Goal: Task Accomplishment & Management: Complete application form

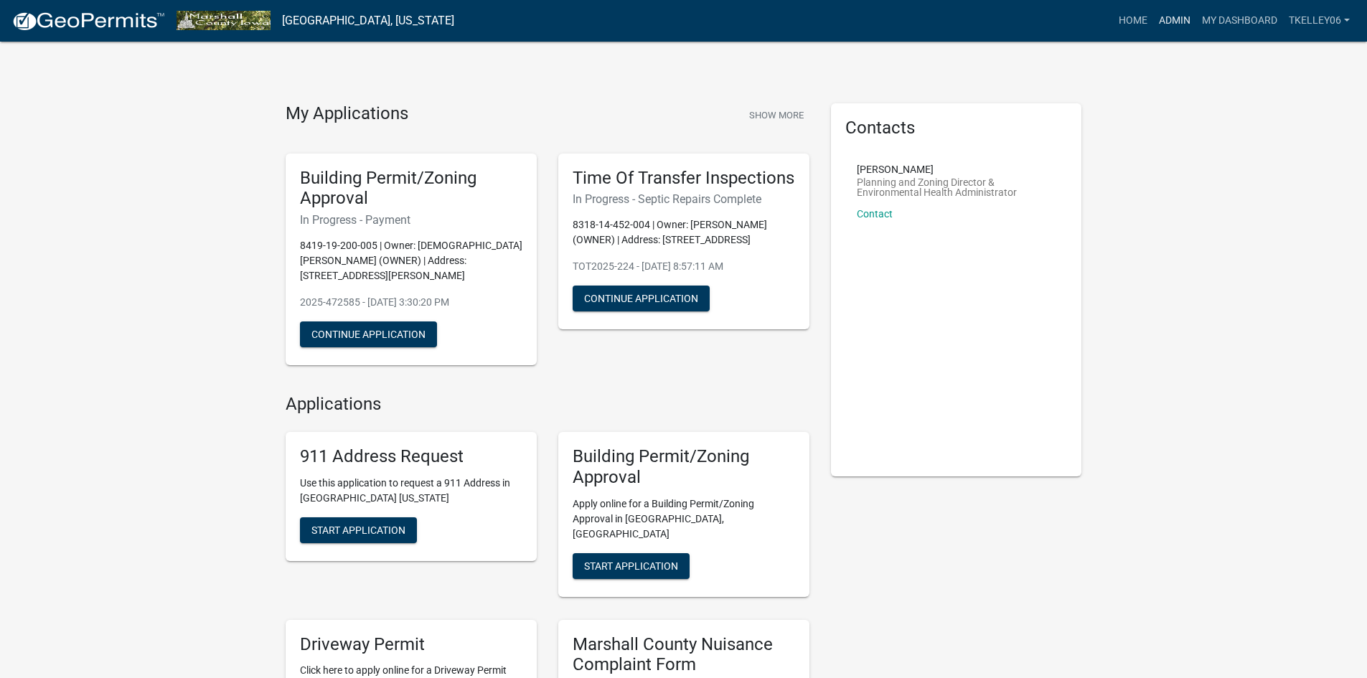
click at [1164, 14] on link "Admin" at bounding box center [1174, 20] width 43 height 27
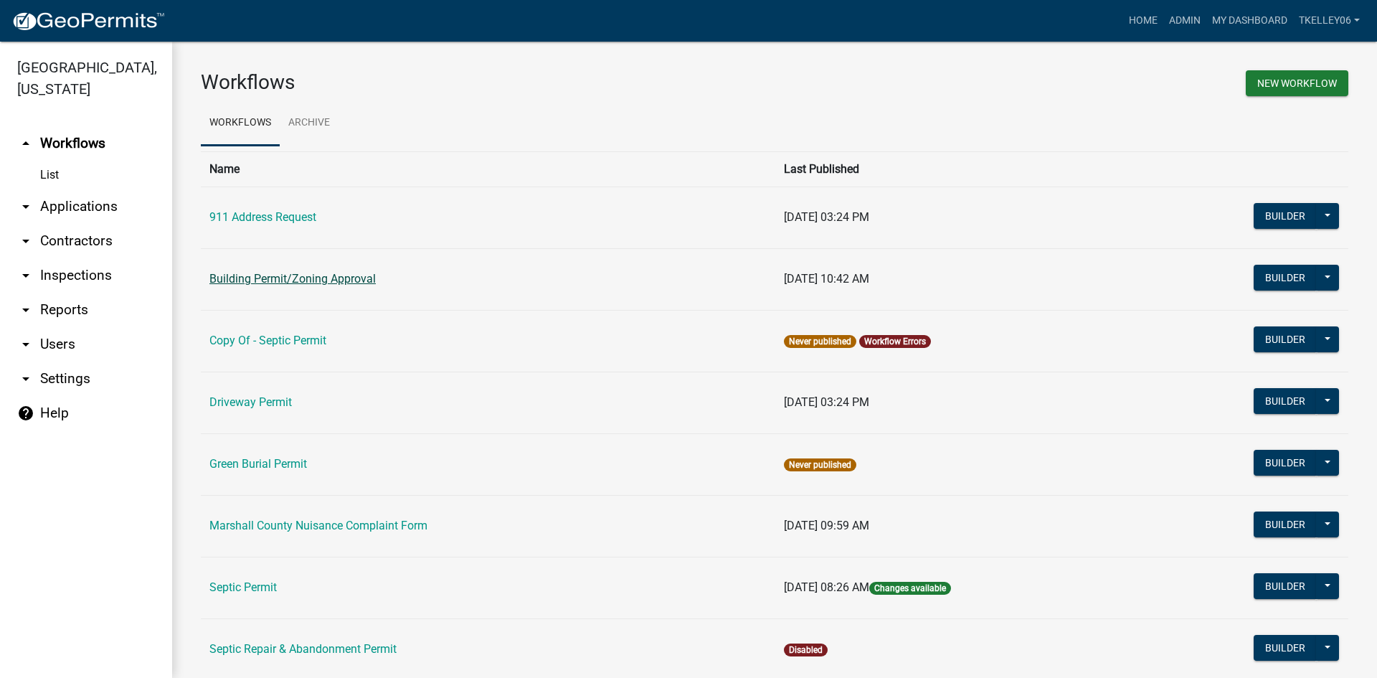
click at [311, 278] on link "Building Permit/Zoning Approval" at bounding box center [292, 279] width 166 height 14
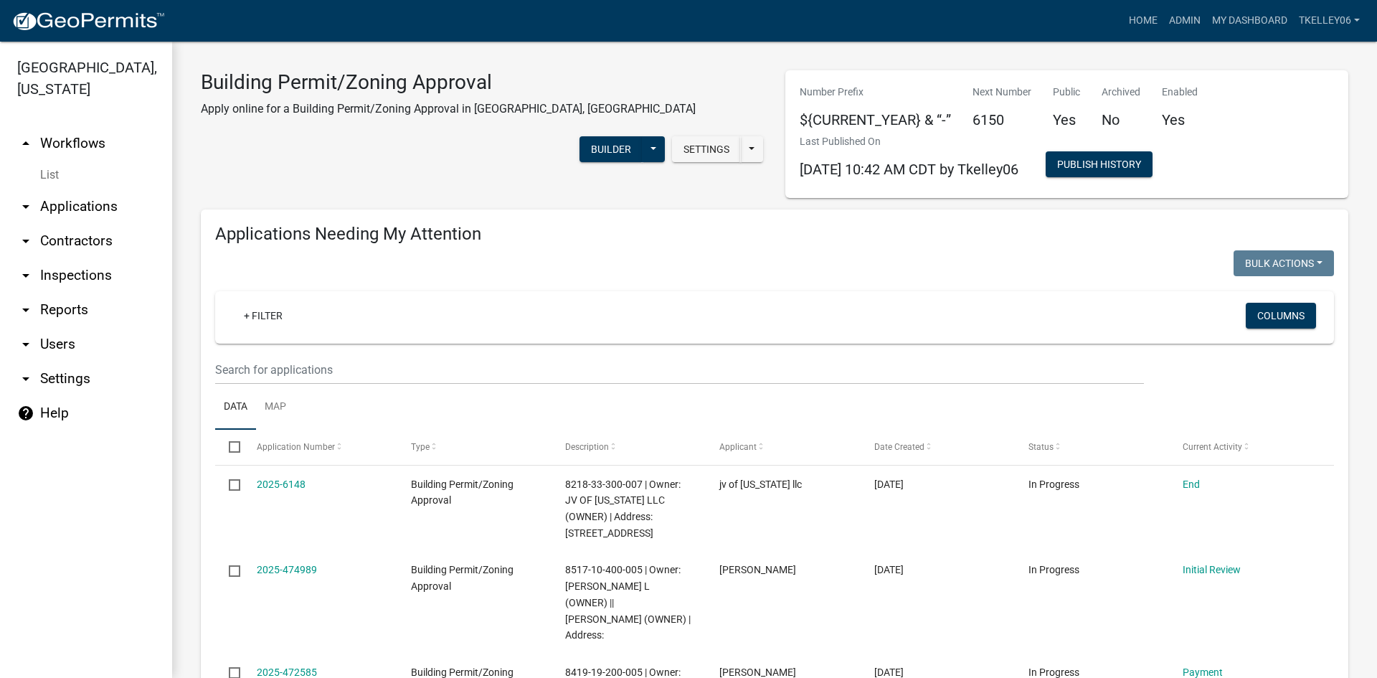
select select "3: 100"
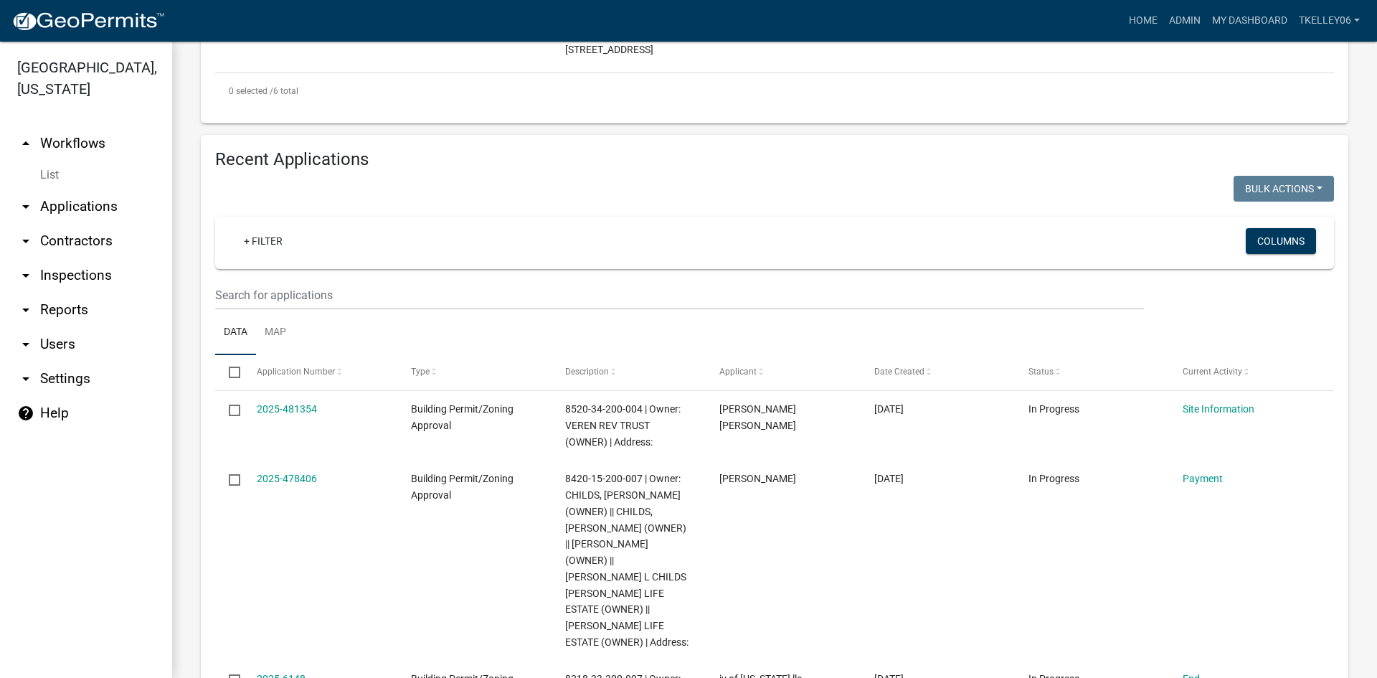
scroll to position [1076, 0]
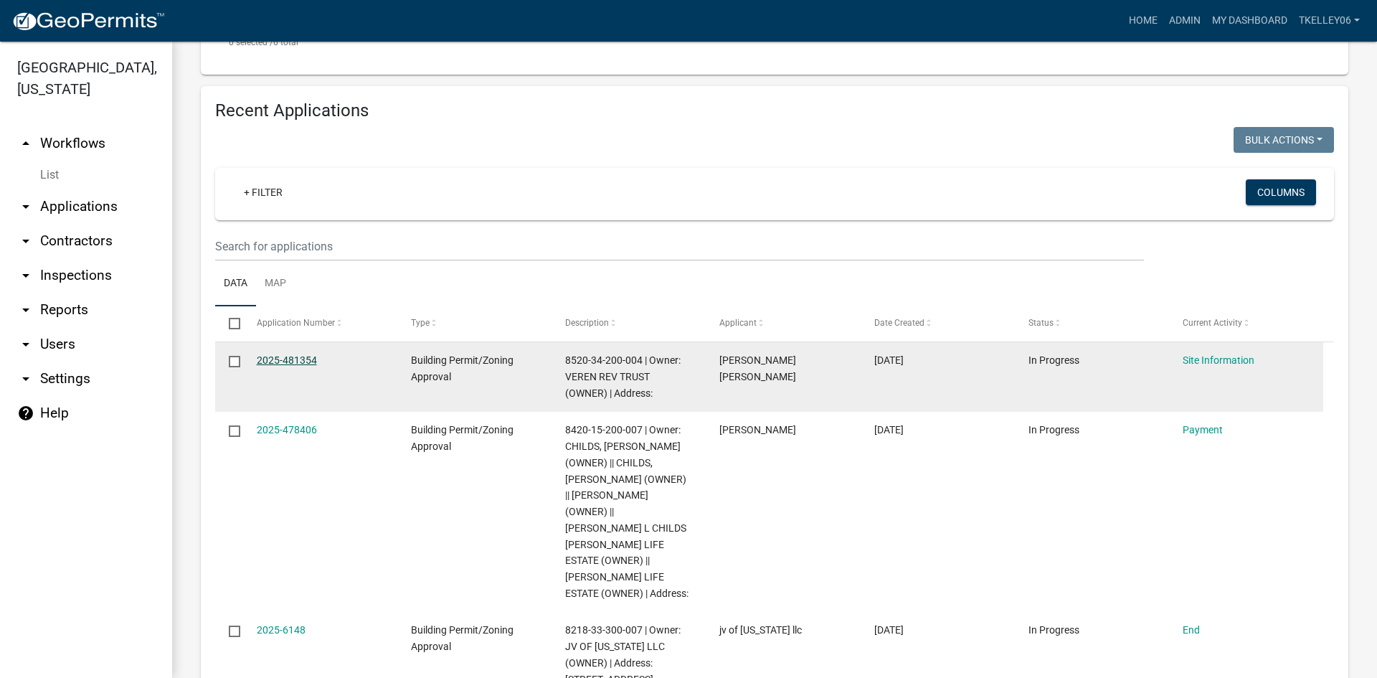
click at [273, 354] on link "2025-481354" at bounding box center [287, 359] width 60 height 11
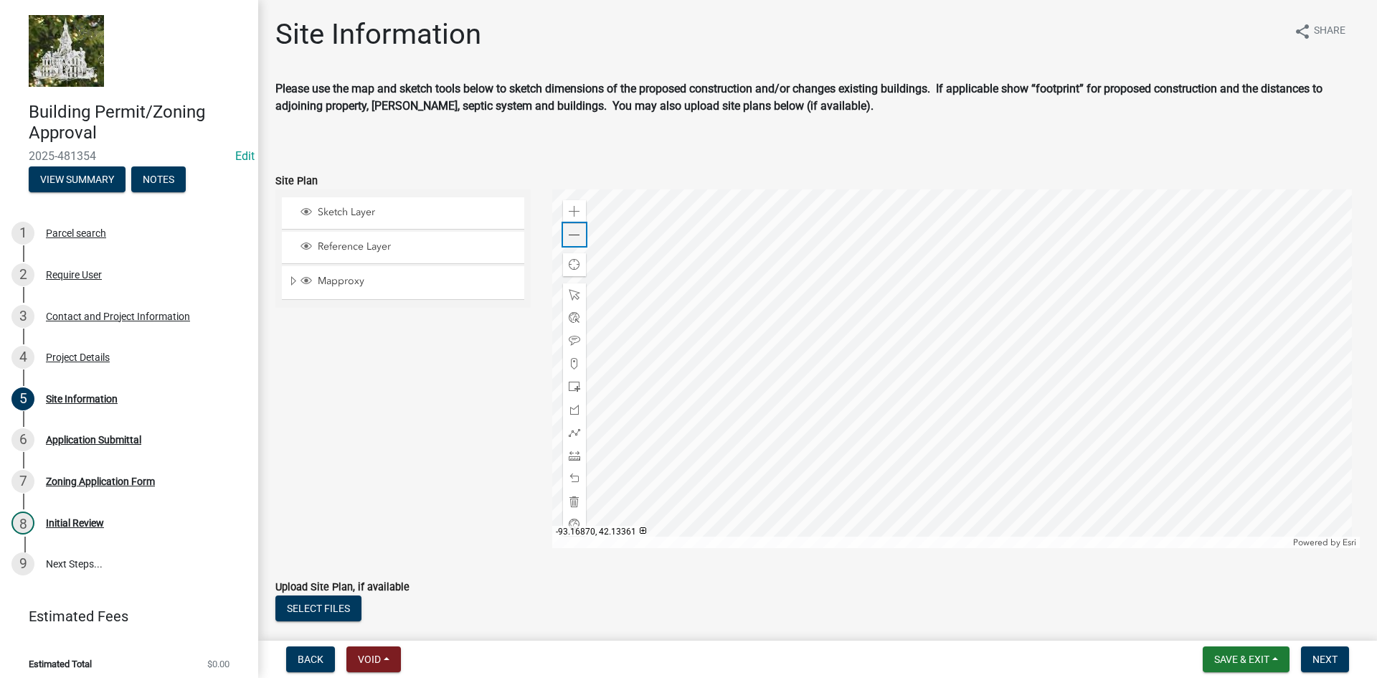
click at [571, 237] on span at bounding box center [574, 235] width 11 height 11
click at [575, 237] on span at bounding box center [574, 235] width 11 height 11
click at [569, 237] on span at bounding box center [574, 235] width 11 height 11
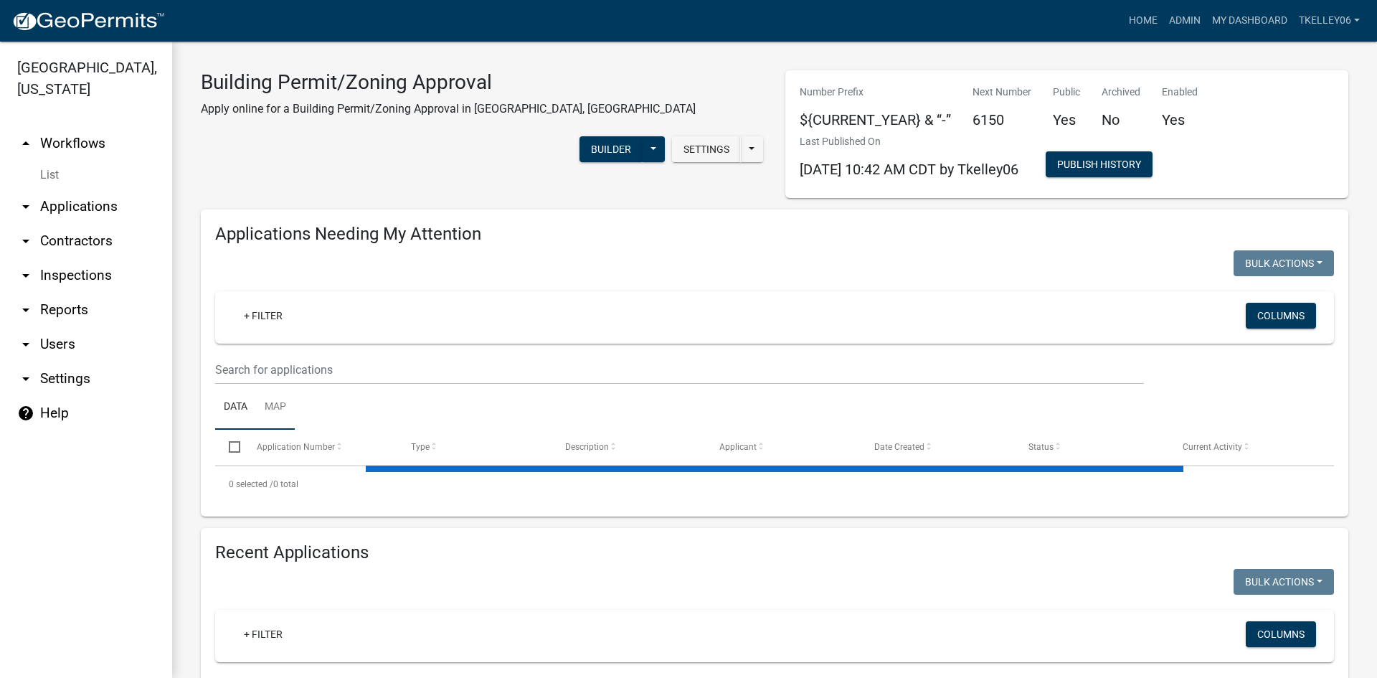
select select "3: 100"
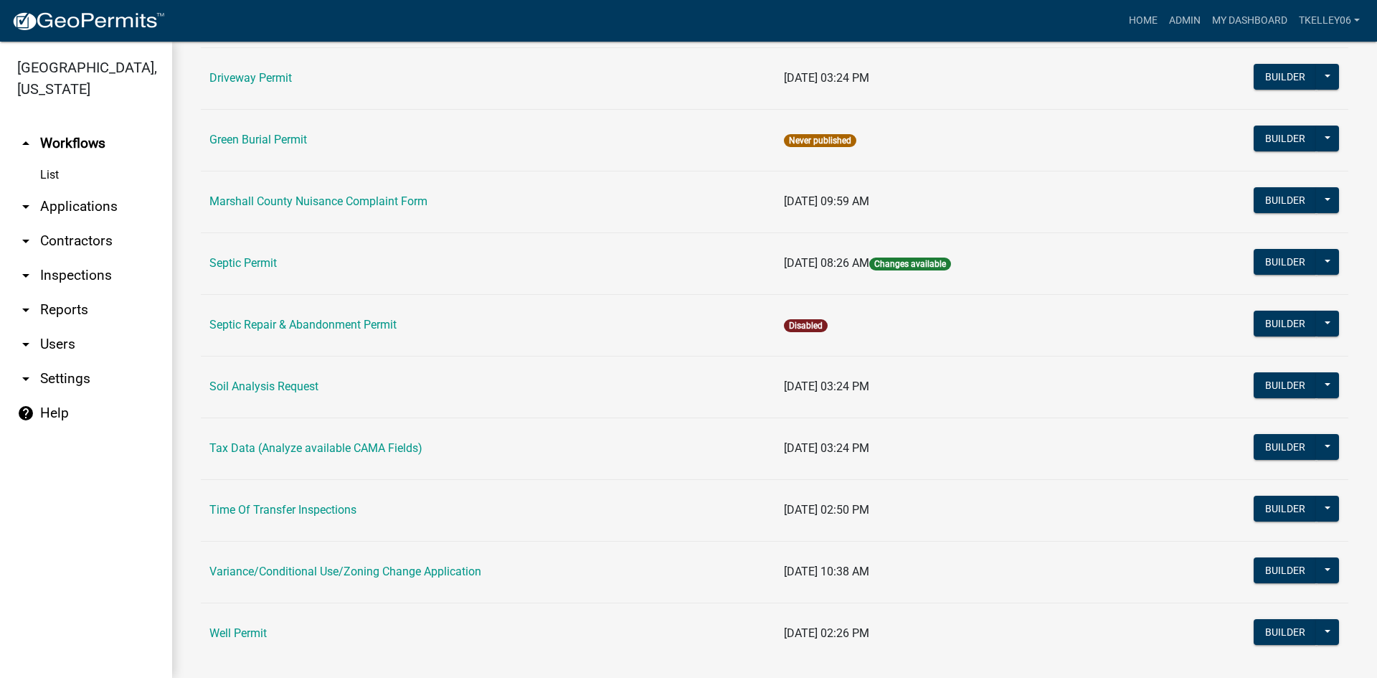
scroll to position [351, 0]
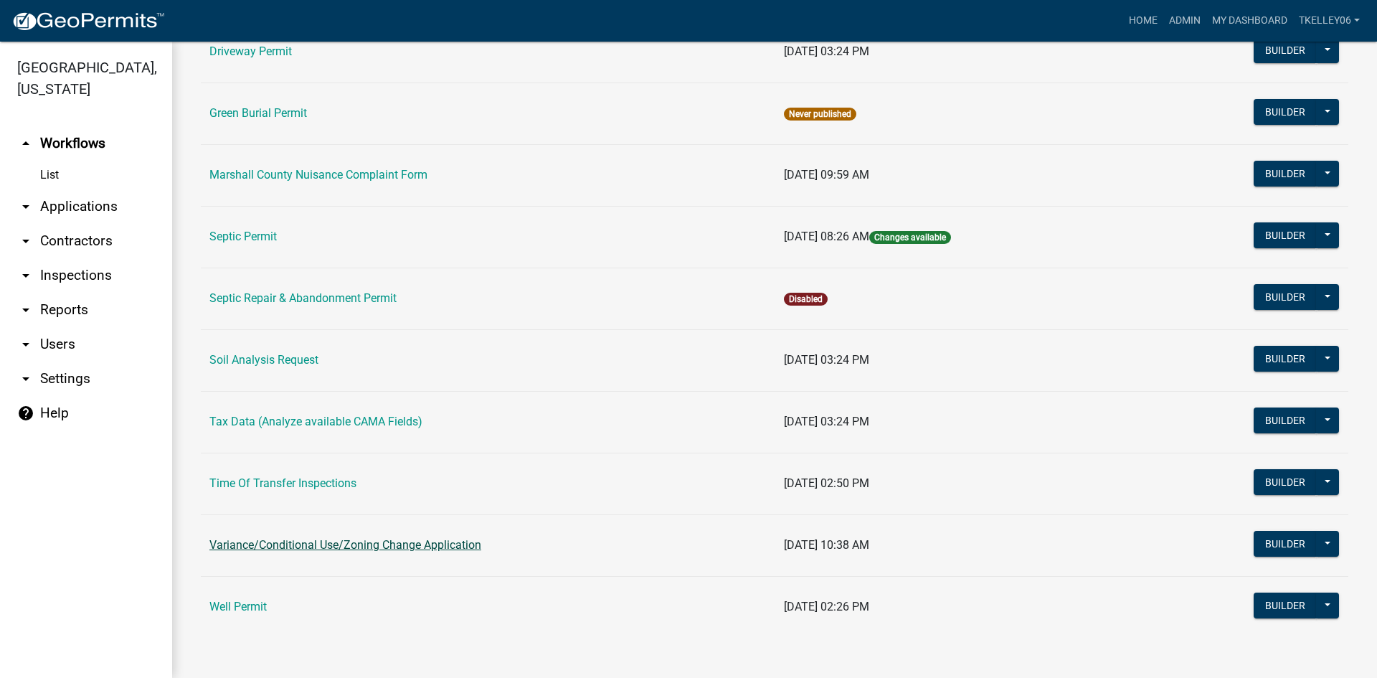
click at [352, 539] on link "Variance/Conditional Use/Zoning Change Application" at bounding box center [345, 545] width 272 height 14
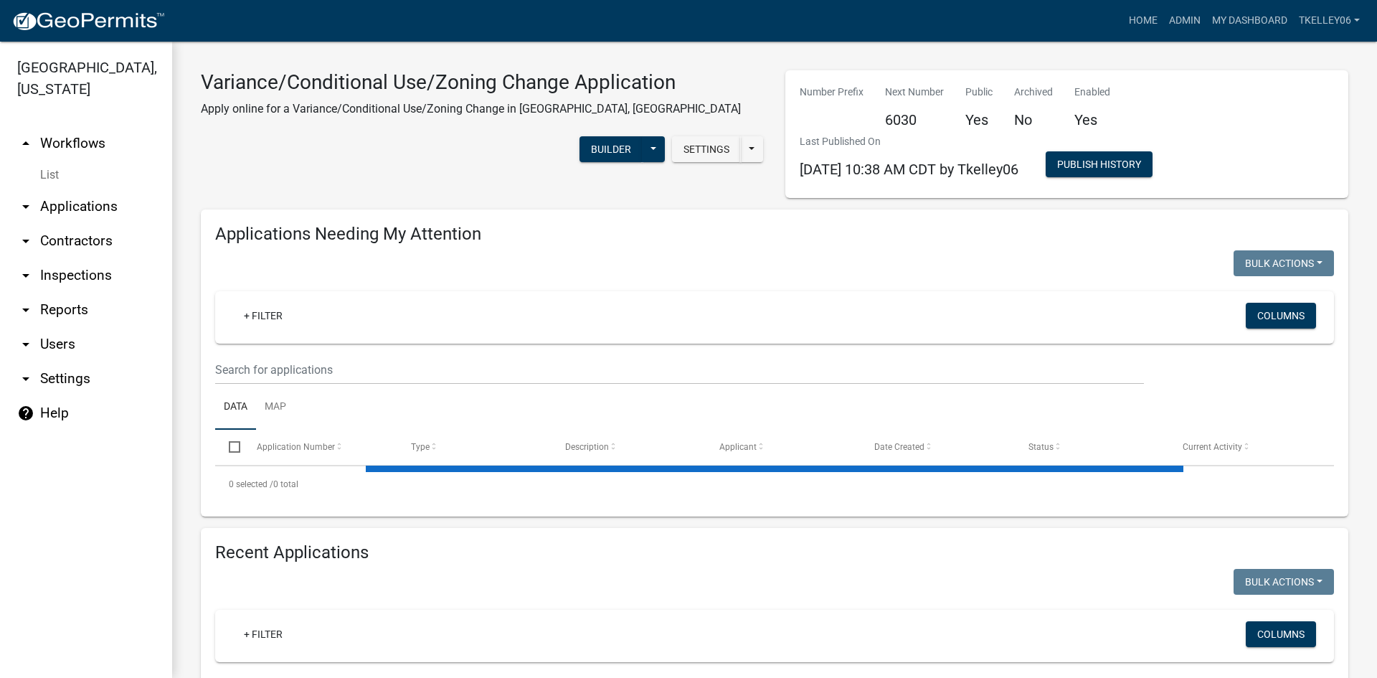
select select "3: 100"
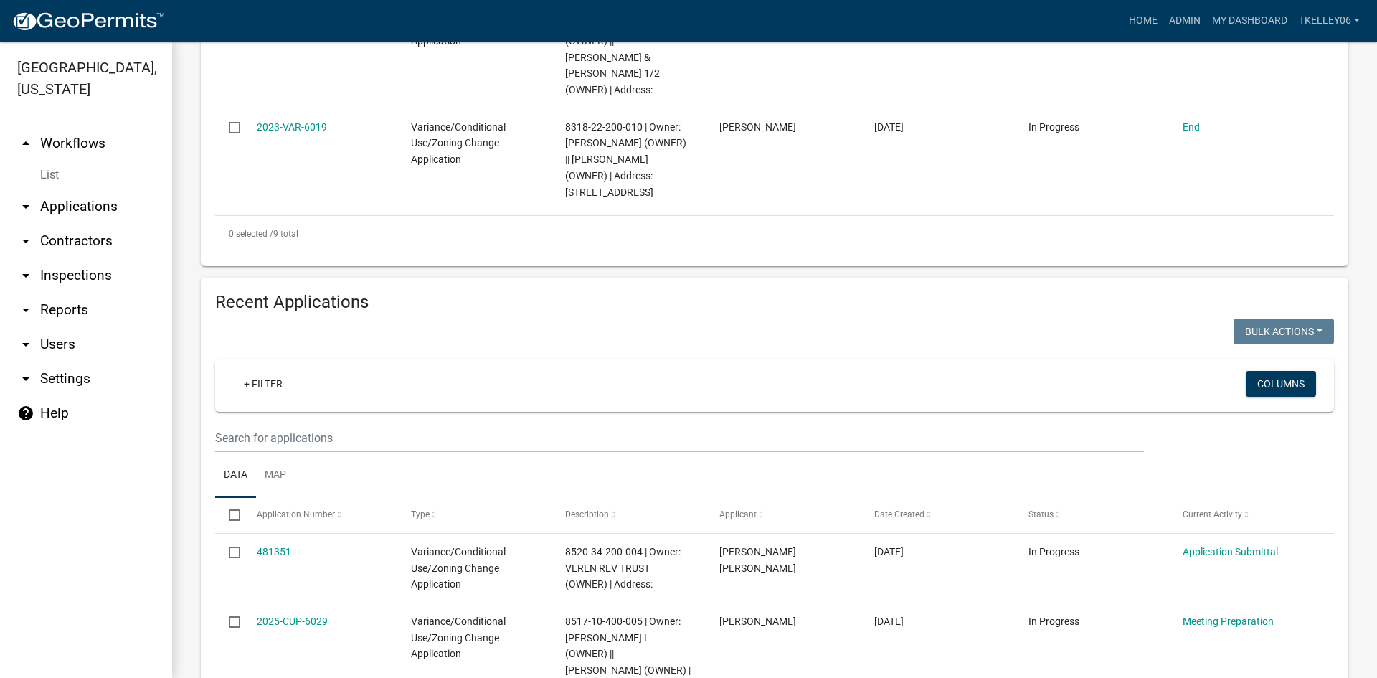
scroll to position [1435, 0]
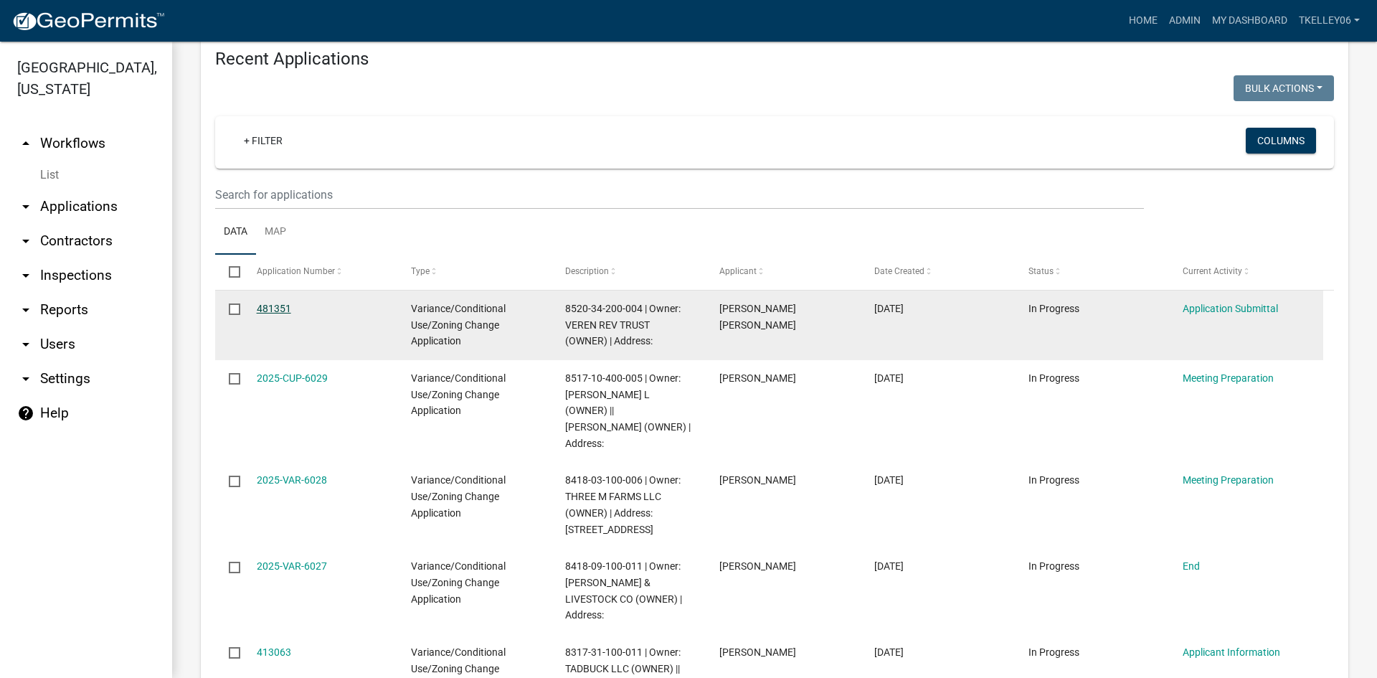
click at [273, 303] on link "481351" at bounding box center [274, 308] width 34 height 11
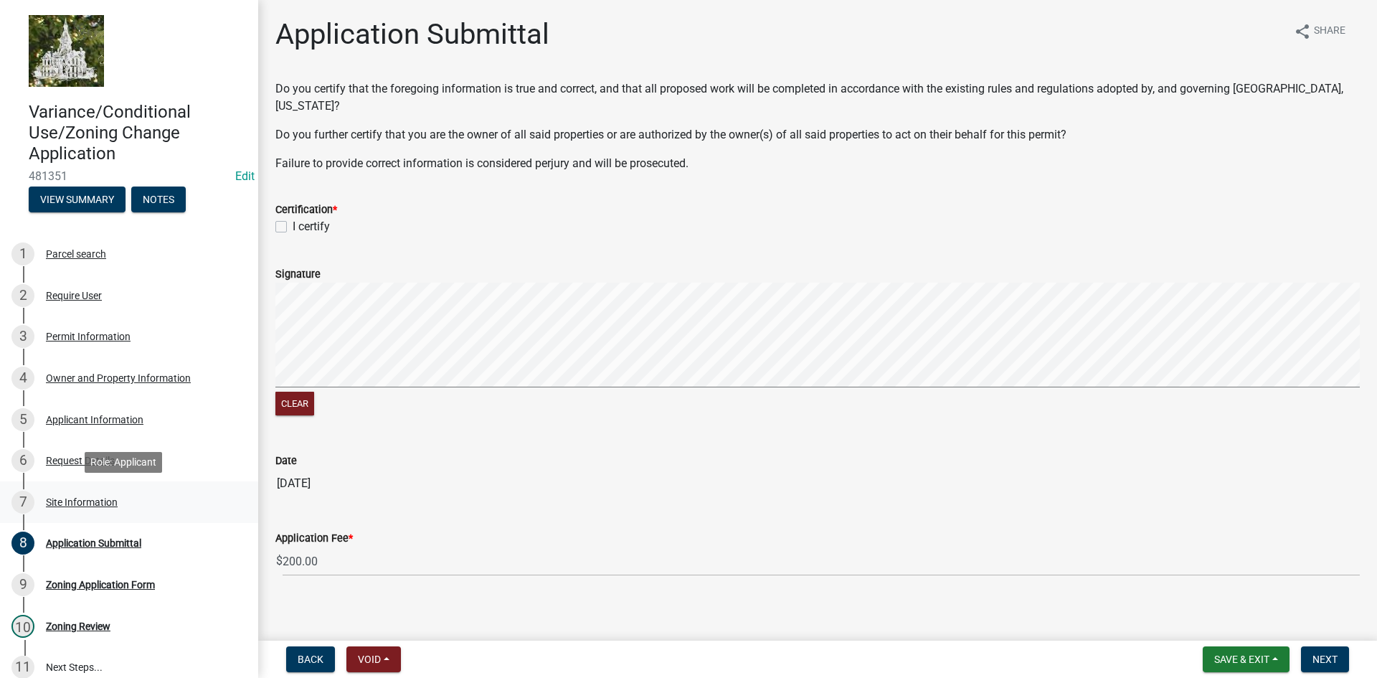
click at [100, 495] on div "7 Site Information" at bounding box center [123, 502] width 224 height 23
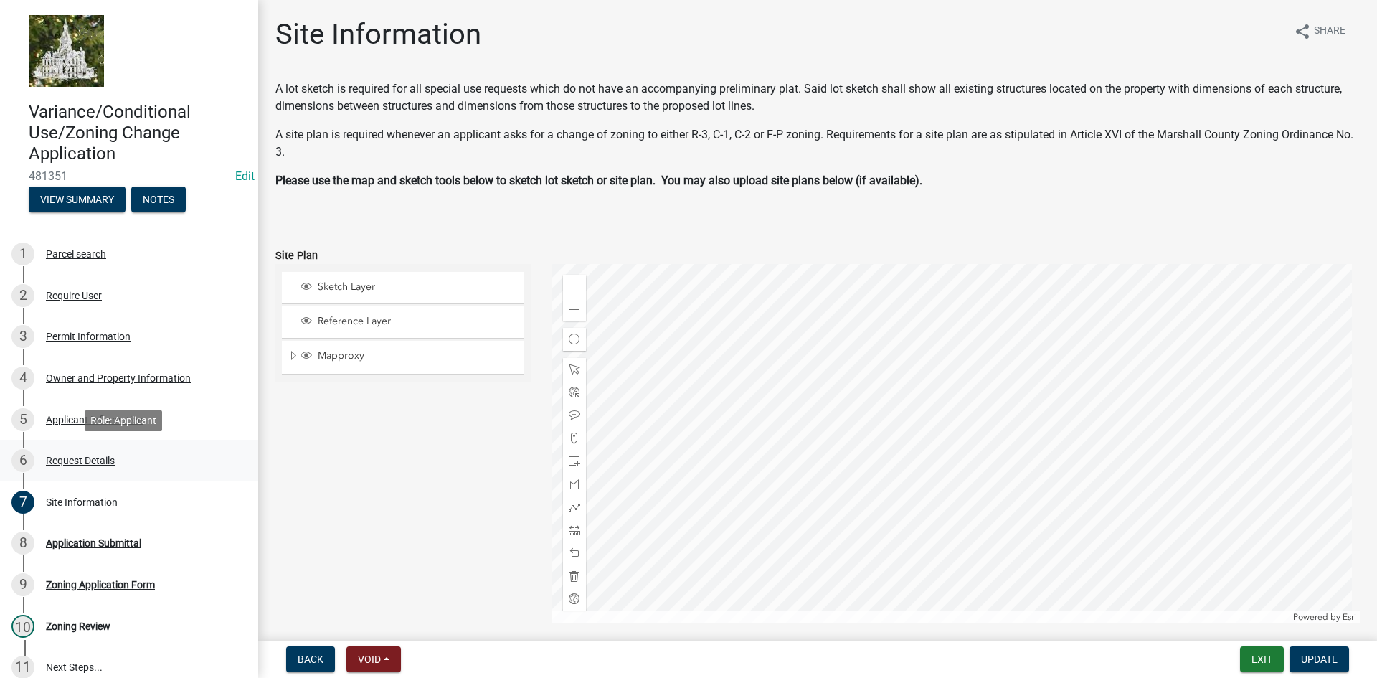
click at [94, 451] on div "6 Request Details" at bounding box center [123, 460] width 224 height 23
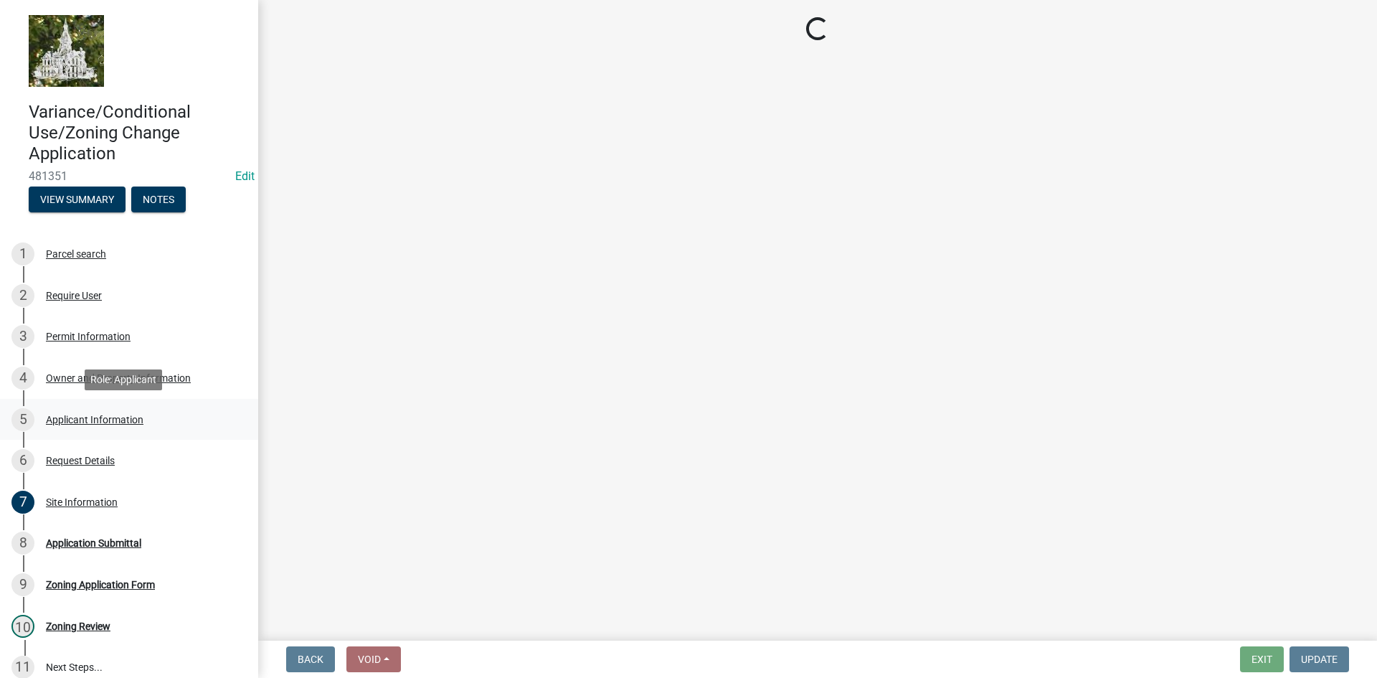
select select "a1e73fe0-4515-4f62-ae23-58ff5da7dbc6"
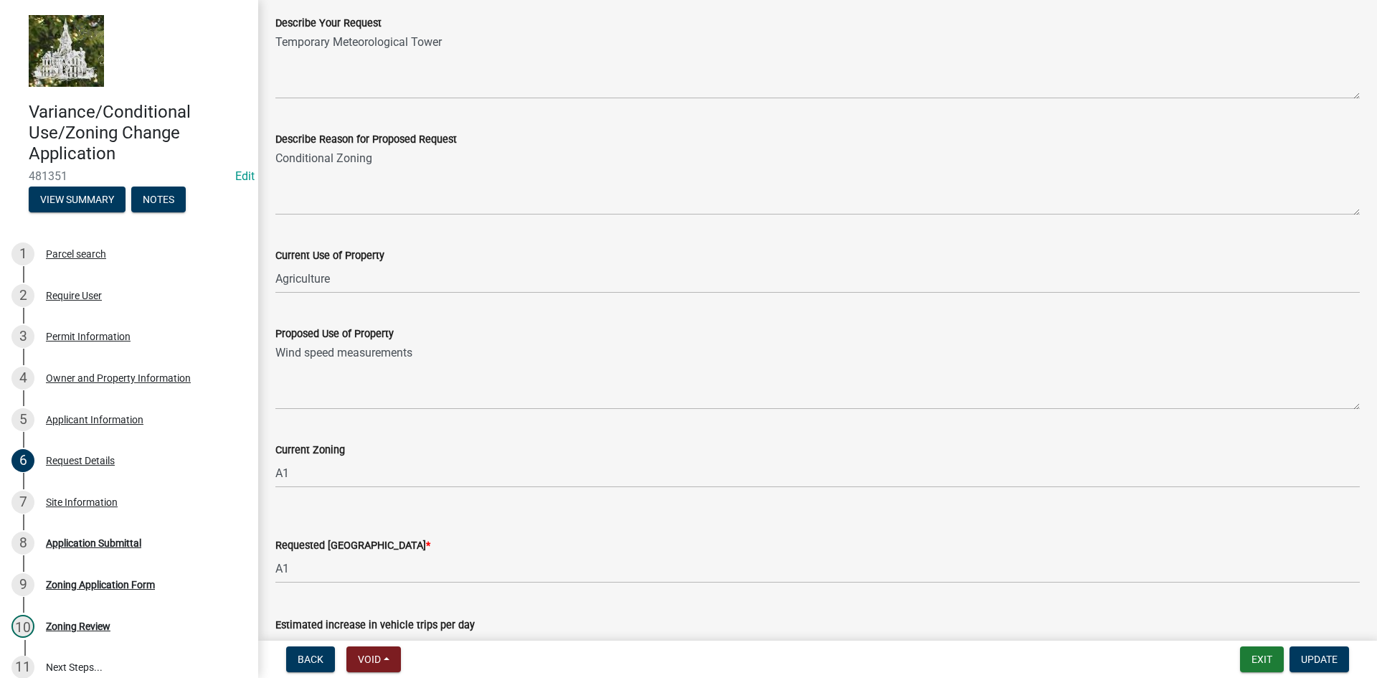
scroll to position [207, 0]
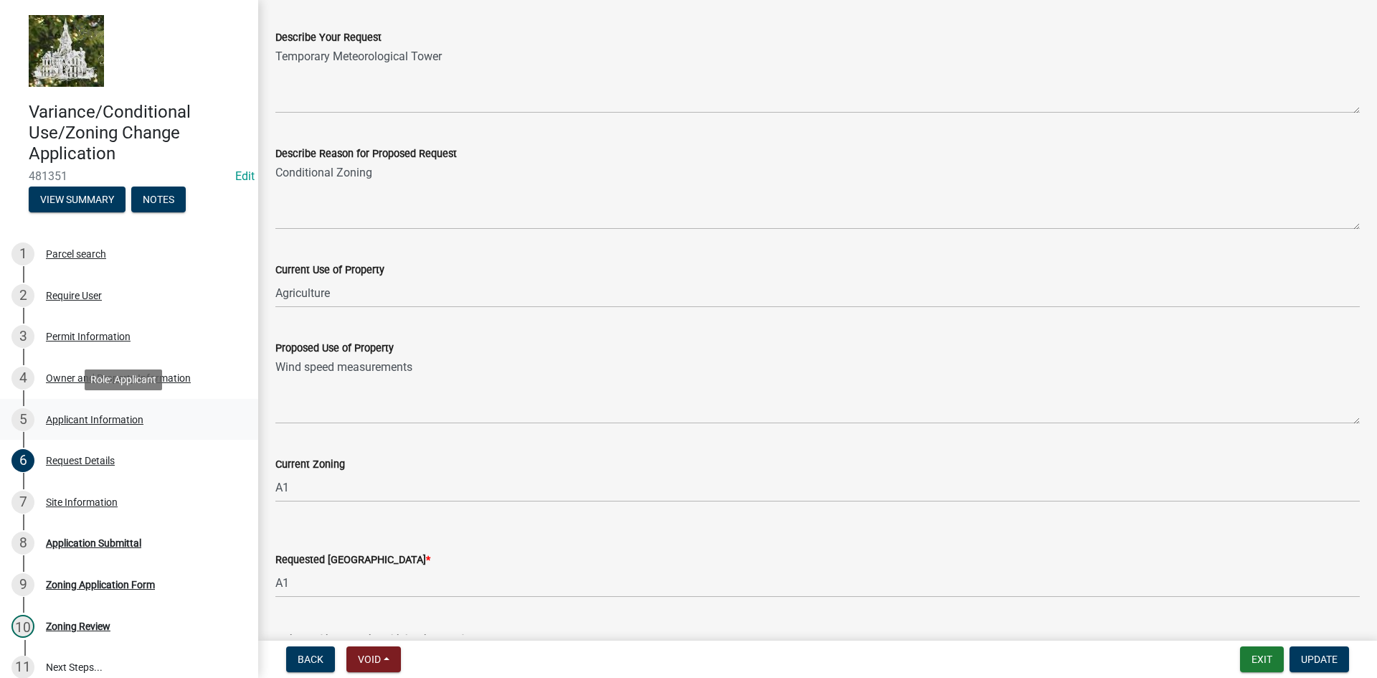
click at [133, 415] on div "Applicant Information" at bounding box center [95, 420] width 98 height 10
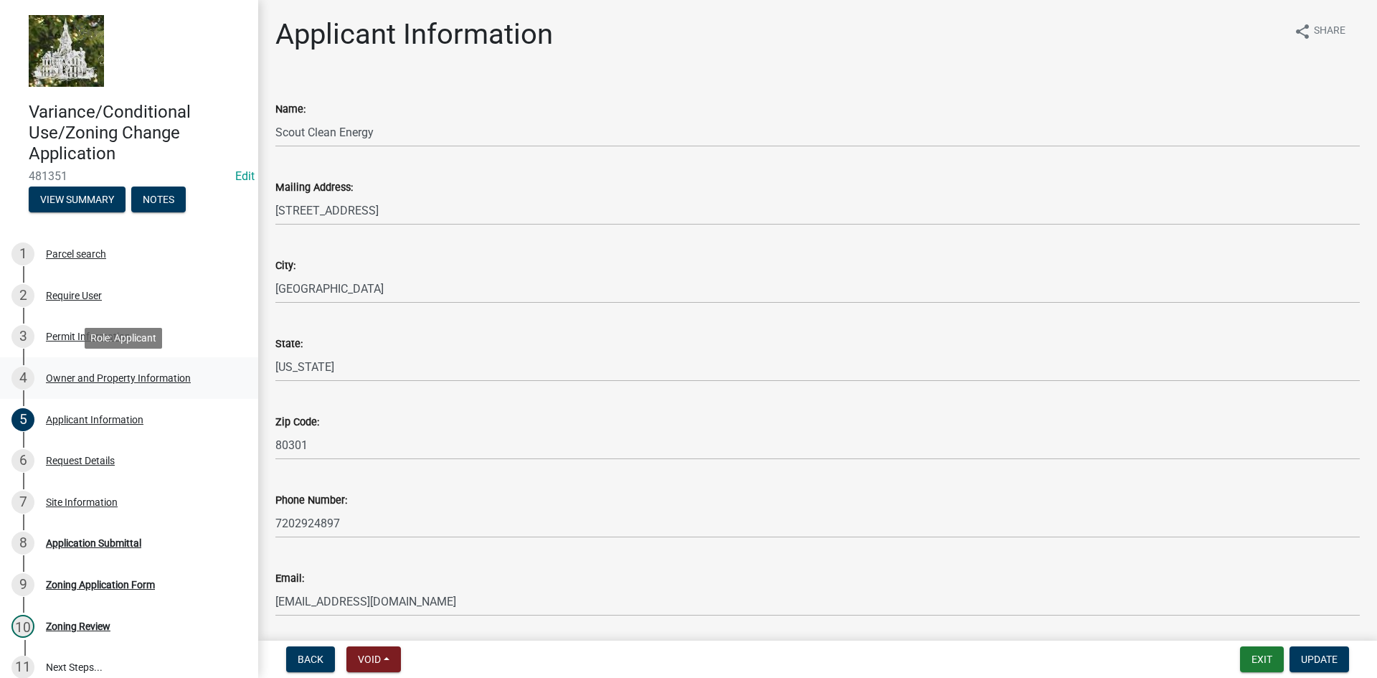
click at [71, 377] on div "Owner and Property Information" at bounding box center [118, 378] width 145 height 10
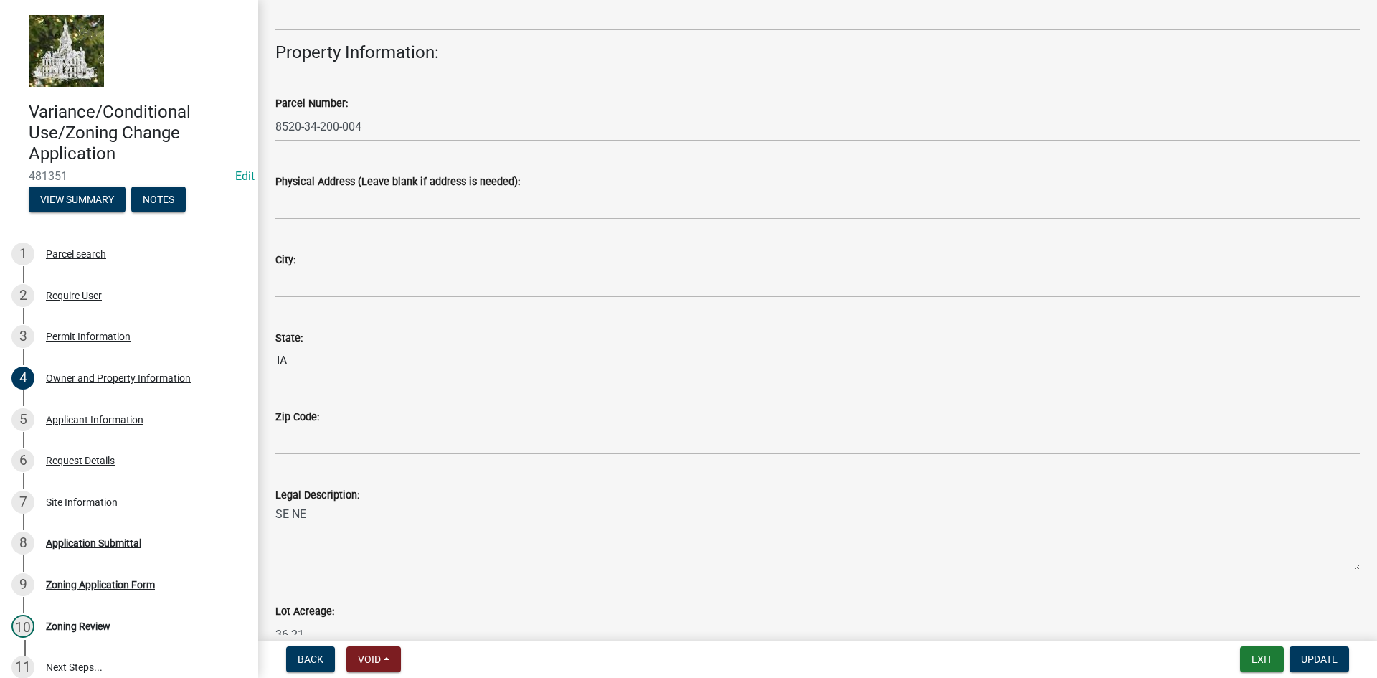
scroll to position [717, 0]
click at [128, 336] on div "Permit Information" at bounding box center [88, 336] width 85 height 10
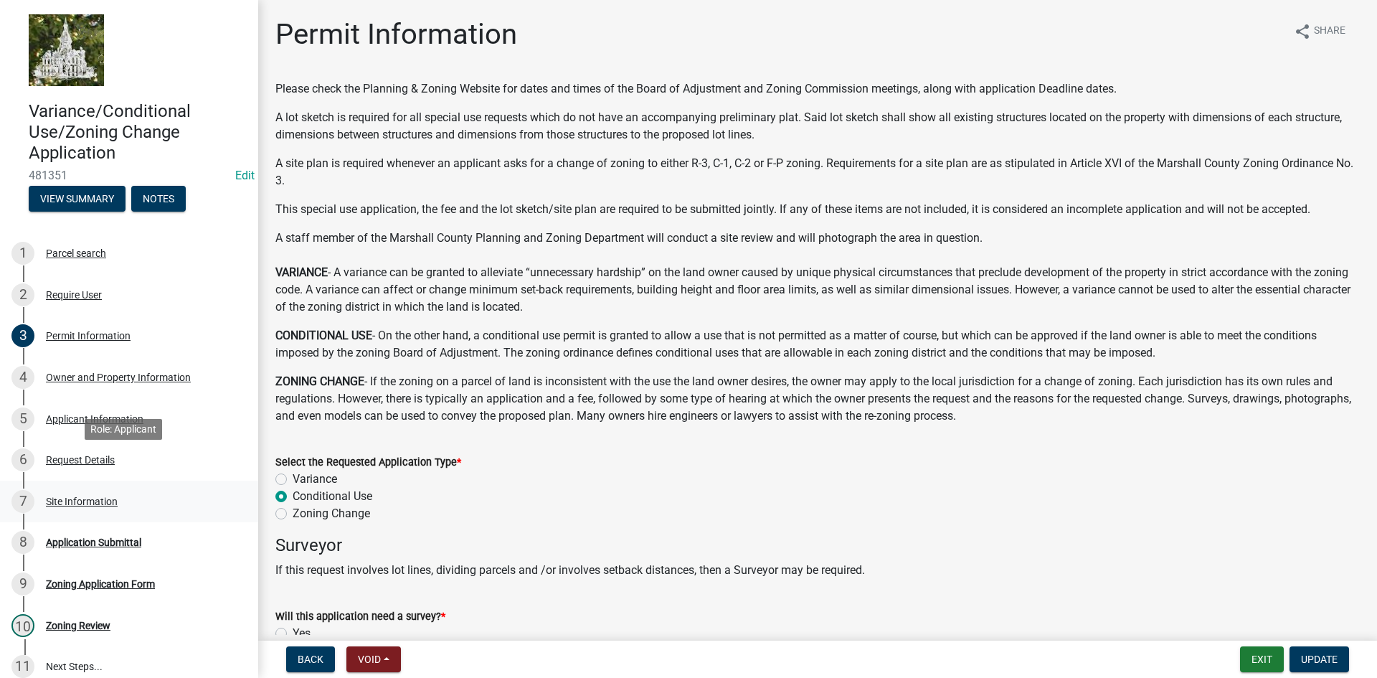
scroll to position [0, 0]
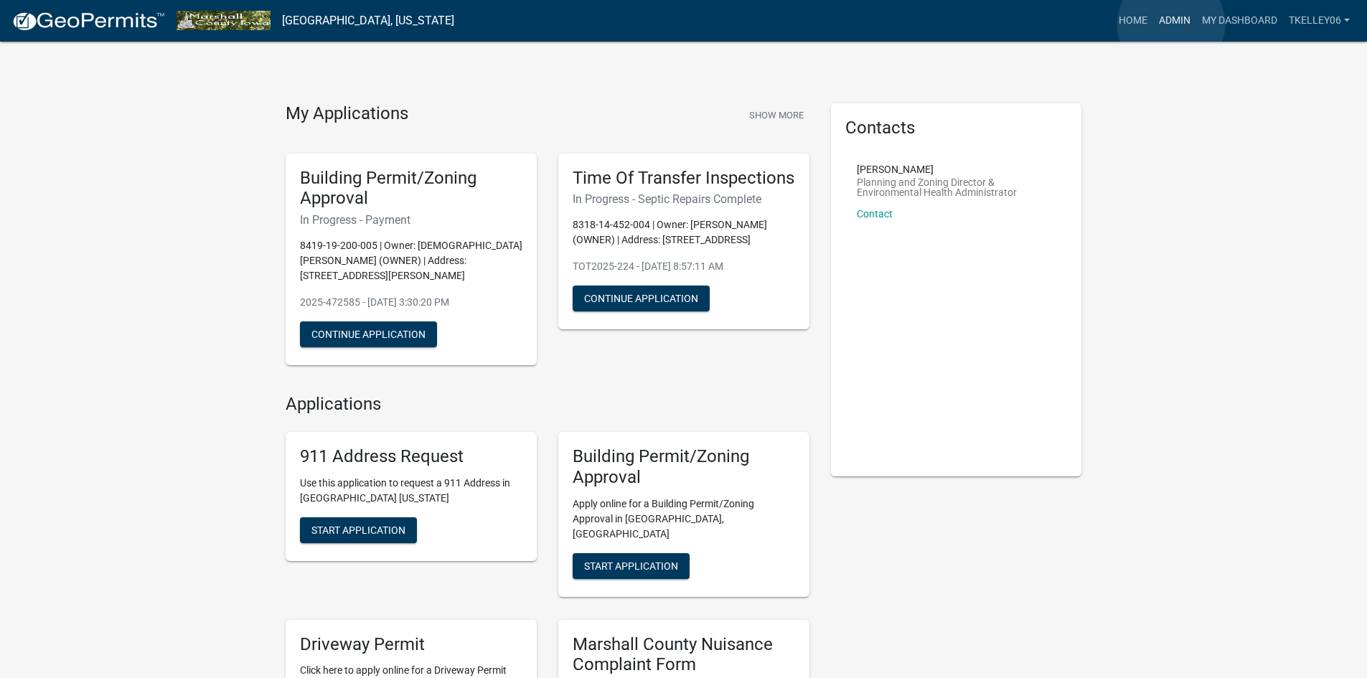
click at [1171, 24] on link "Admin" at bounding box center [1174, 20] width 43 height 27
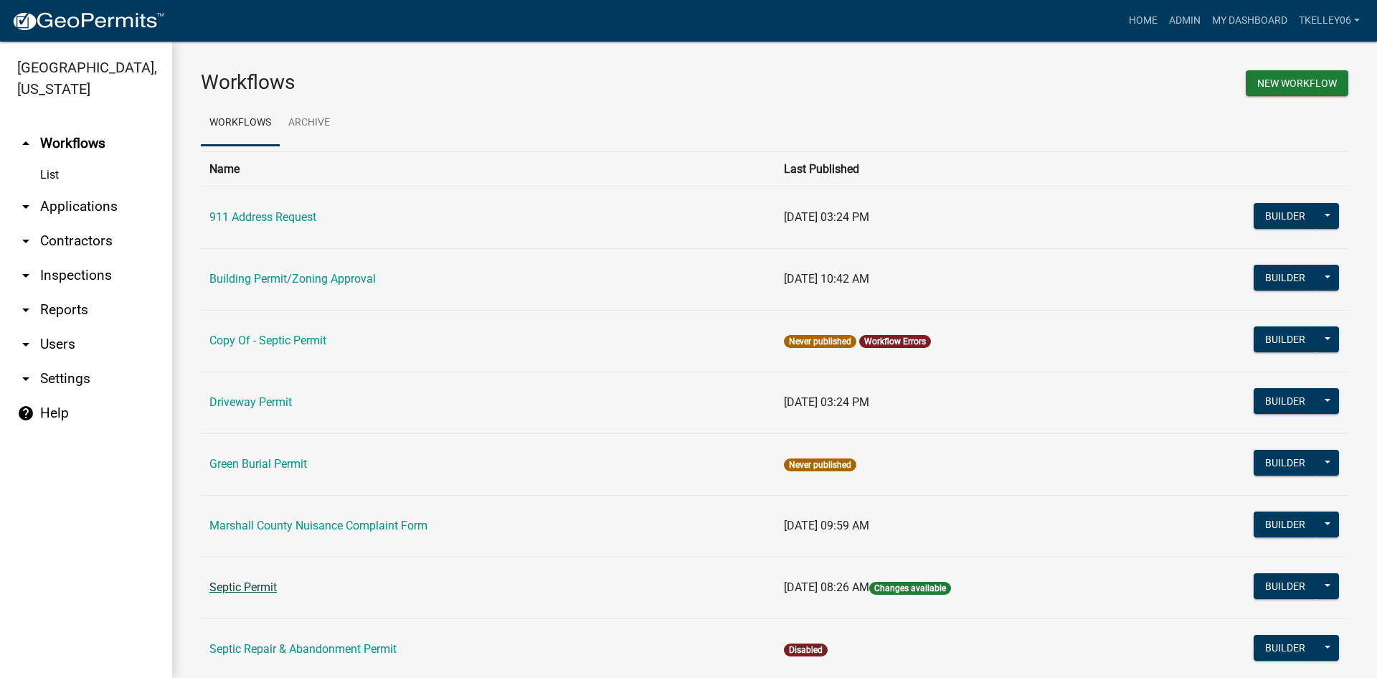
click at [253, 582] on link "Septic Permit" at bounding box center [242, 587] width 67 height 14
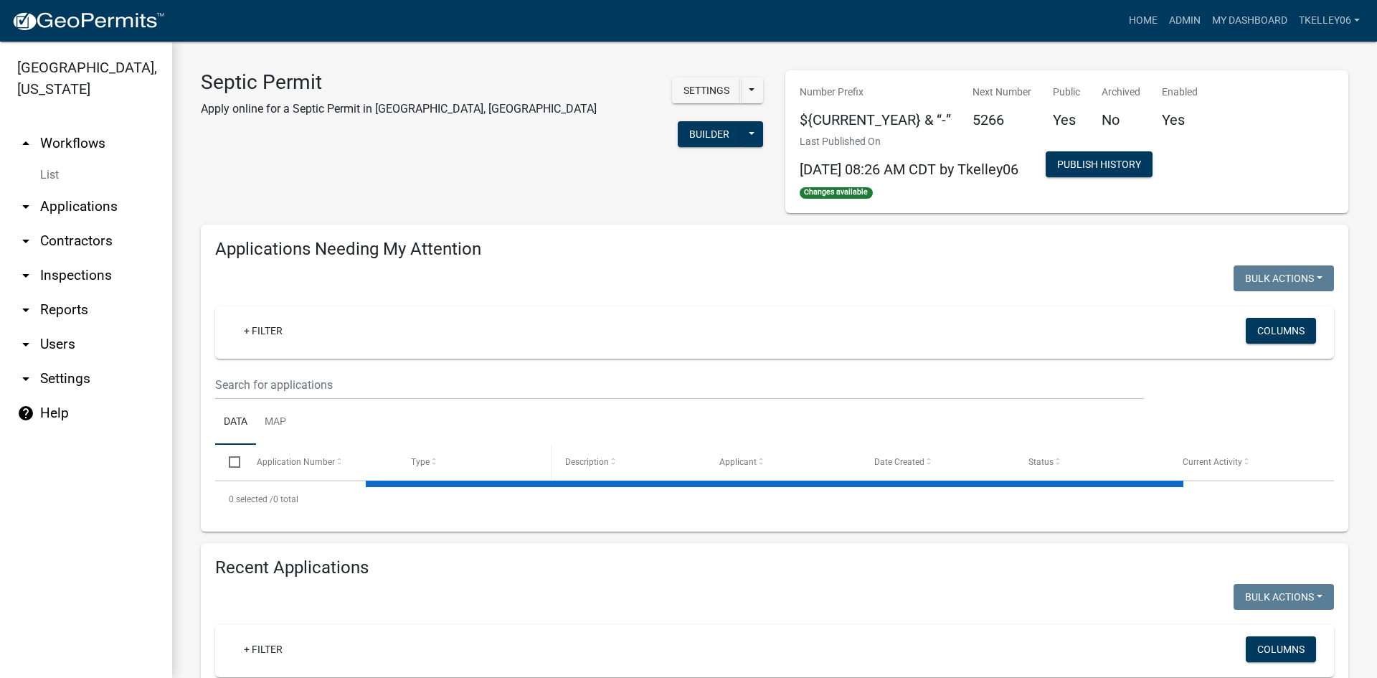
select select "3: 100"
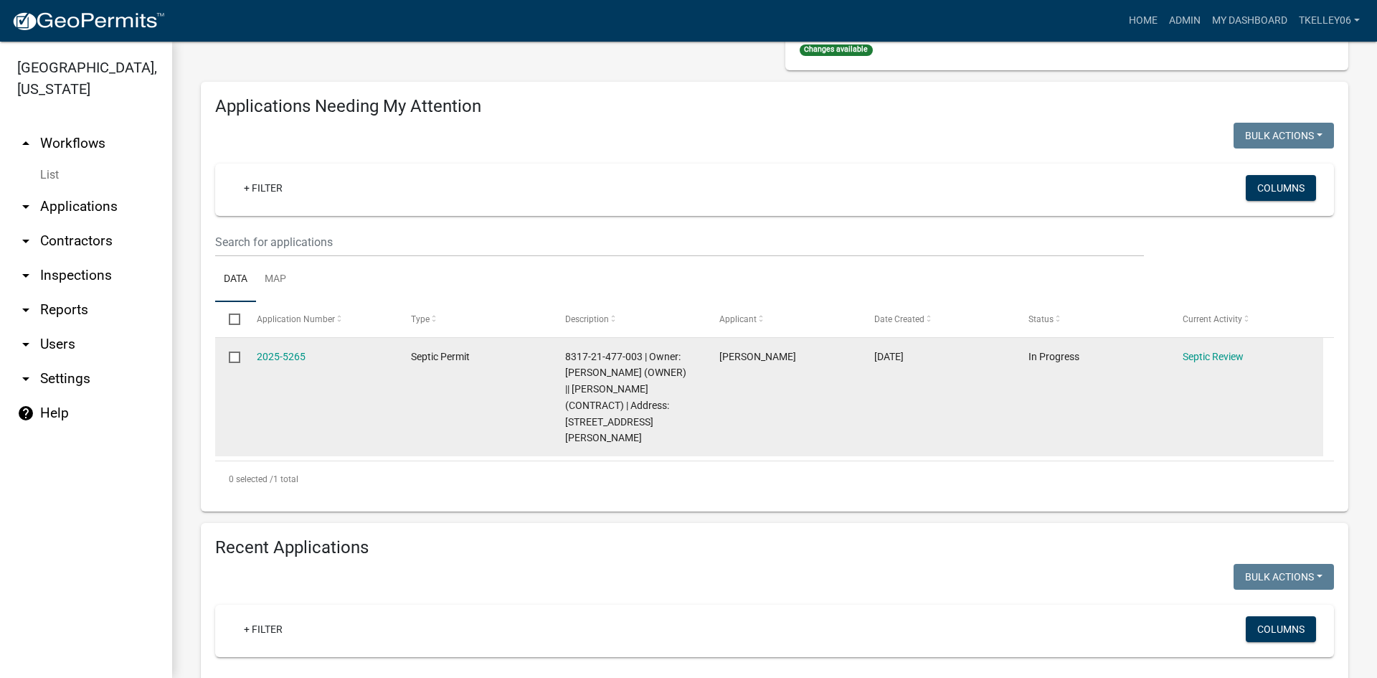
scroll to position [143, 0]
click at [286, 351] on link "2025-5265" at bounding box center [281, 355] width 49 height 11
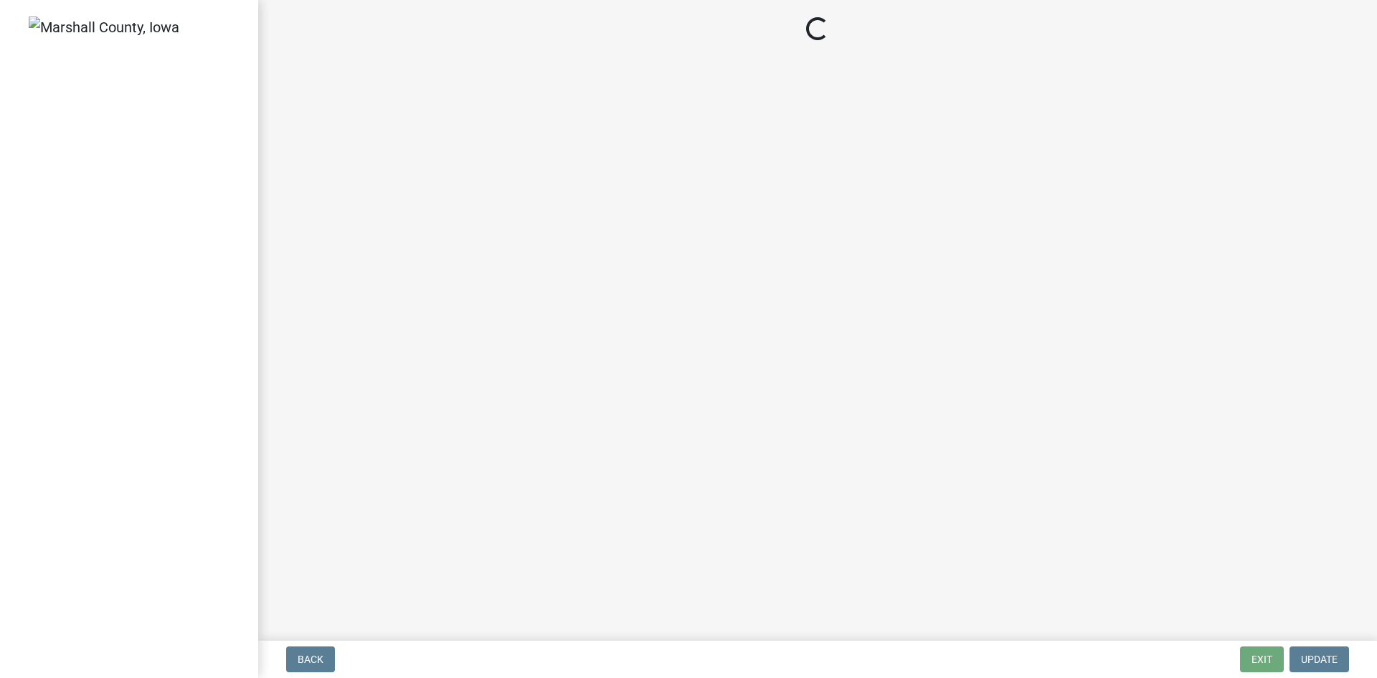
select select "61a96a0a-9003-40ca-83a4-3b4bdf05623d"
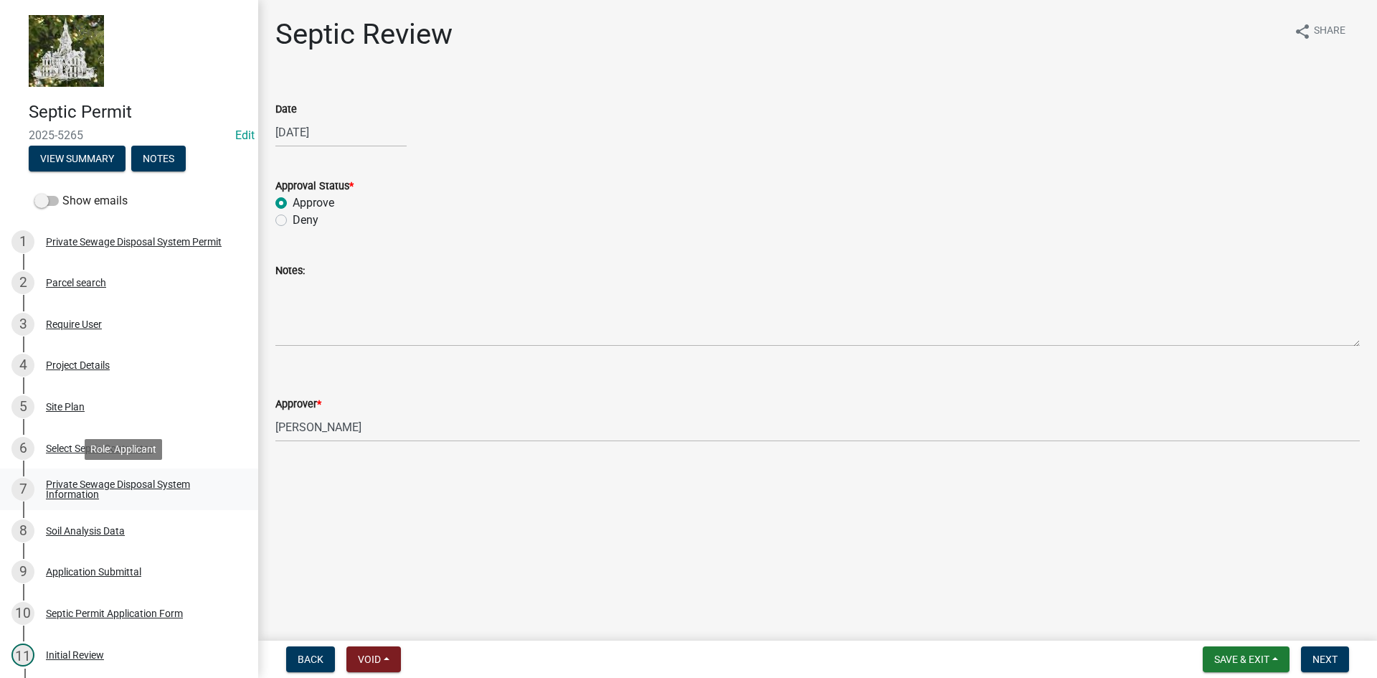
click at [87, 479] on div "Private Sewage Disposal System Information" at bounding box center [140, 489] width 189 height 20
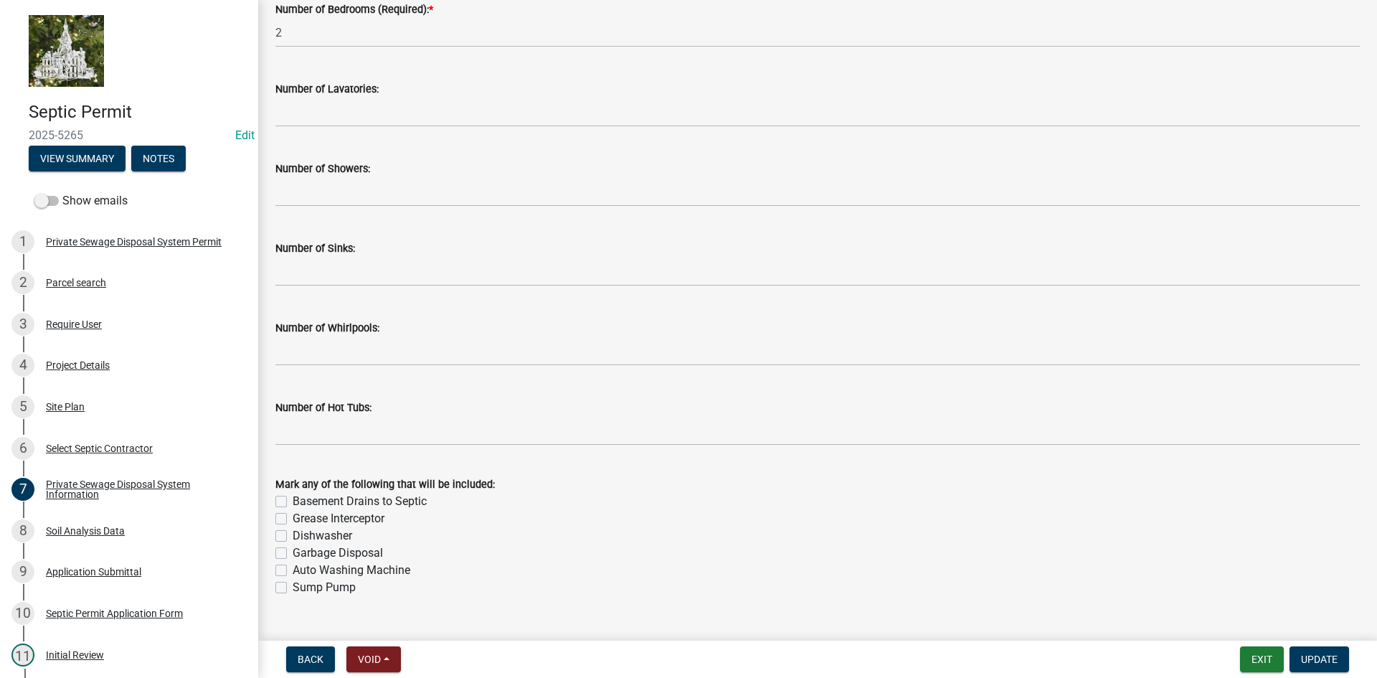
scroll to position [808, 0]
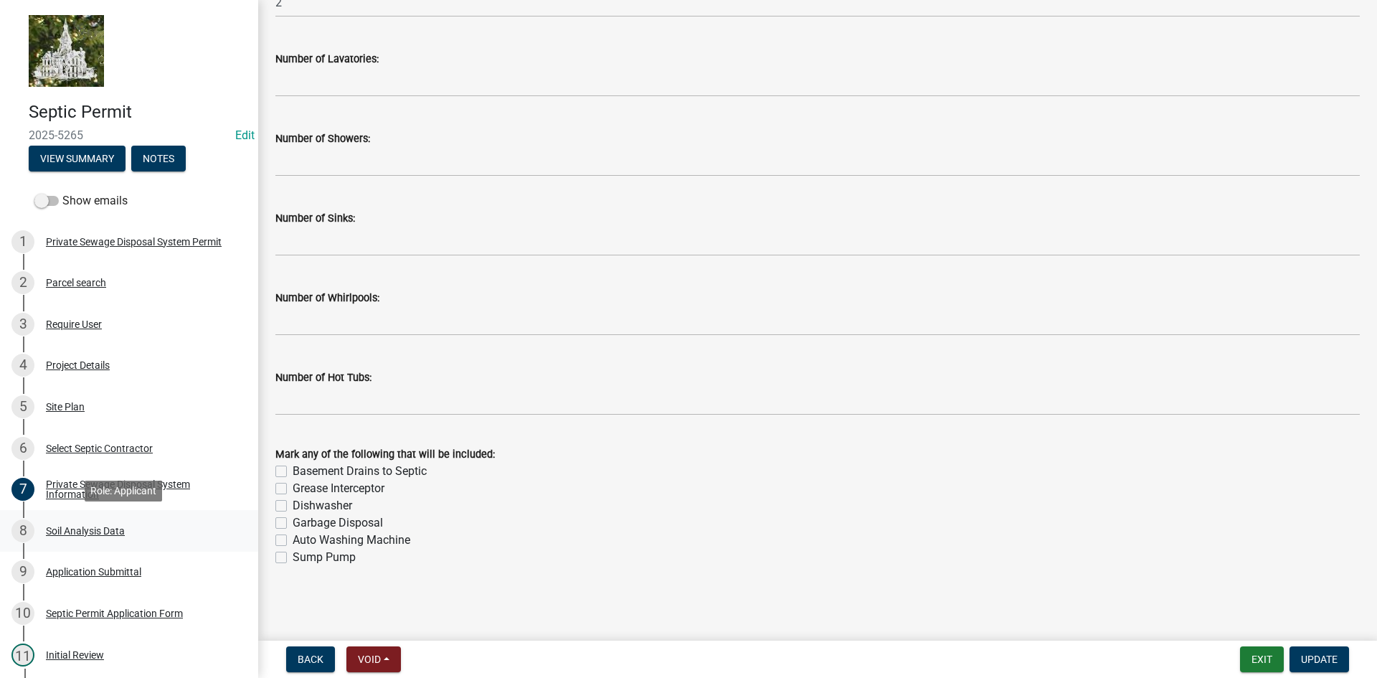
click at [72, 532] on div "Soil Analysis Data" at bounding box center [85, 531] width 79 height 10
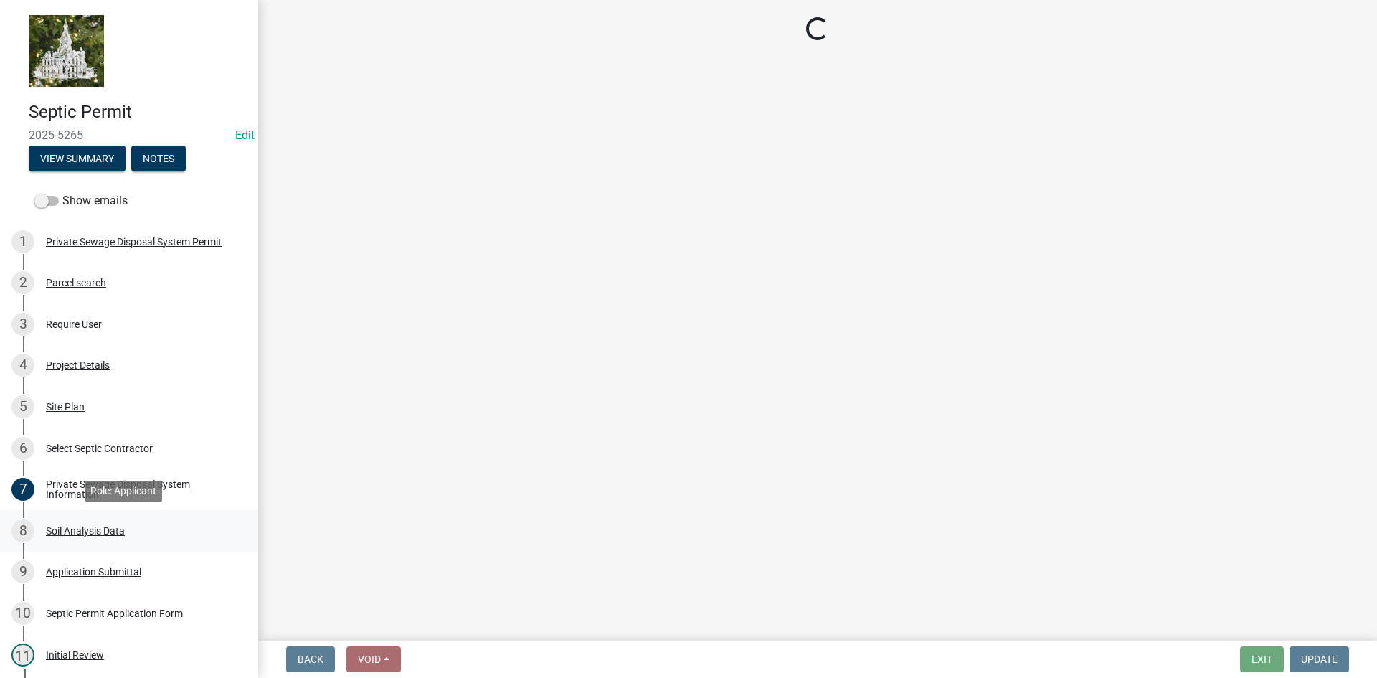
scroll to position [0, 0]
select select "6d678d72-23c3-45e2-af54-ed4b188d7378"
select select "9b046bec-0e7f-4271-9a53-56a7345c421d"
select select "f242888e-048e-42c1-9853-ab05a5cbf43e"
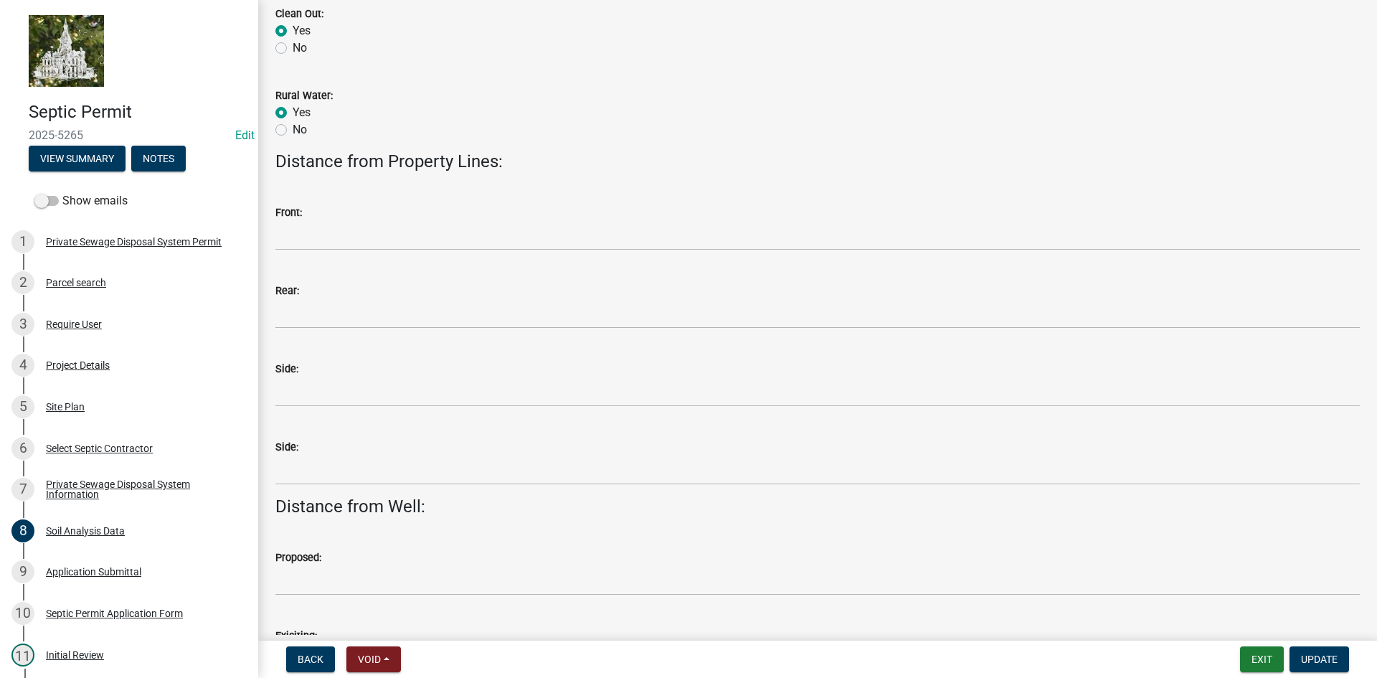
scroll to position [1076, 0]
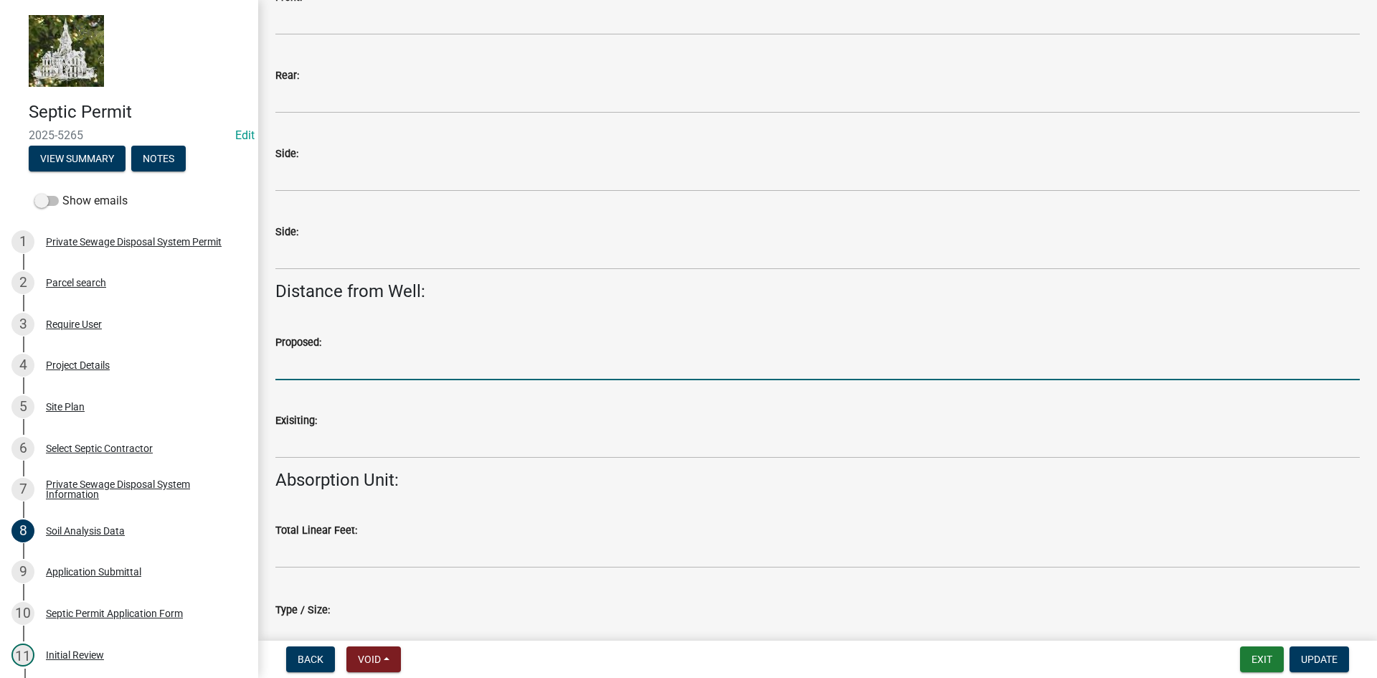
click at [327, 371] on input "Proposed:" at bounding box center [817, 365] width 1085 height 29
type input "Well is planned to be plugged as part of septic project"
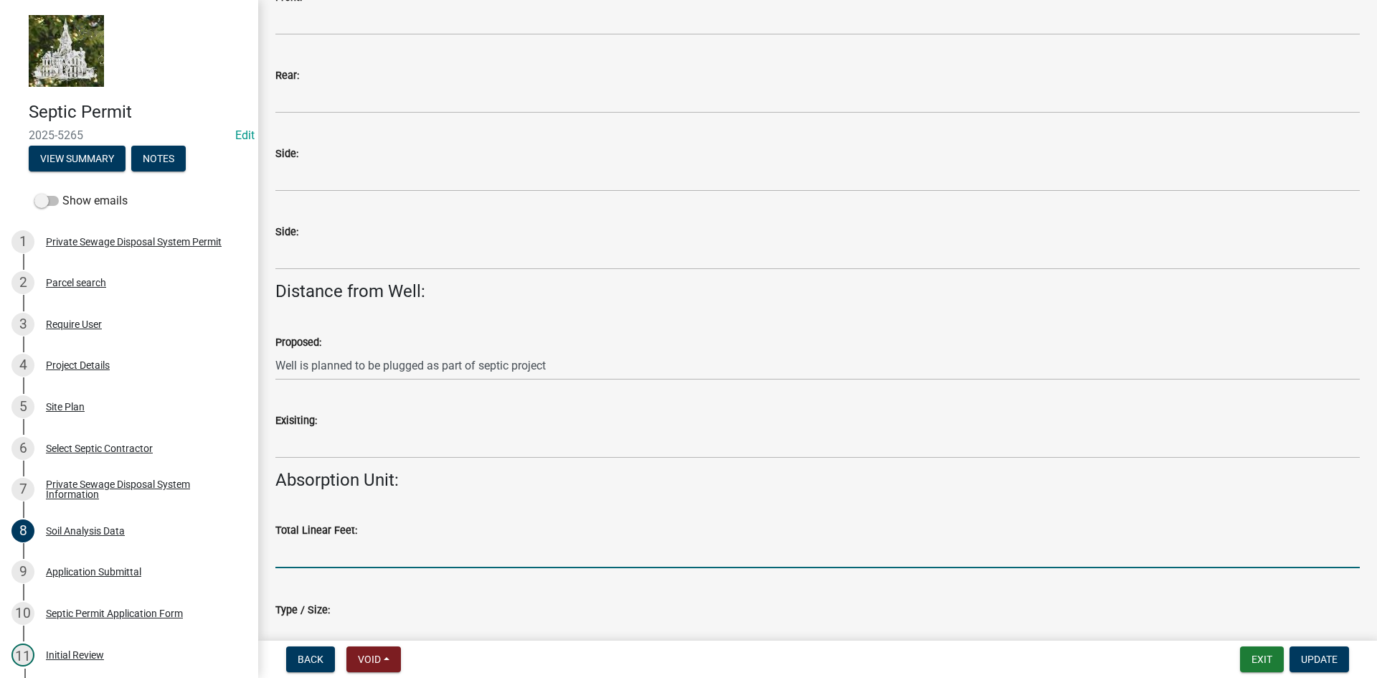
click at [377, 549] on input "text" at bounding box center [817, 553] width 1085 height 29
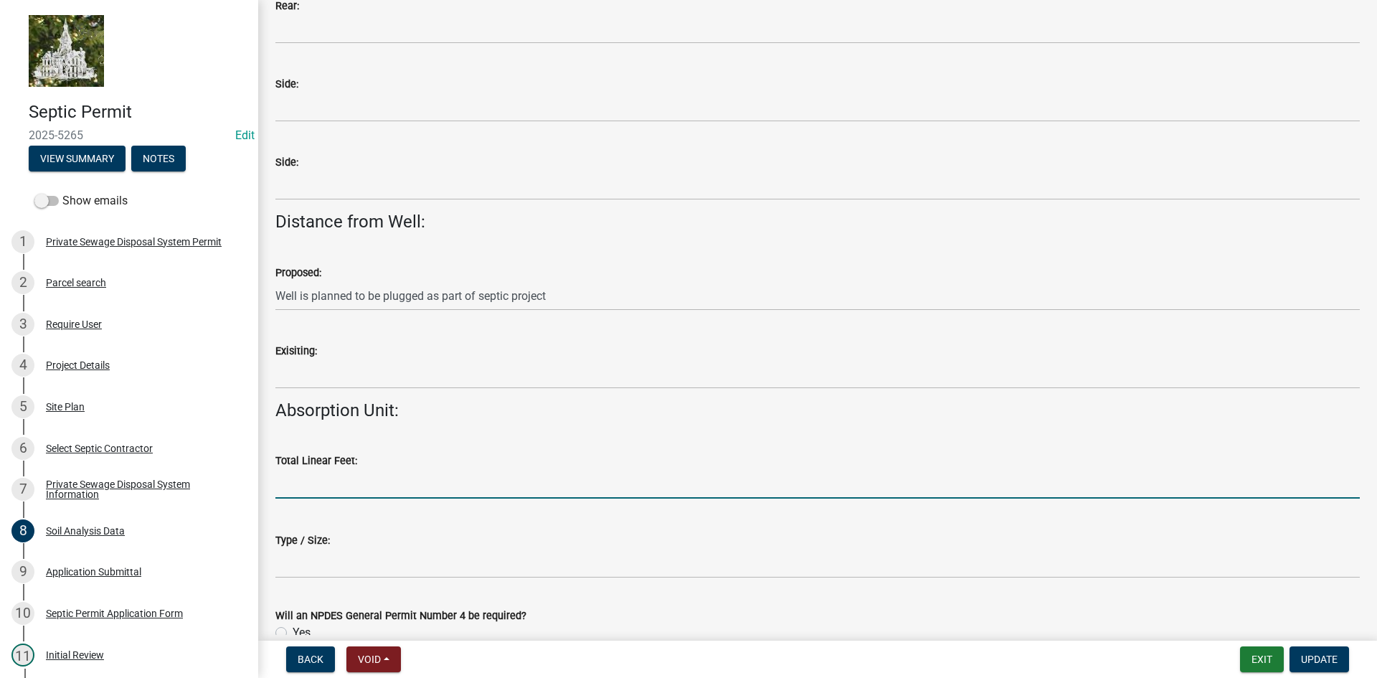
scroll to position [1220, 0]
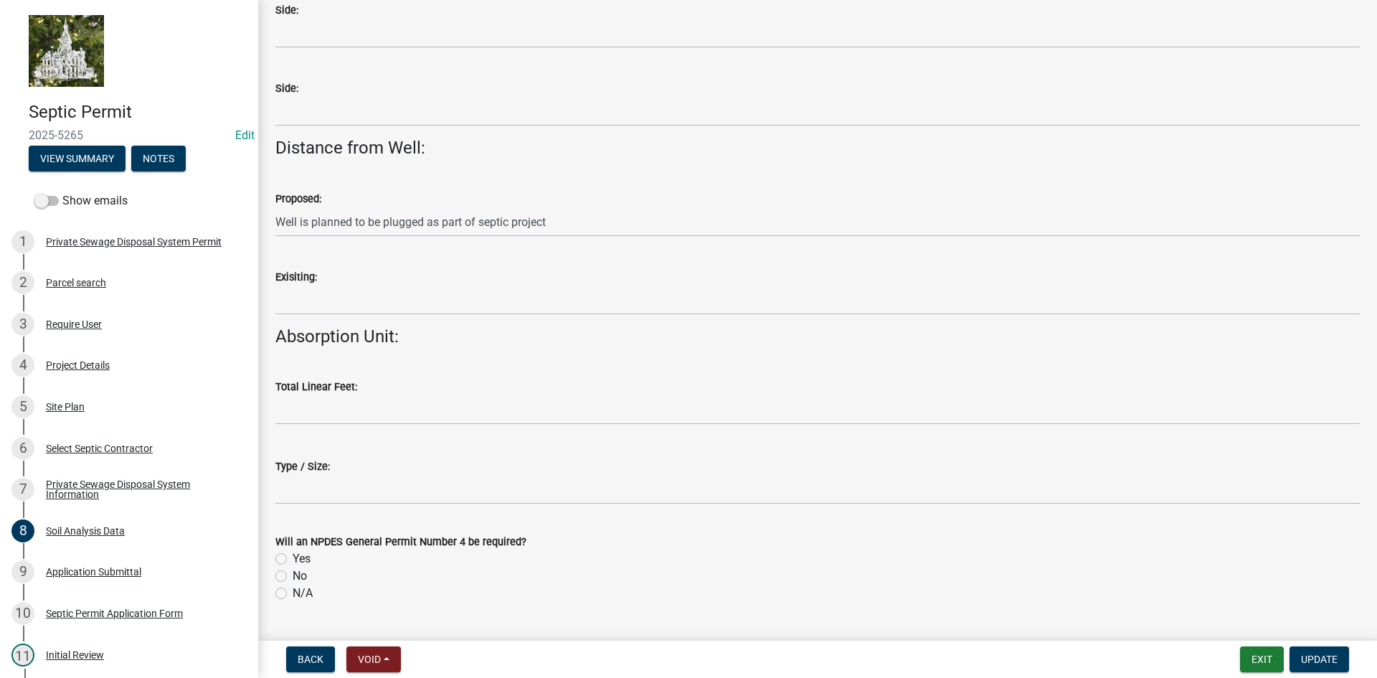
click at [293, 575] on label "No" at bounding box center [300, 575] width 14 height 17
click at [293, 575] on input "No" at bounding box center [297, 571] width 9 height 9
radio input "true"
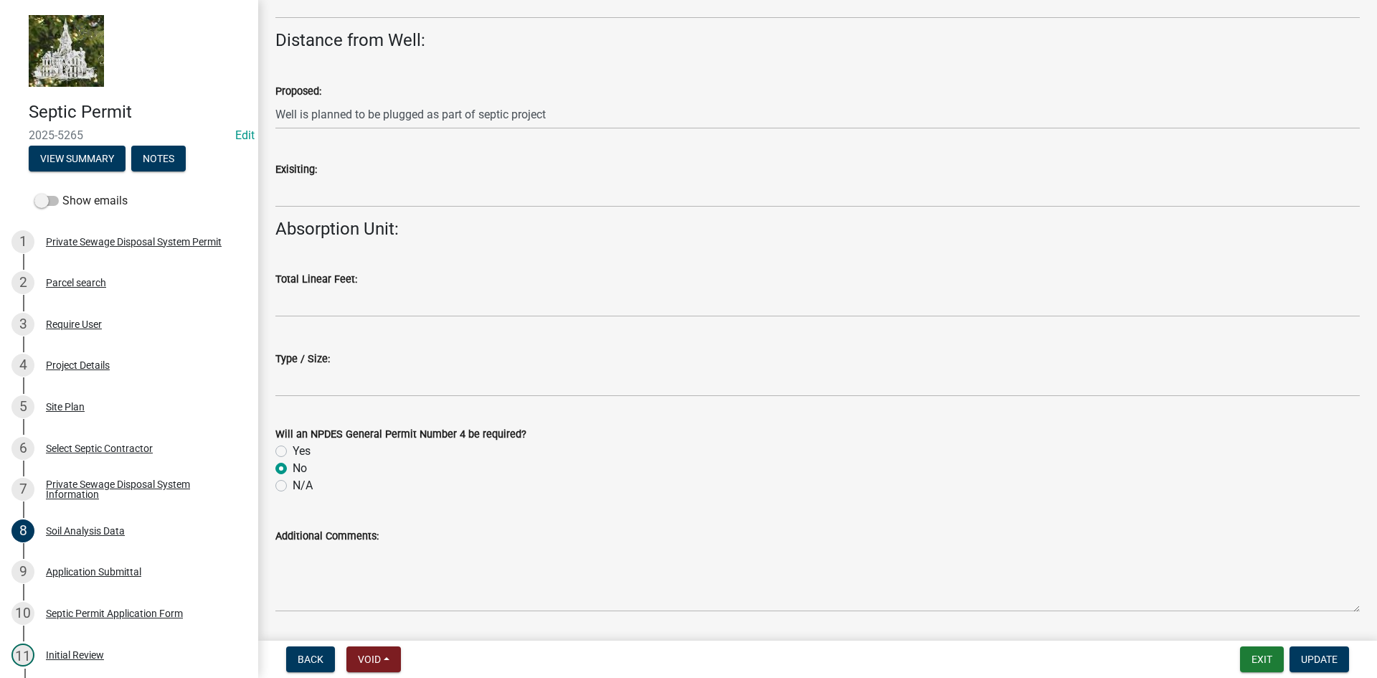
scroll to position [1435, 0]
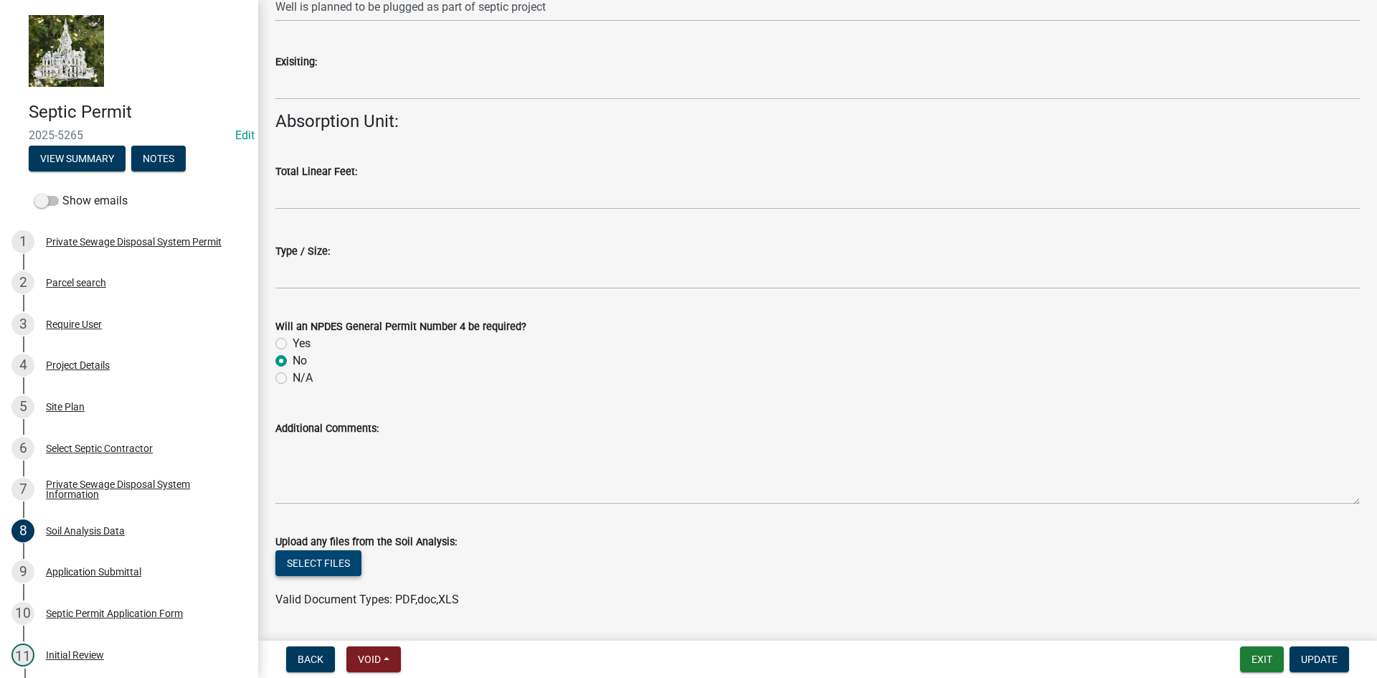
click at [311, 565] on button "Select files" at bounding box center [318, 563] width 86 height 26
click at [1329, 652] on button "Update" at bounding box center [1320, 659] width 60 height 26
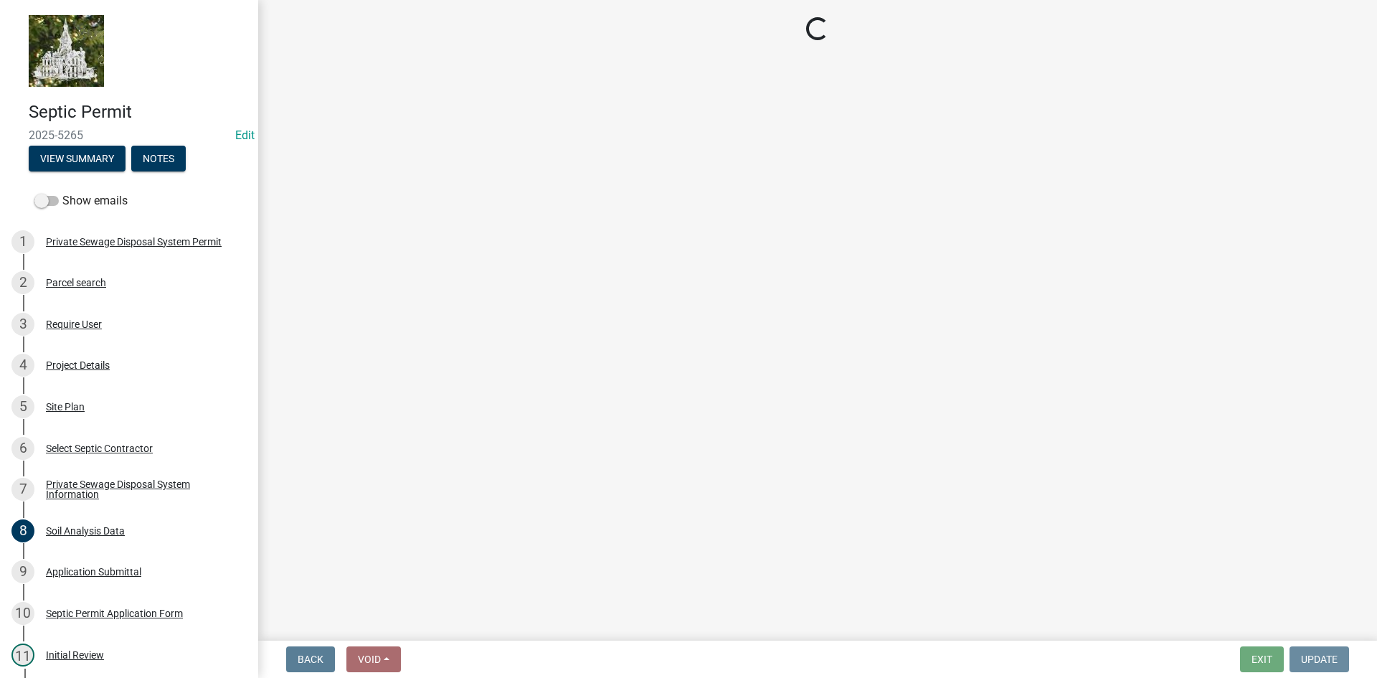
scroll to position [0, 0]
select select "61a96a0a-9003-40ca-83a4-3b4bdf05623d"
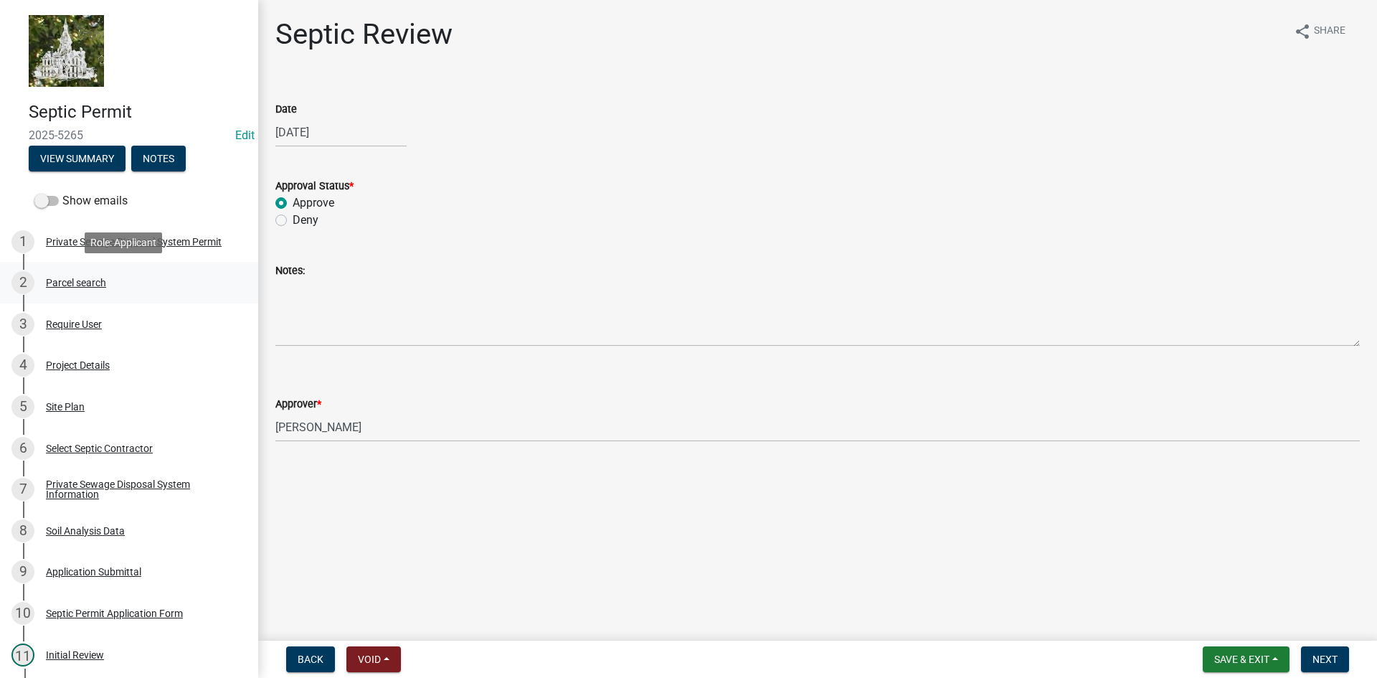
click at [78, 275] on div "2 Parcel search" at bounding box center [123, 282] width 224 height 23
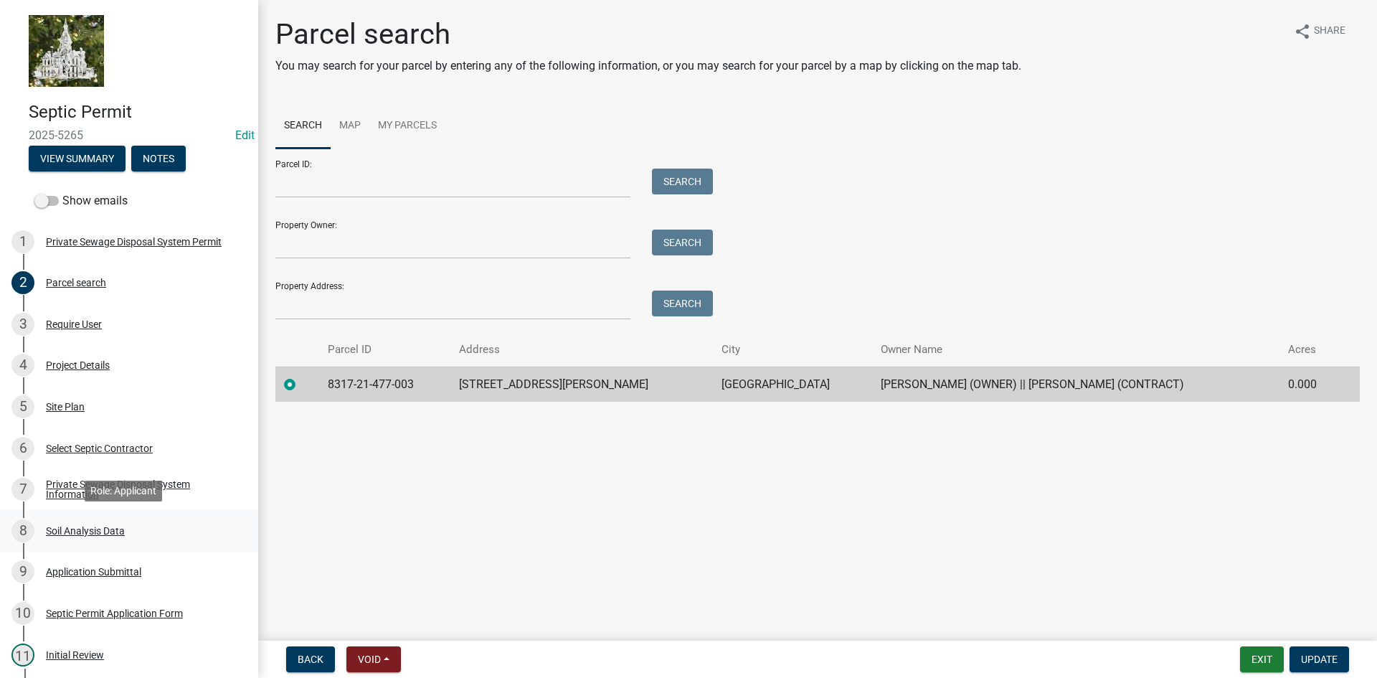
click at [70, 532] on div "Soil Analysis Data" at bounding box center [85, 531] width 79 height 10
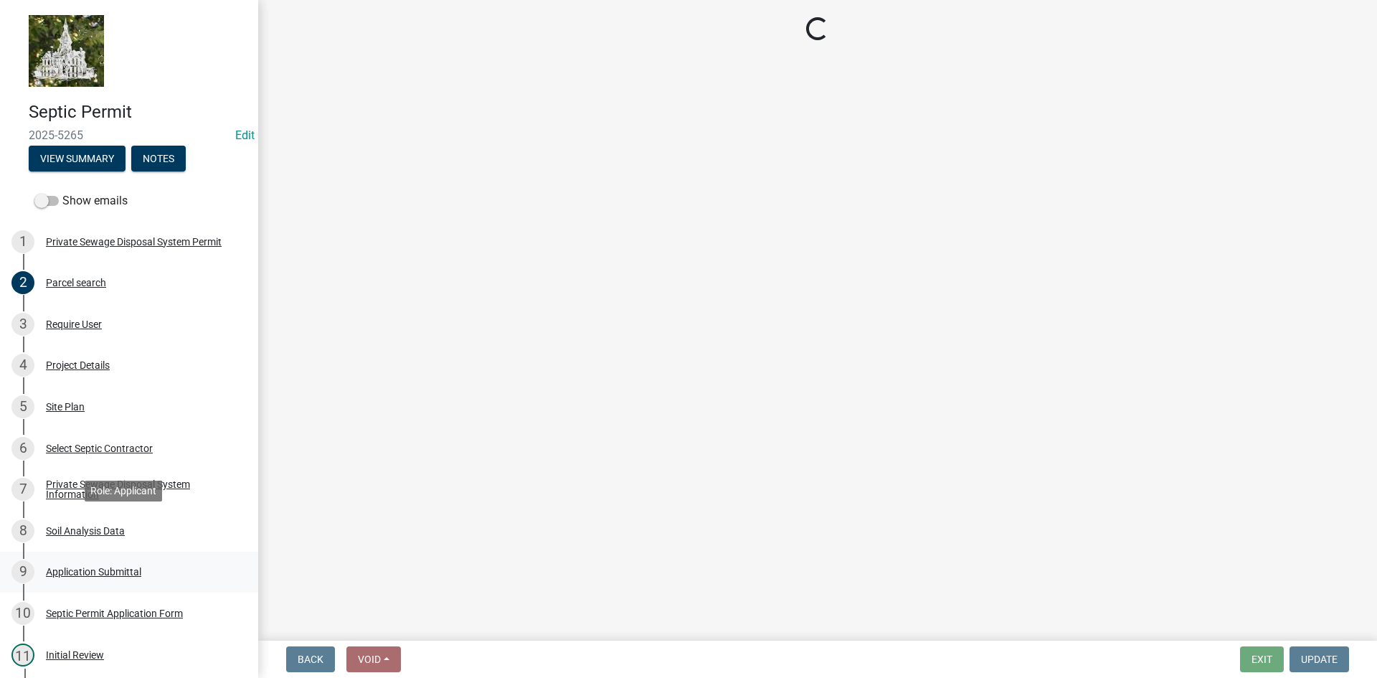
select select "6d678d72-23c3-45e2-af54-ed4b188d7378"
select select "9b046bec-0e7f-4271-9a53-56a7345c421d"
select select "f242888e-048e-42c1-9853-ab05a5cbf43e"
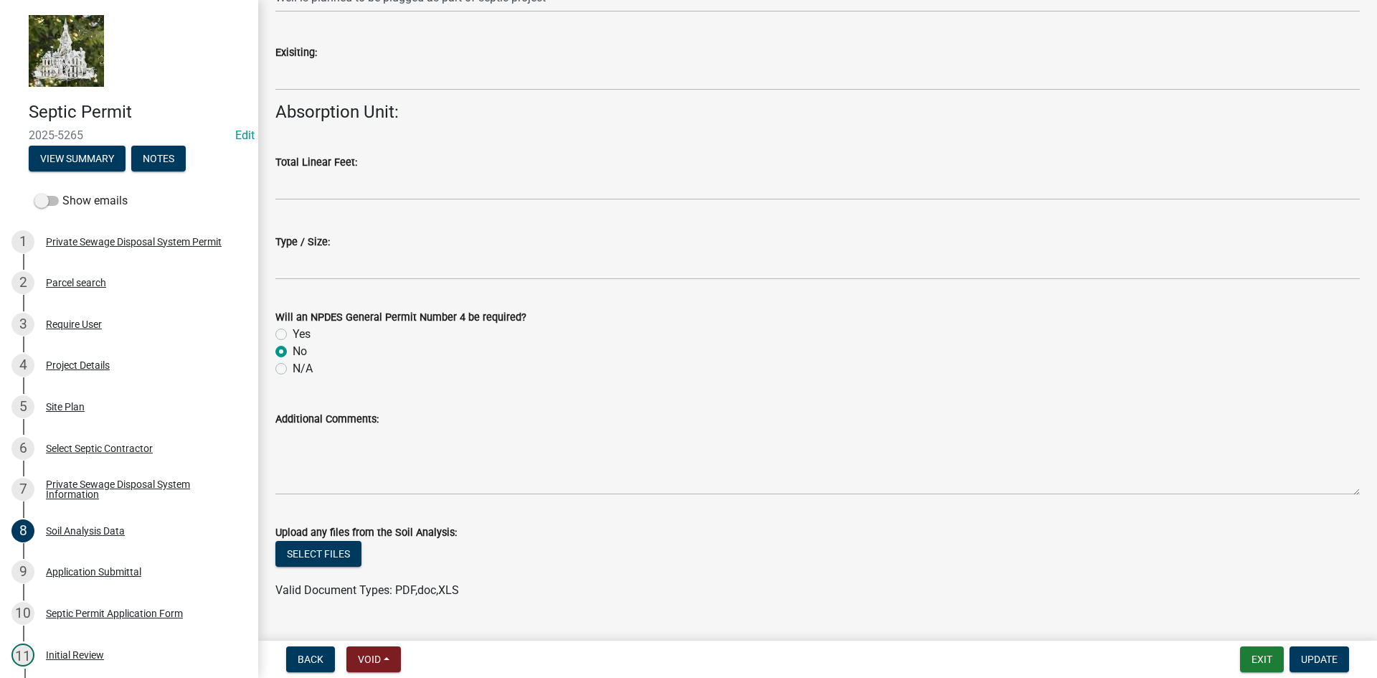
scroll to position [1477, 0]
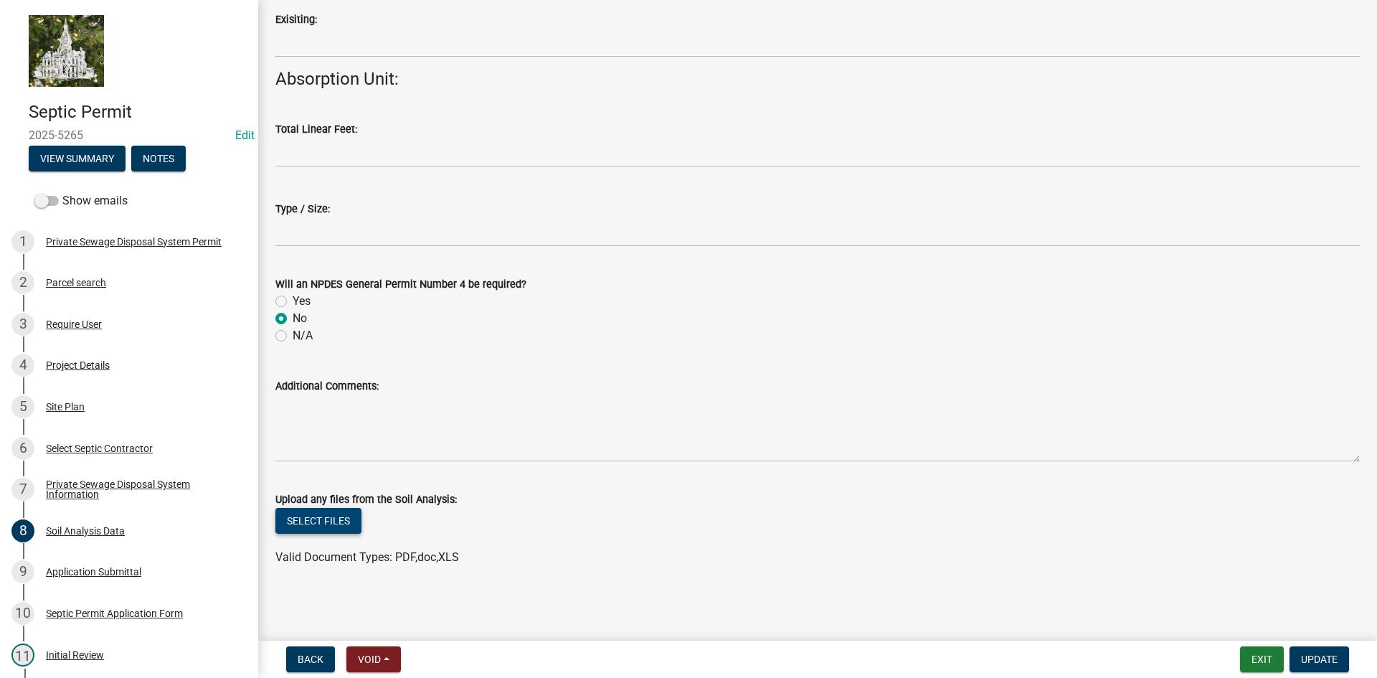
click at [330, 521] on button "Select files" at bounding box center [318, 521] width 86 height 26
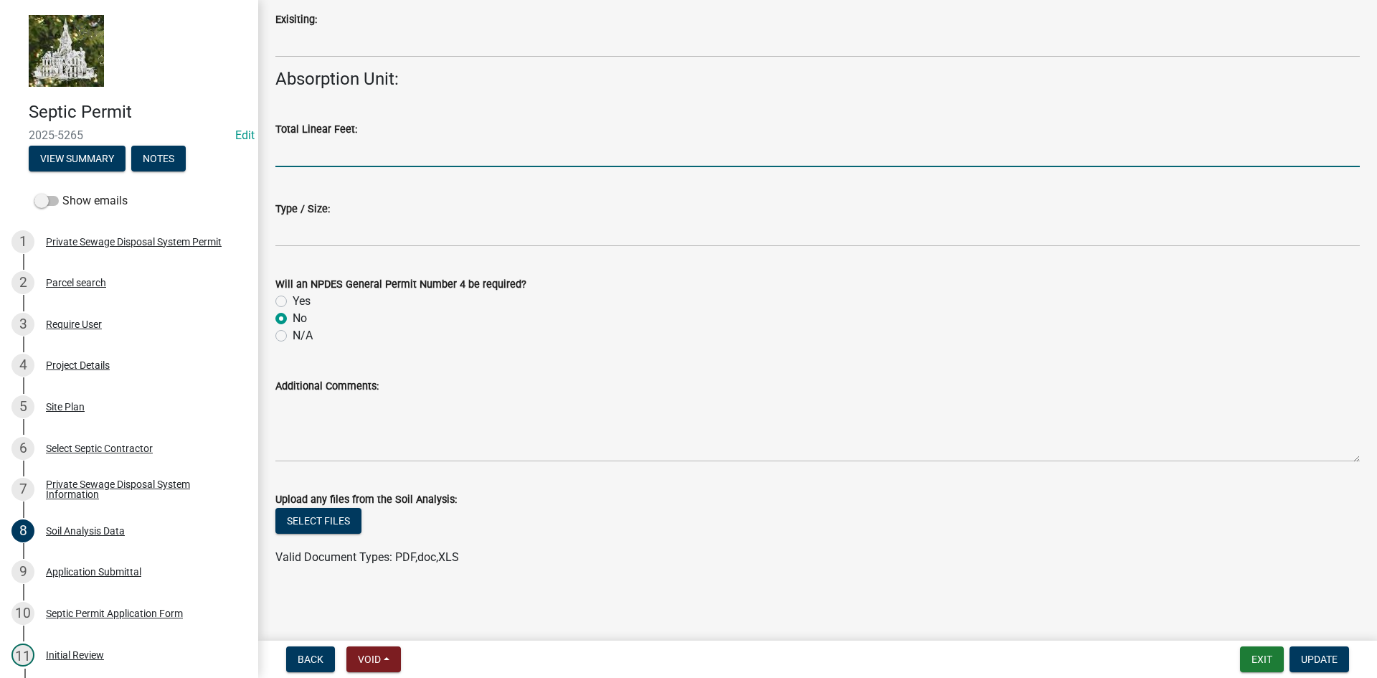
click at [317, 162] on input "text" at bounding box center [817, 152] width 1085 height 29
type input "214"
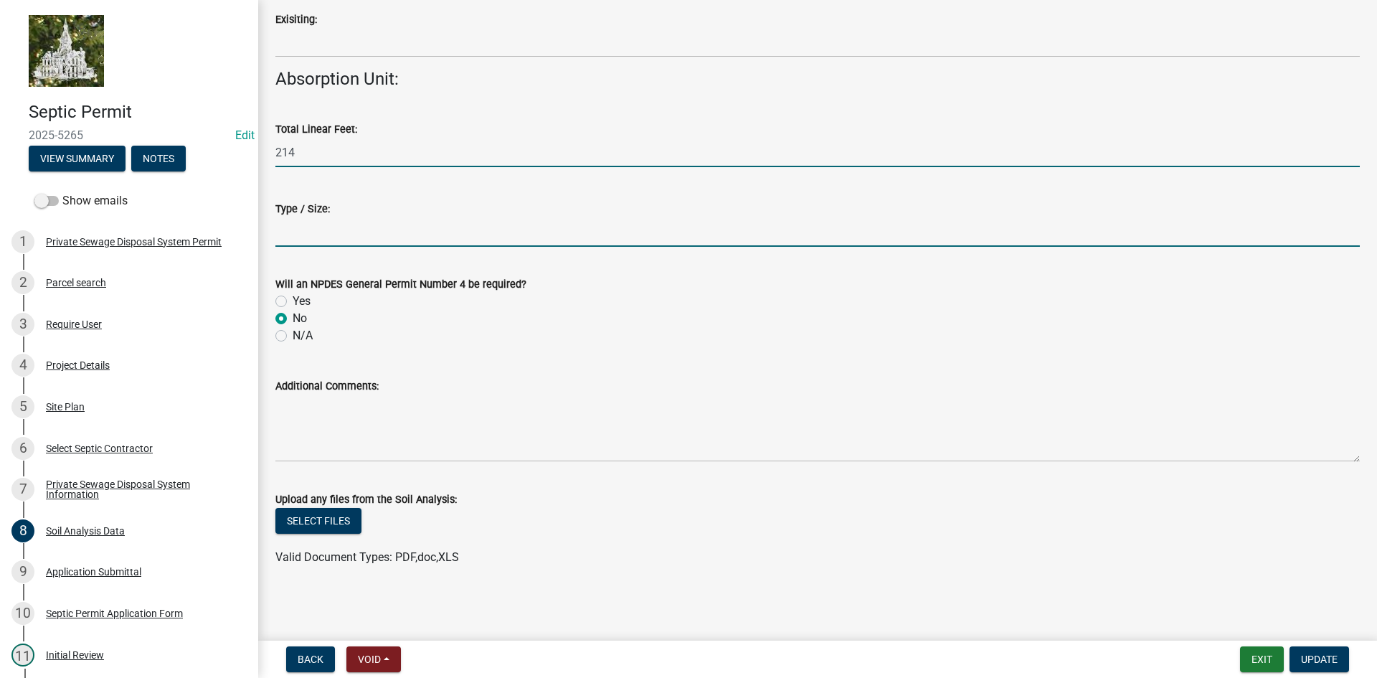
click at [357, 235] on input "Type / Size:" at bounding box center [817, 231] width 1085 height 29
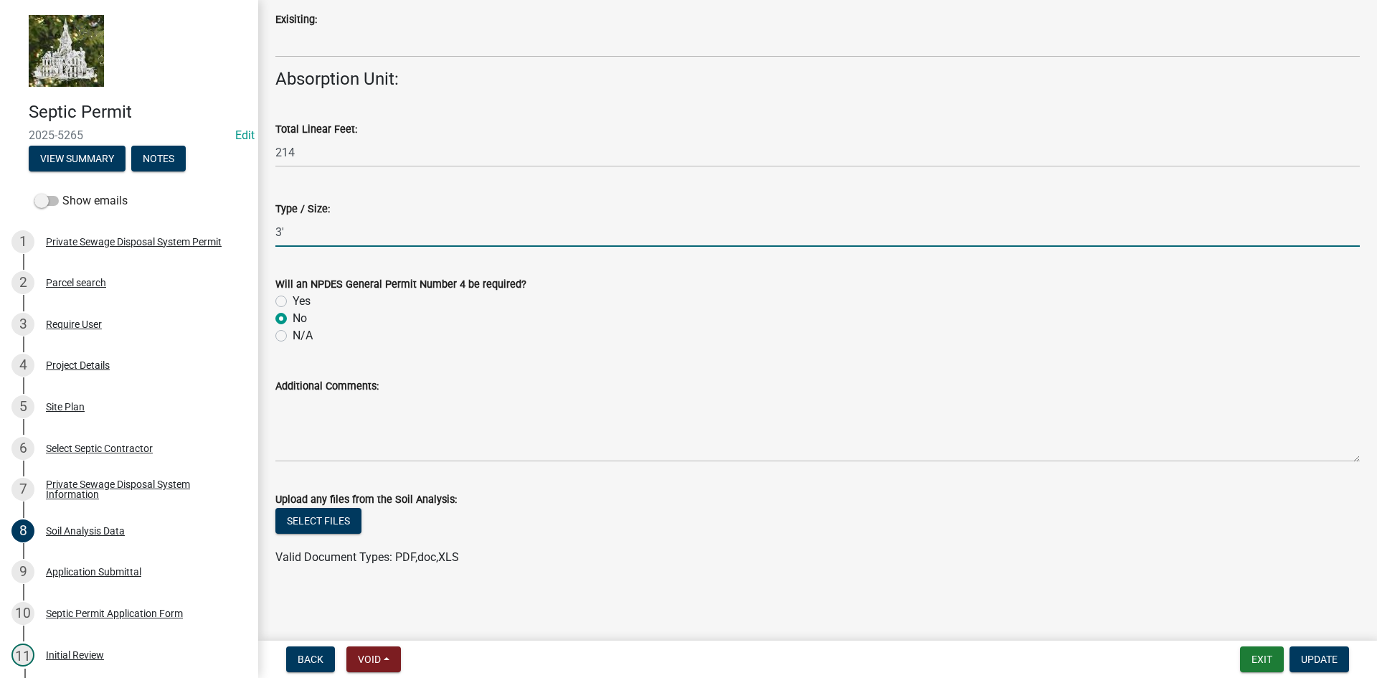
type input "3'"
click at [746, 348] on wm-data-entity-input "Will an NPDES General Permit Number 4 be required? Yes No N/A" at bounding box center [817, 307] width 1085 height 99
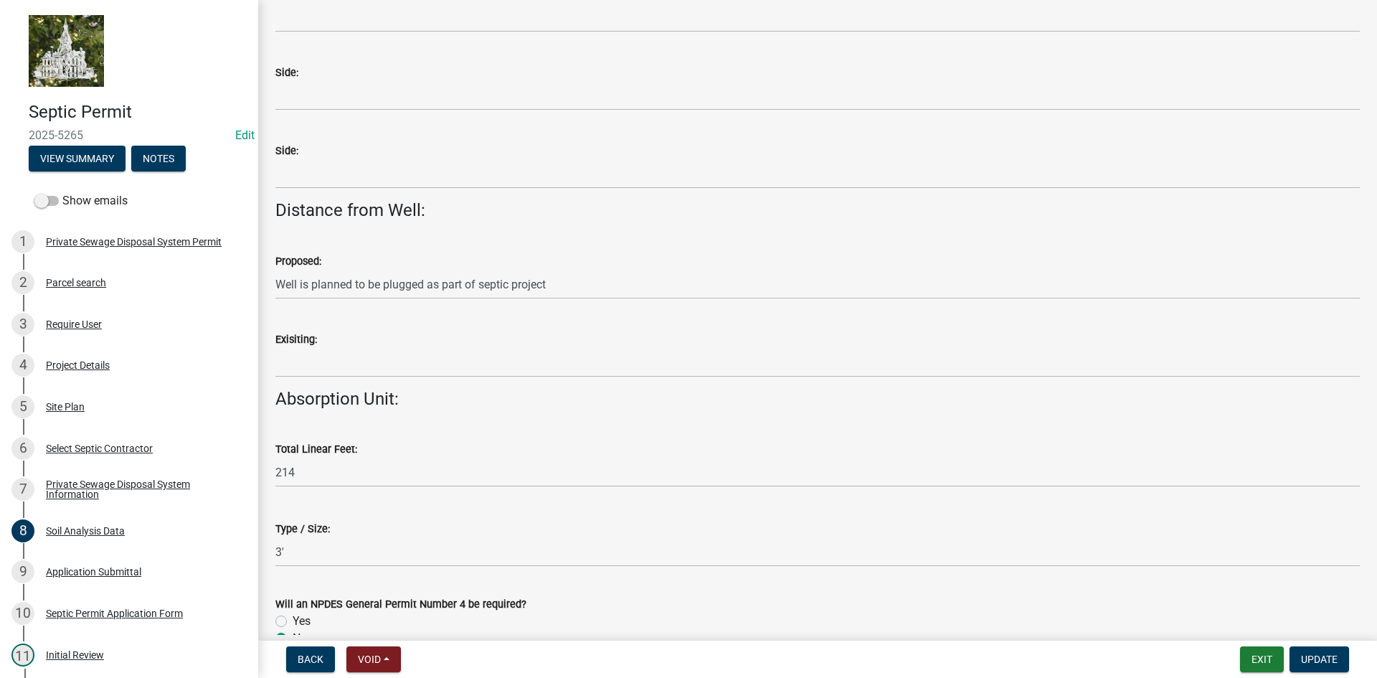
scroll to position [1190, 0]
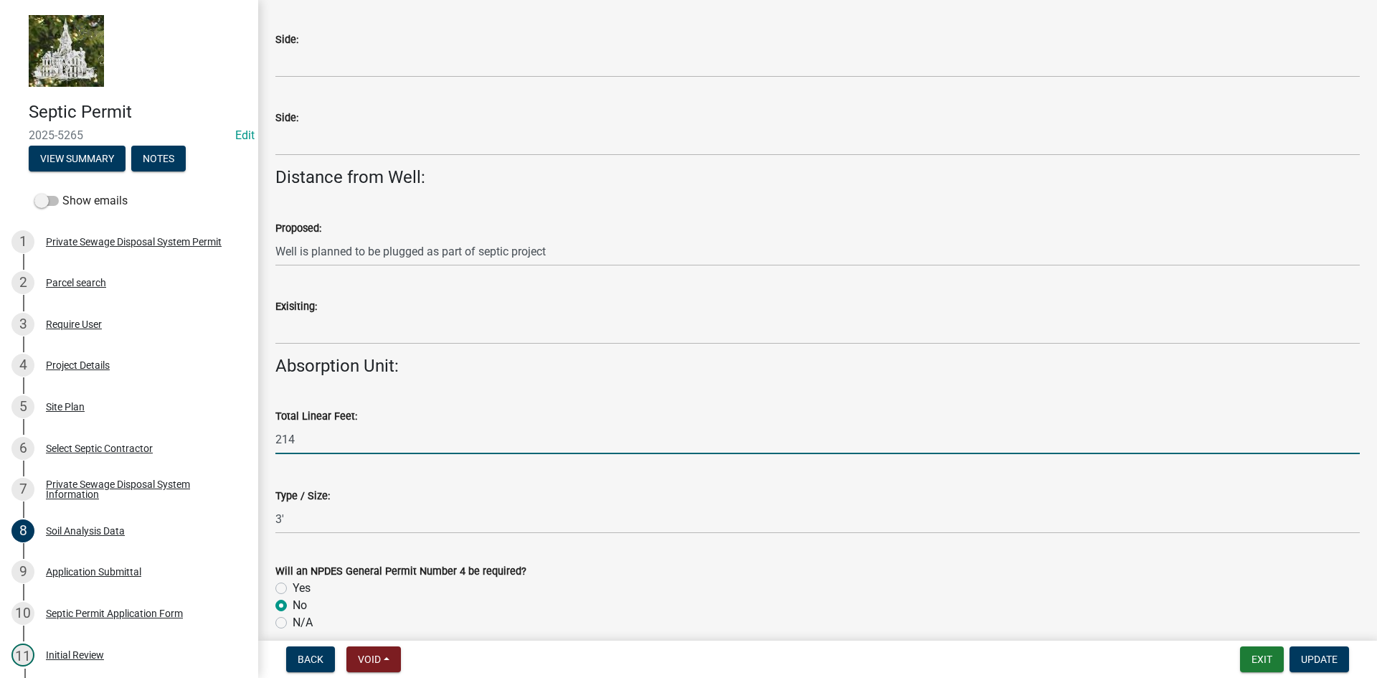
click at [356, 443] on input "214" at bounding box center [817, 439] width 1085 height 29
type input "2"
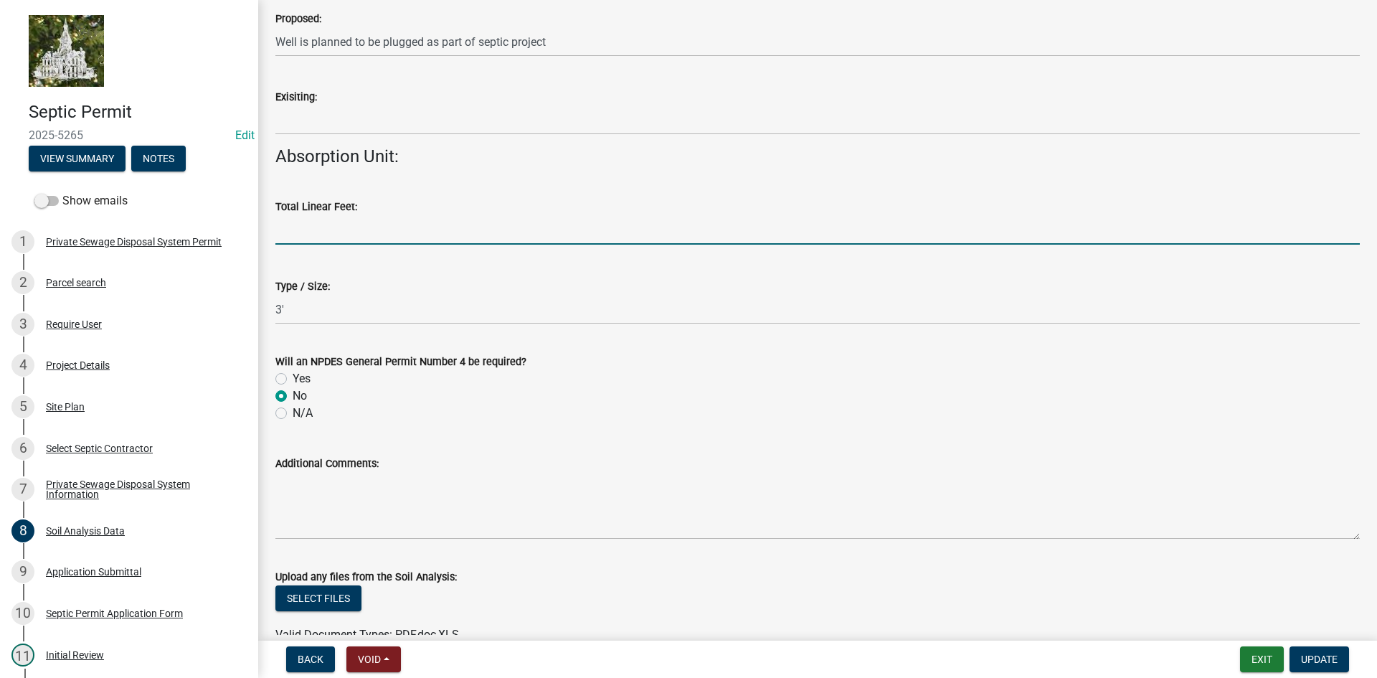
scroll to position [1405, 0]
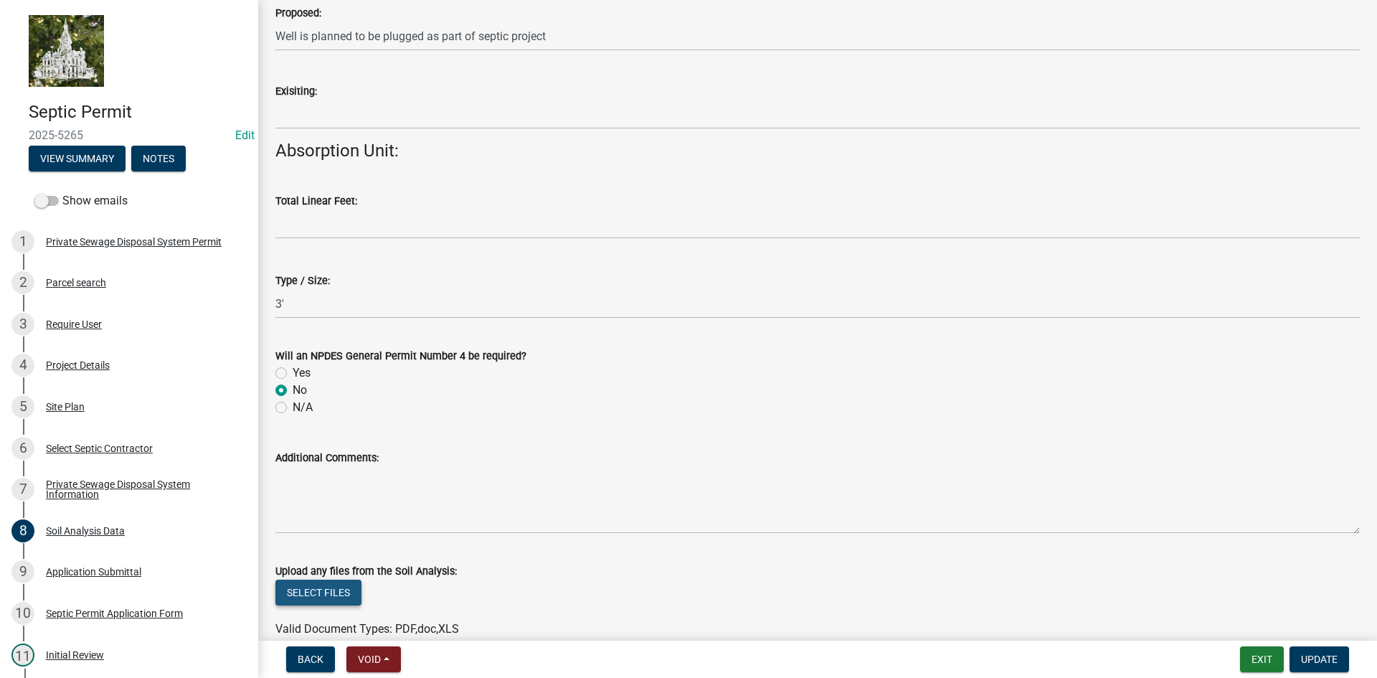
click at [325, 593] on button "Select files" at bounding box center [318, 593] width 86 height 26
click at [336, 591] on button "Select files" at bounding box center [318, 593] width 86 height 26
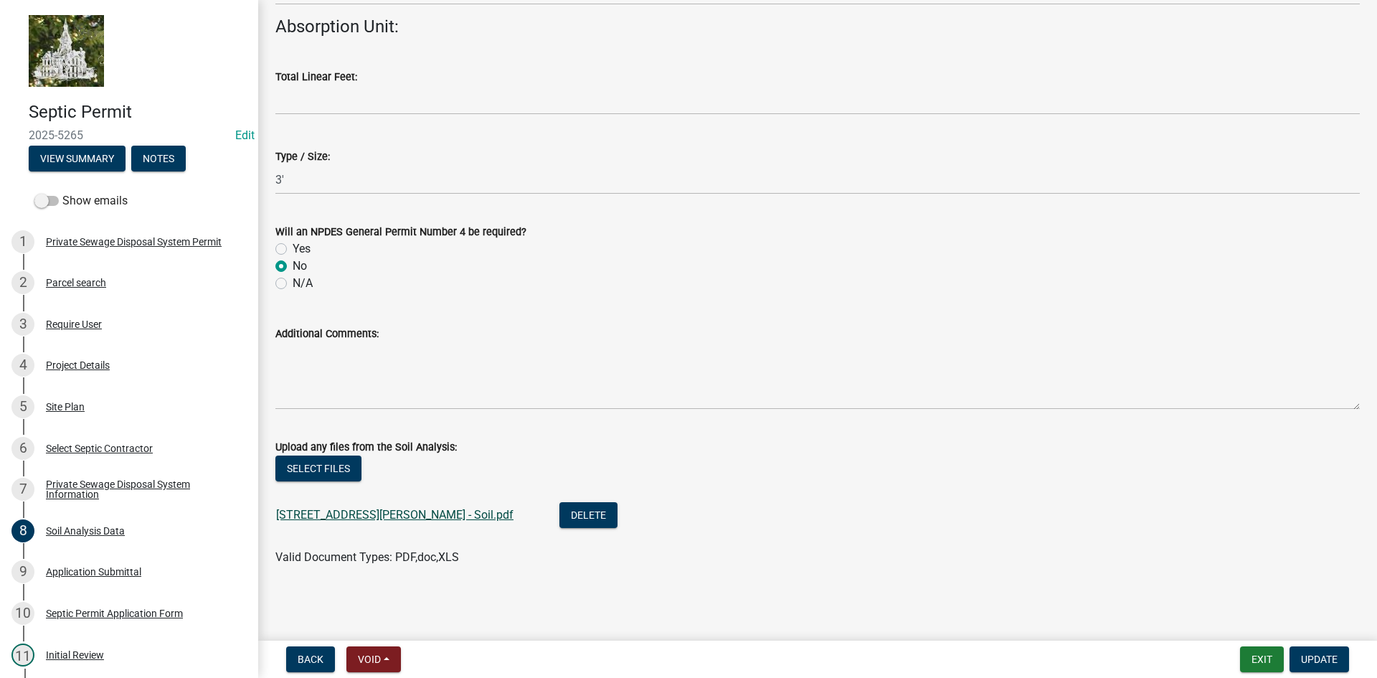
click at [377, 519] on link "[STREET_ADDRESS][PERSON_NAME] - Soil.pdf" at bounding box center [394, 515] width 237 height 14
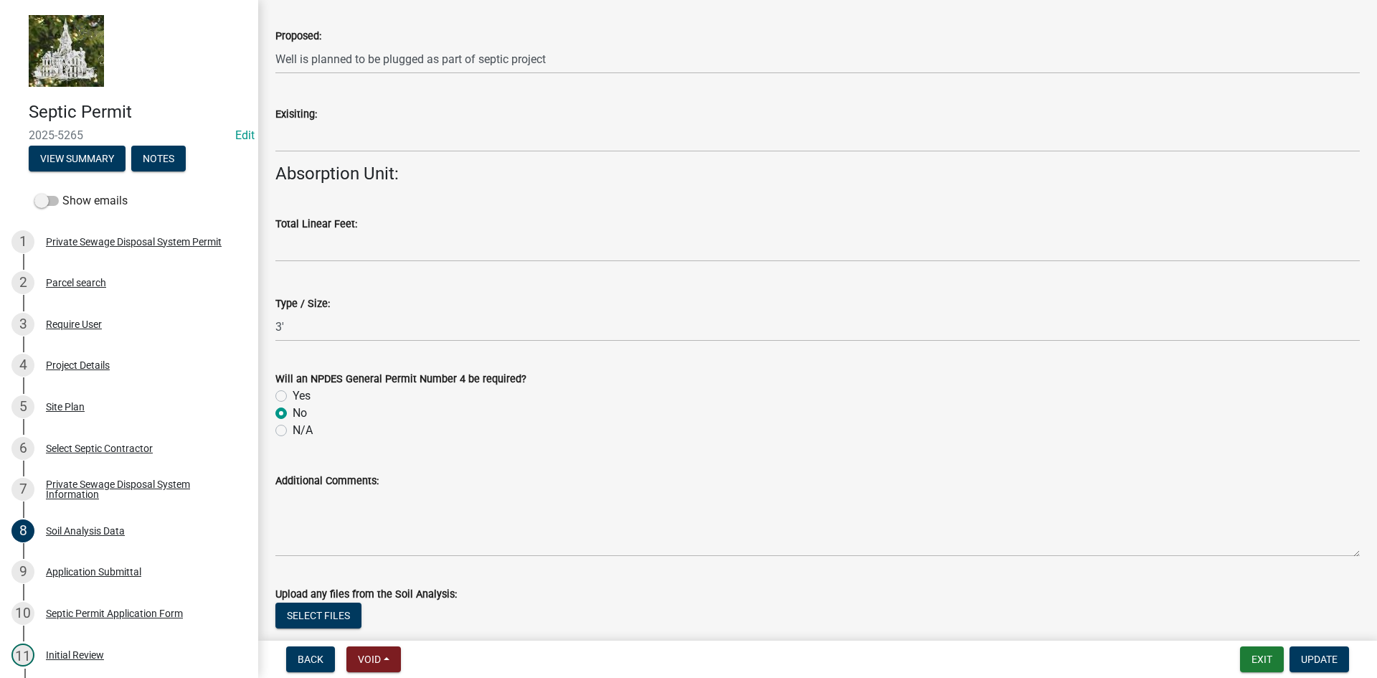
scroll to position [1314, 0]
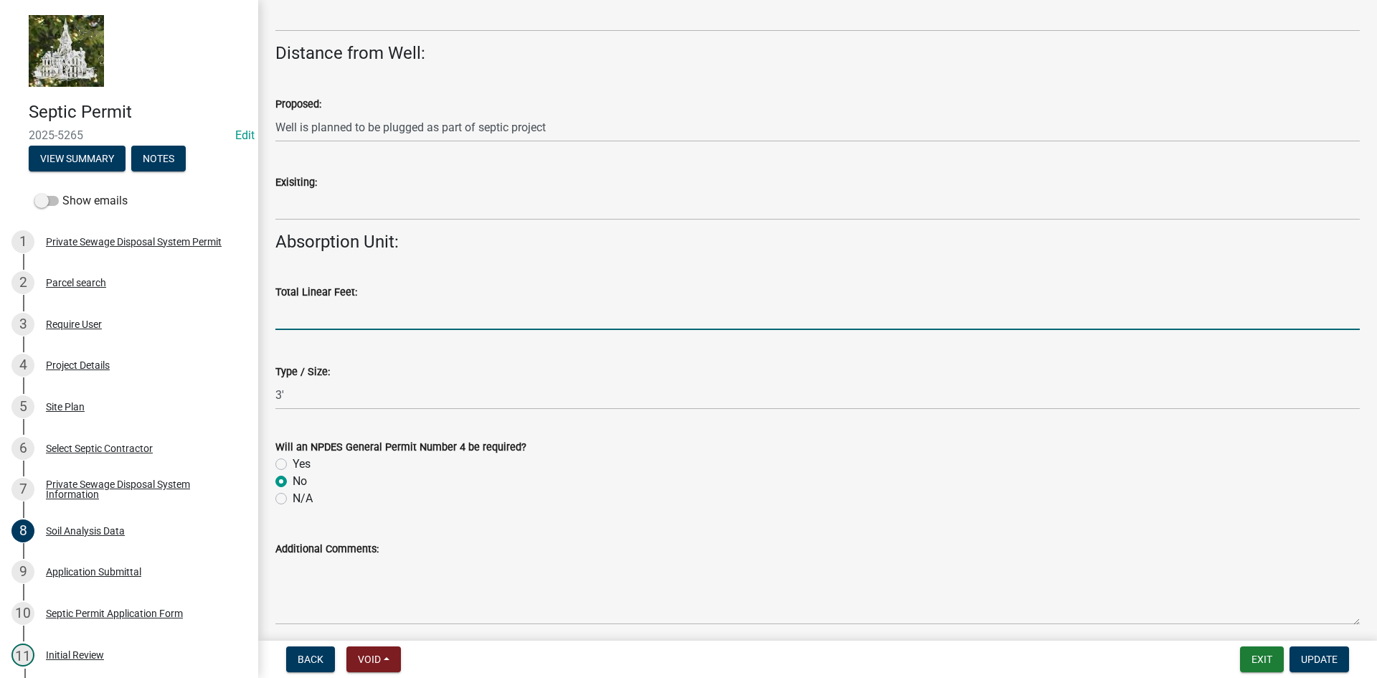
click at [335, 313] on input "text" at bounding box center [817, 315] width 1085 height 29
type input "2"
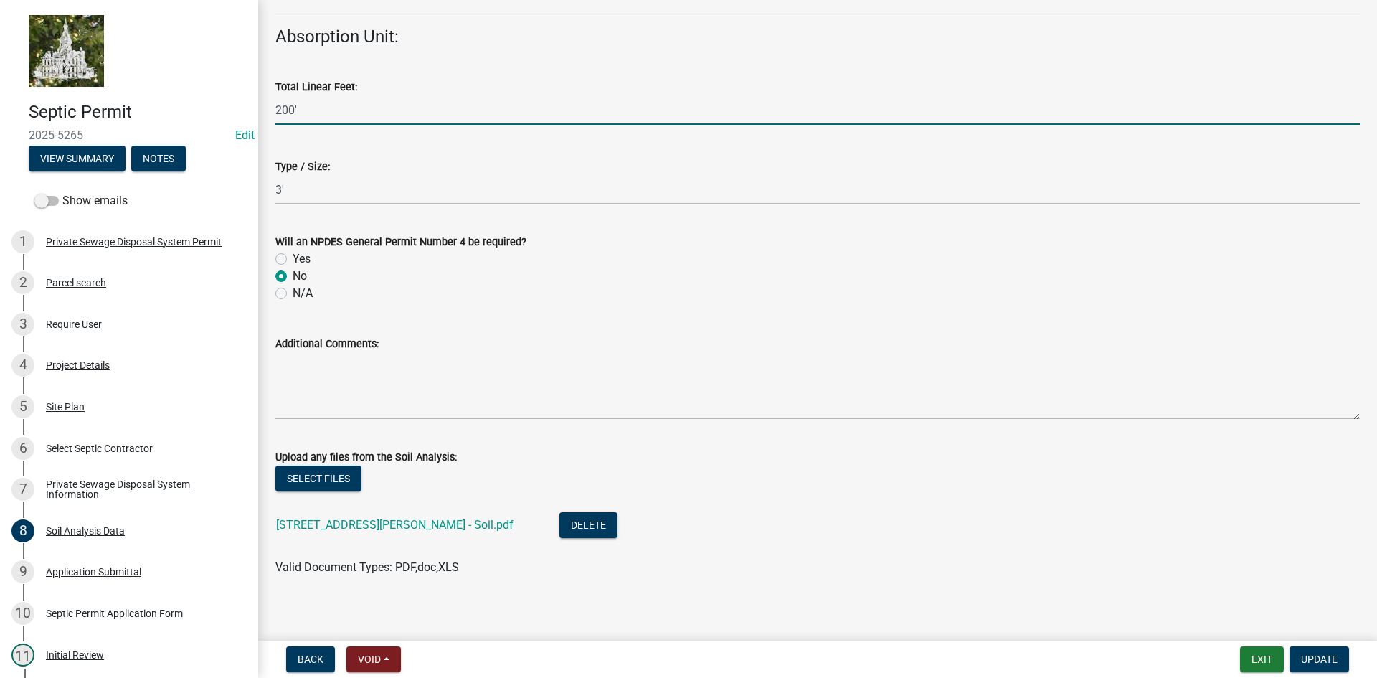
scroll to position [1529, 0]
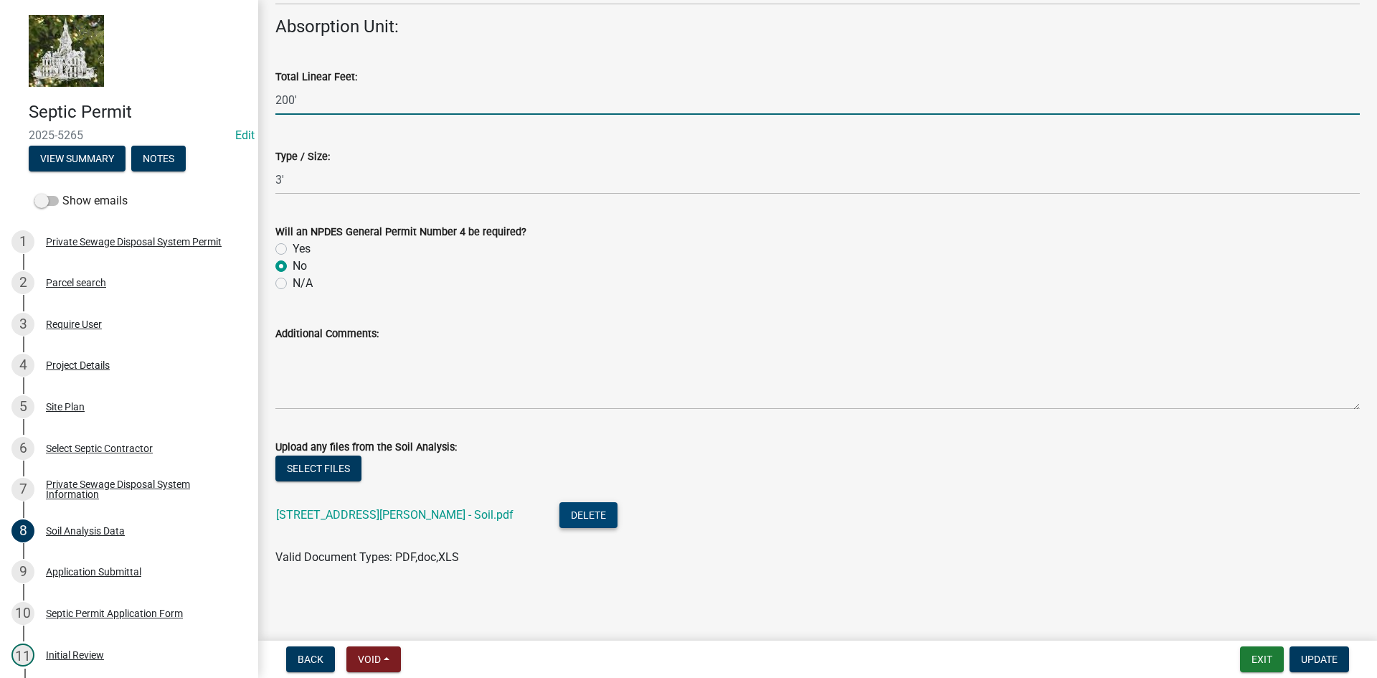
type input "200"
click at [560, 519] on button "Delete" at bounding box center [589, 515] width 58 height 26
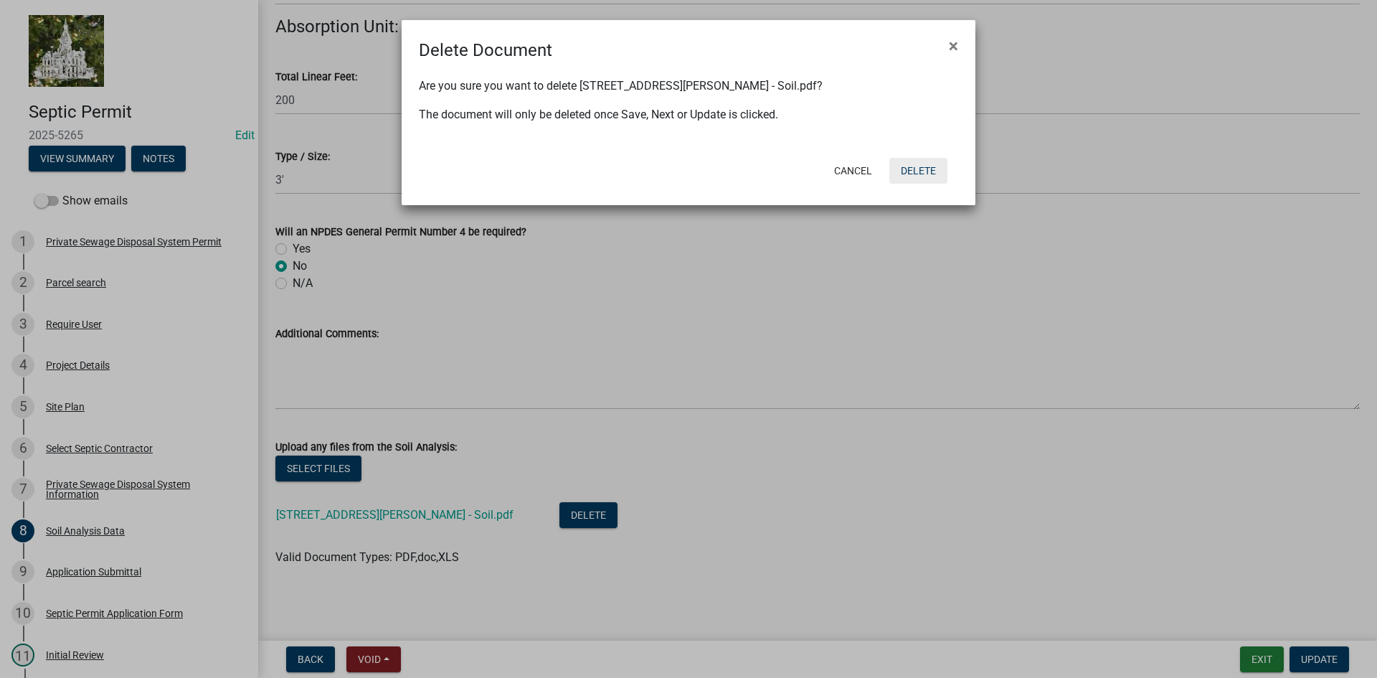
click at [920, 171] on button "Delete" at bounding box center [919, 171] width 58 height 26
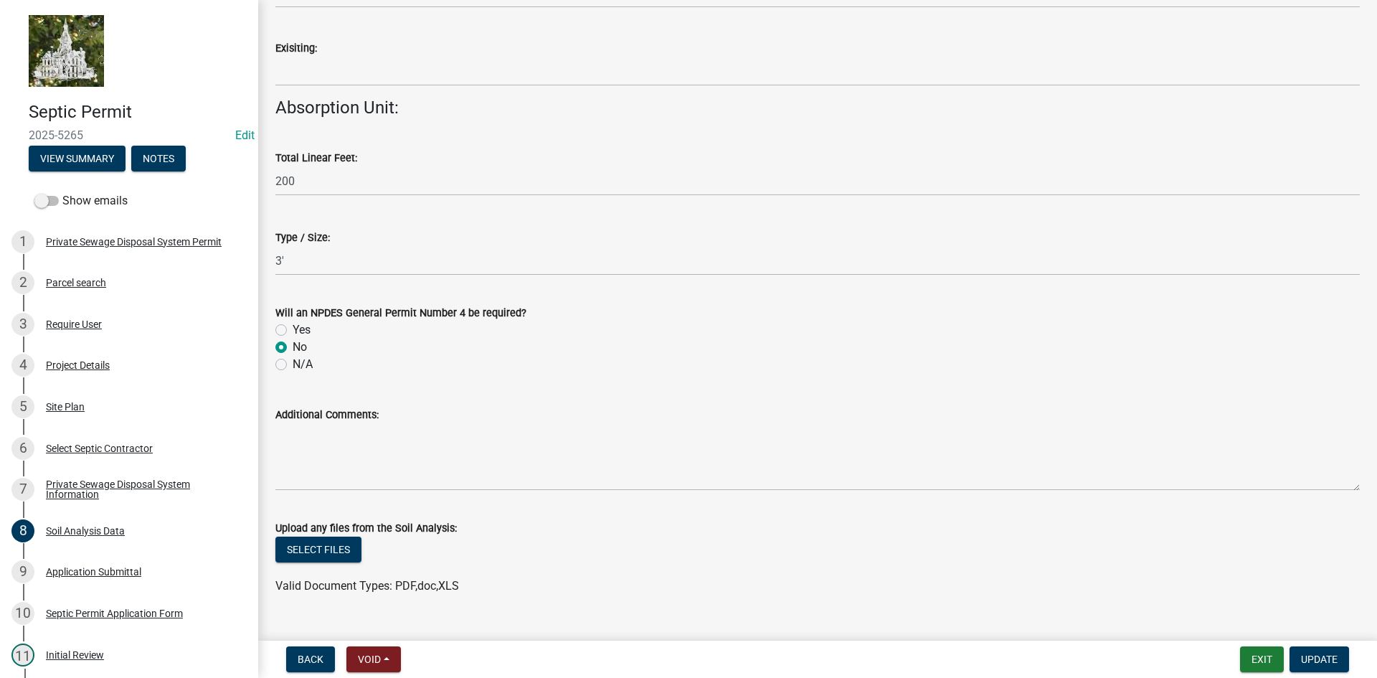
scroll to position [1477, 0]
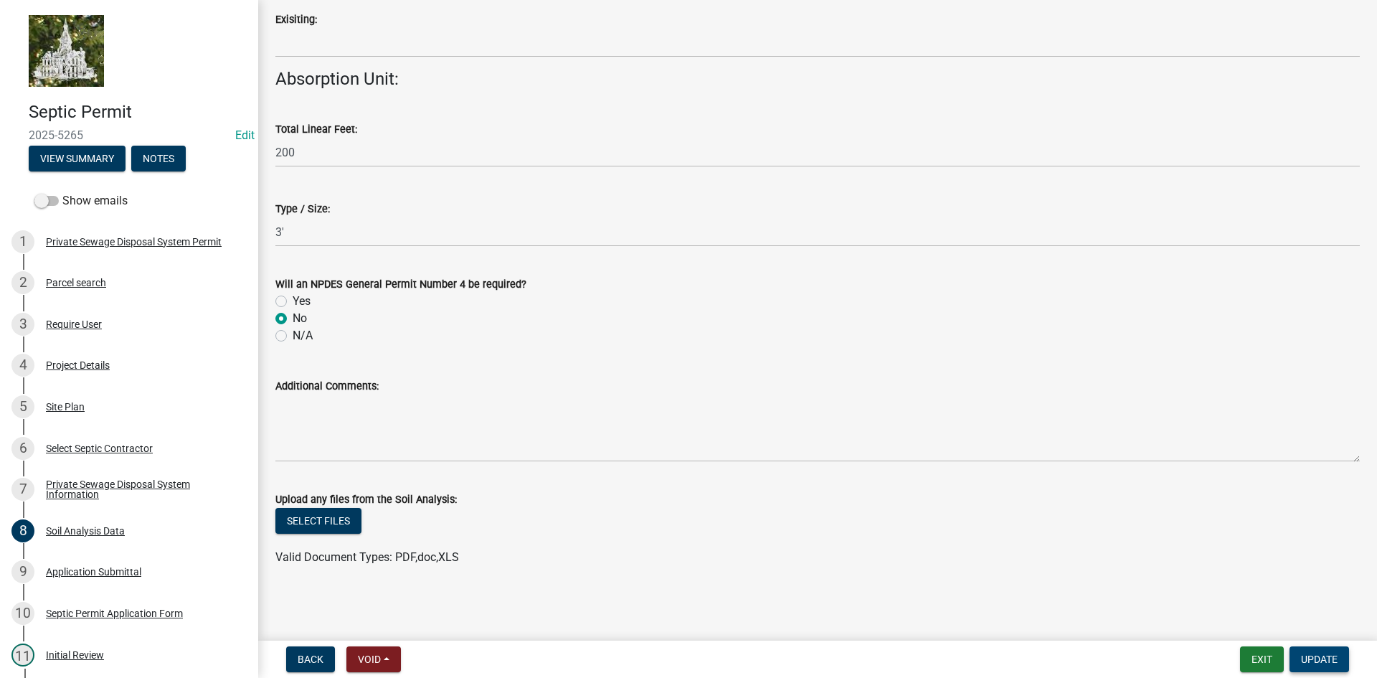
click at [1316, 657] on span "Update" at bounding box center [1319, 659] width 37 height 11
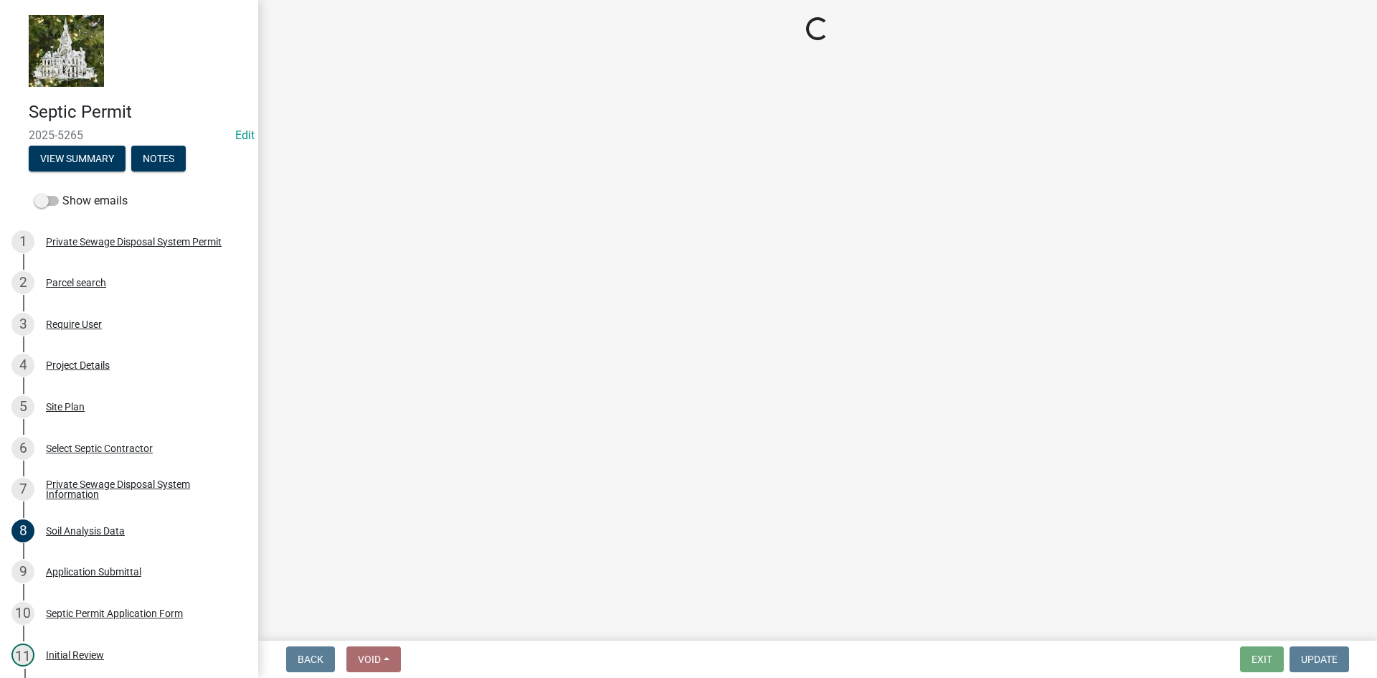
select select "61a96a0a-9003-40ca-83a4-3b4bdf05623d"
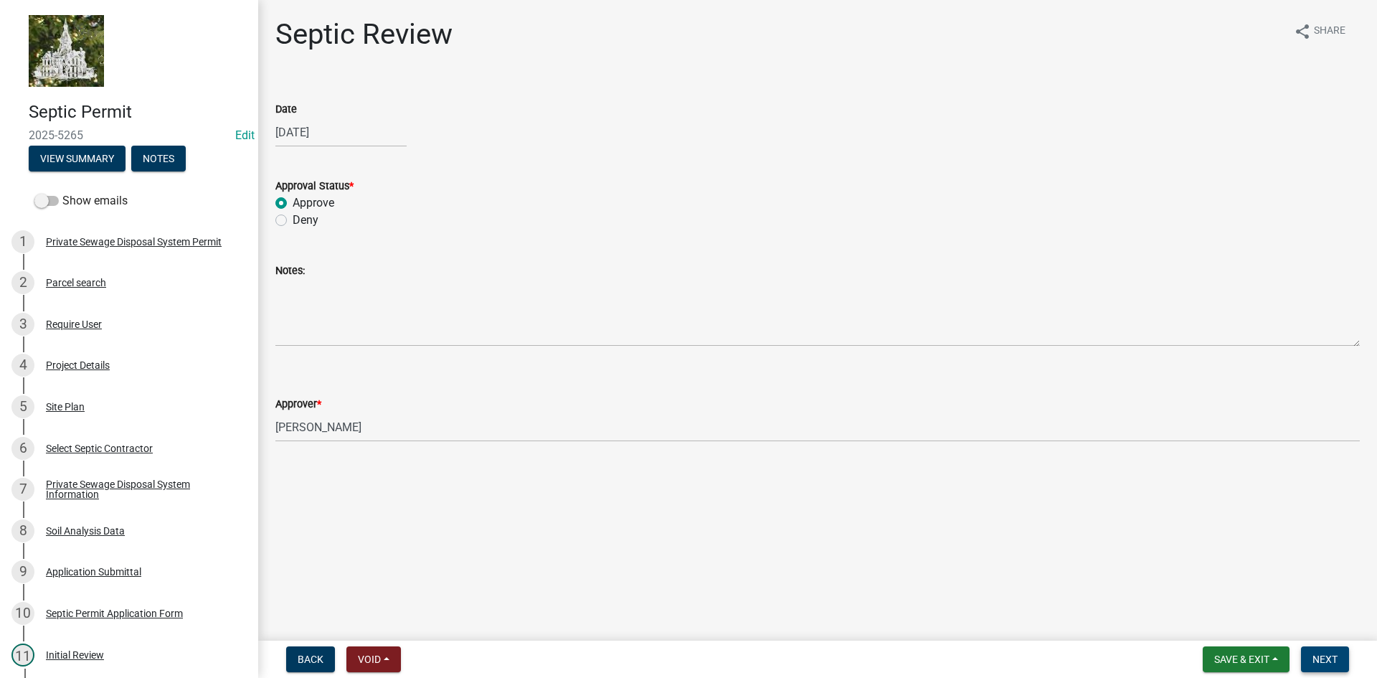
click at [1334, 652] on button "Next" at bounding box center [1325, 659] width 48 height 26
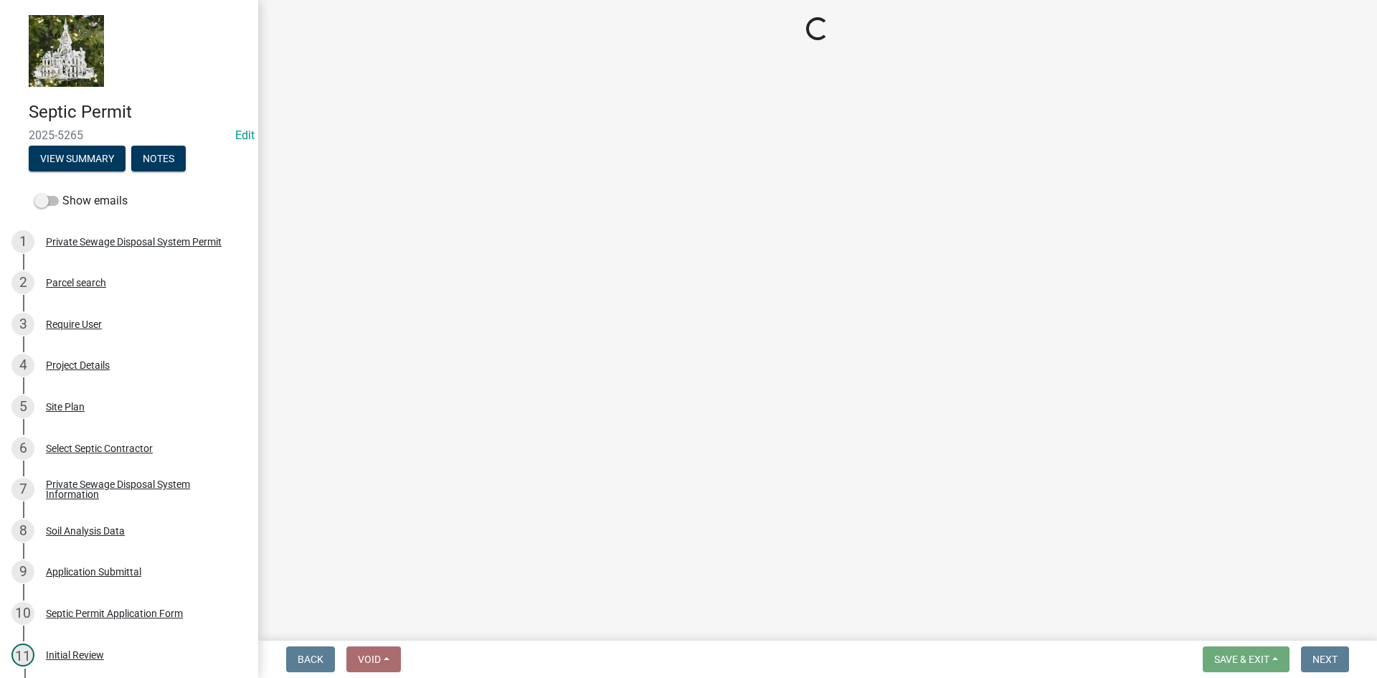
select select "3: 3"
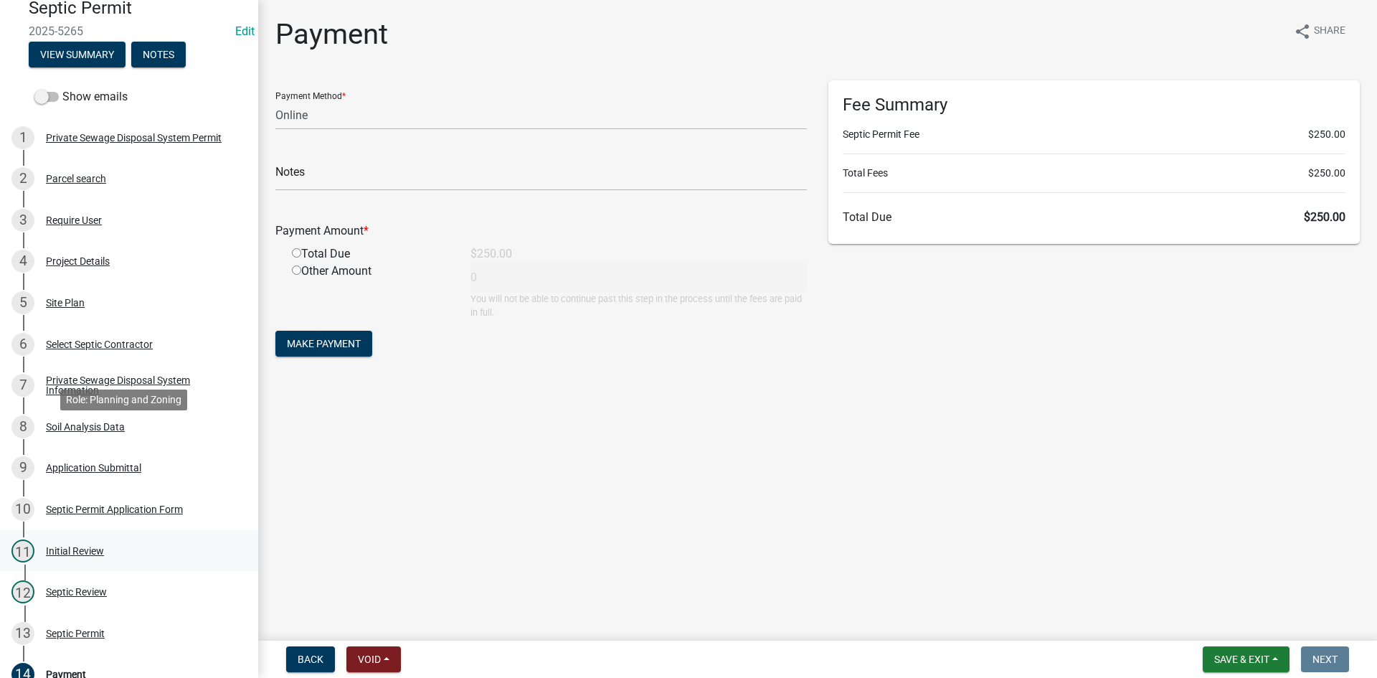
scroll to position [215, 0]
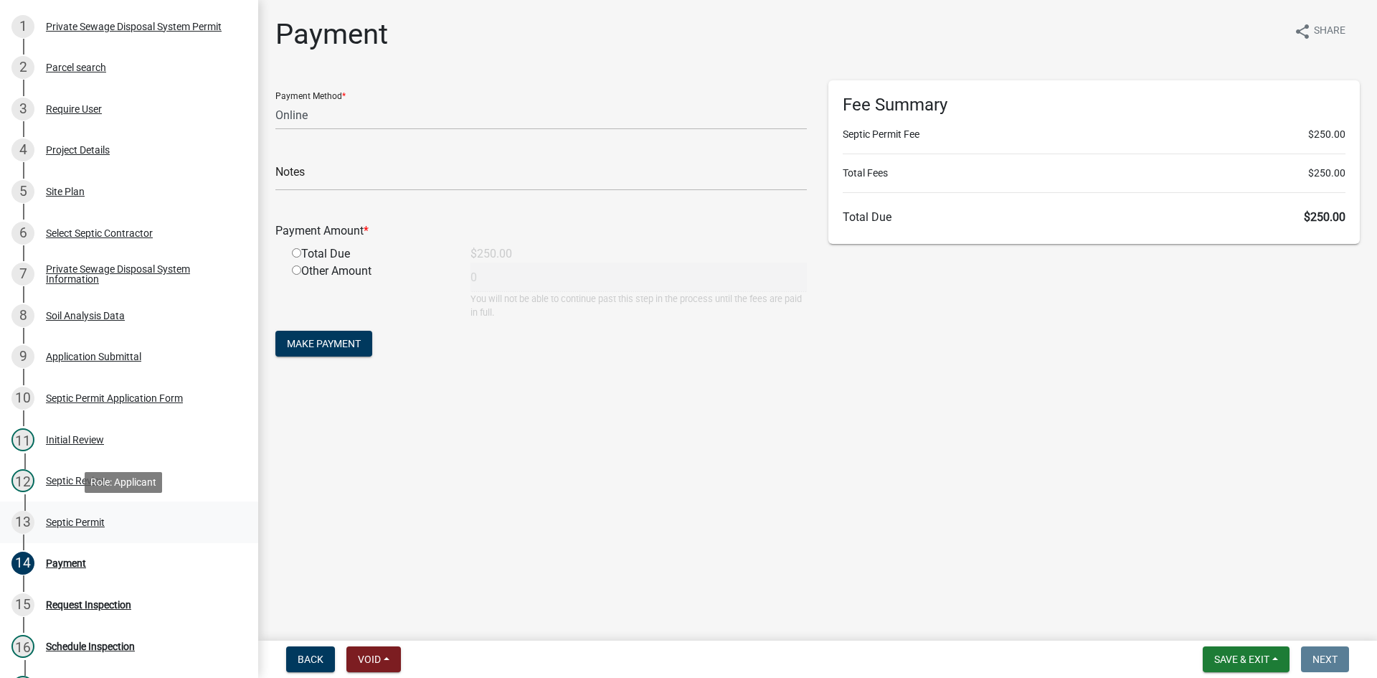
click at [71, 522] on div "Septic Permit" at bounding box center [75, 522] width 59 height 10
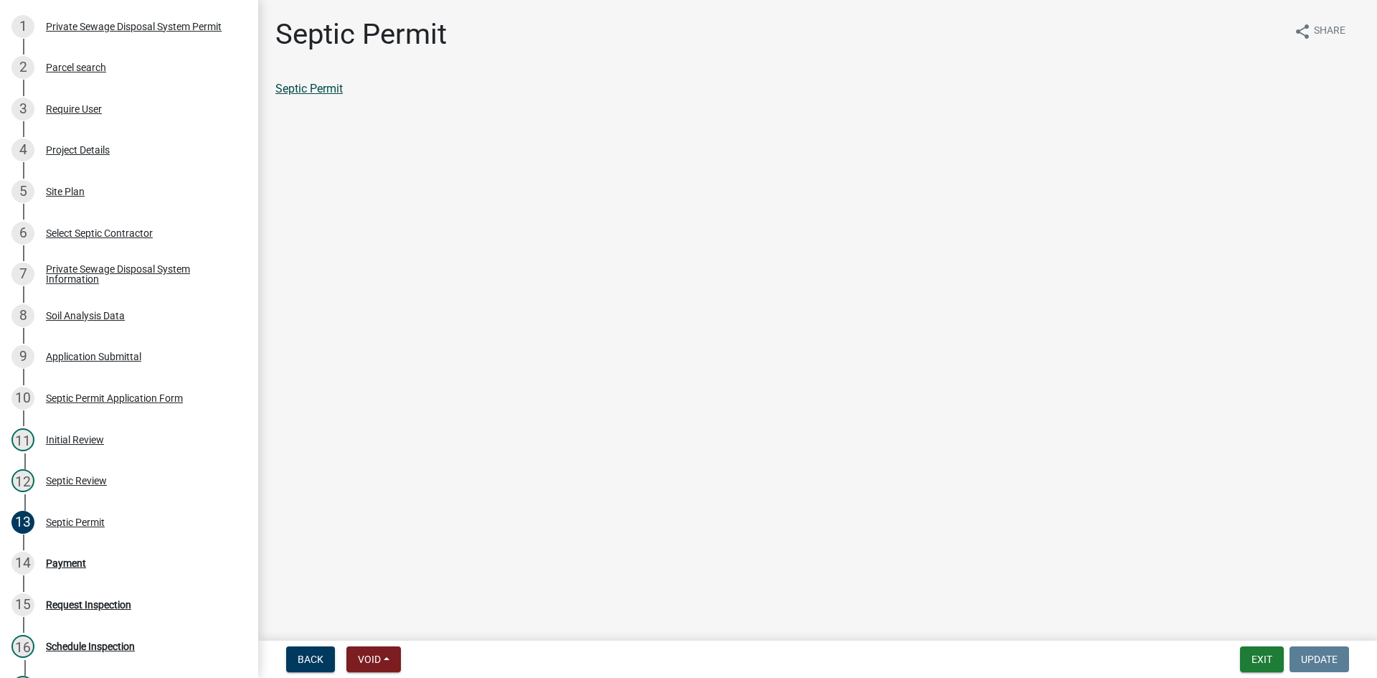
click at [327, 92] on link "Septic Permit" at bounding box center [308, 89] width 67 height 14
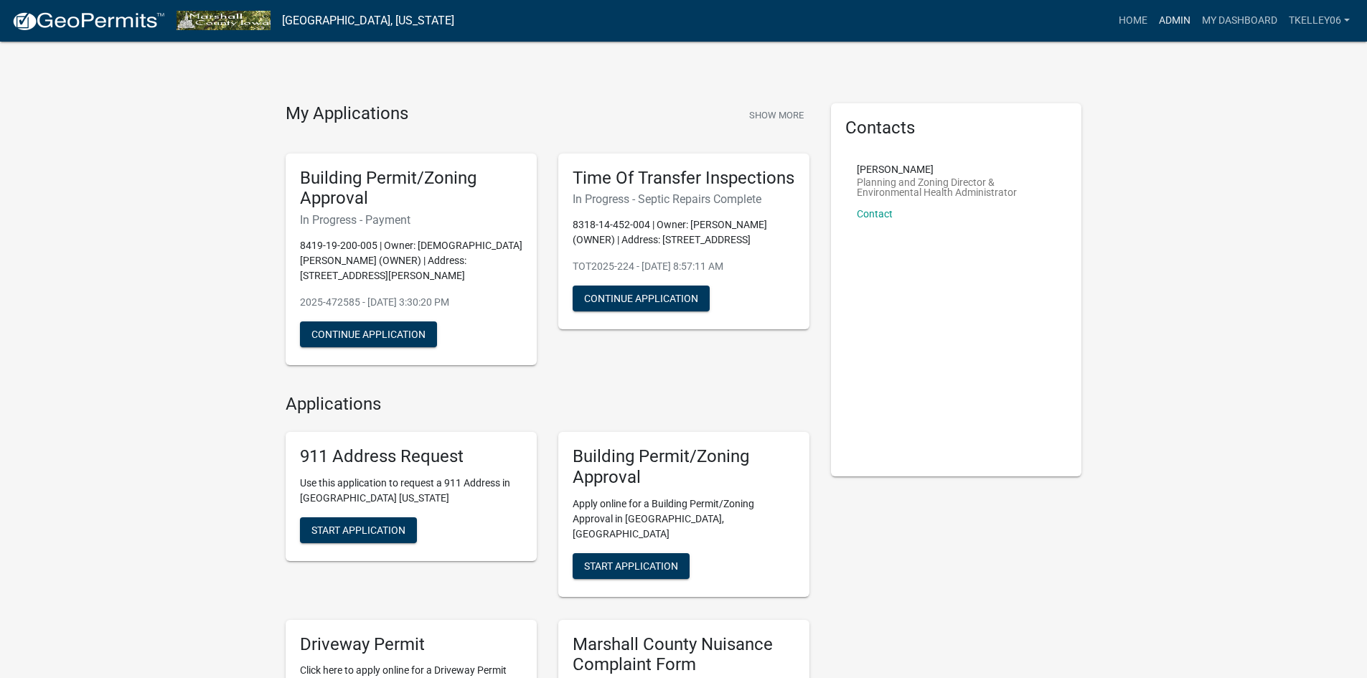
click at [1179, 13] on link "Admin" at bounding box center [1174, 20] width 43 height 27
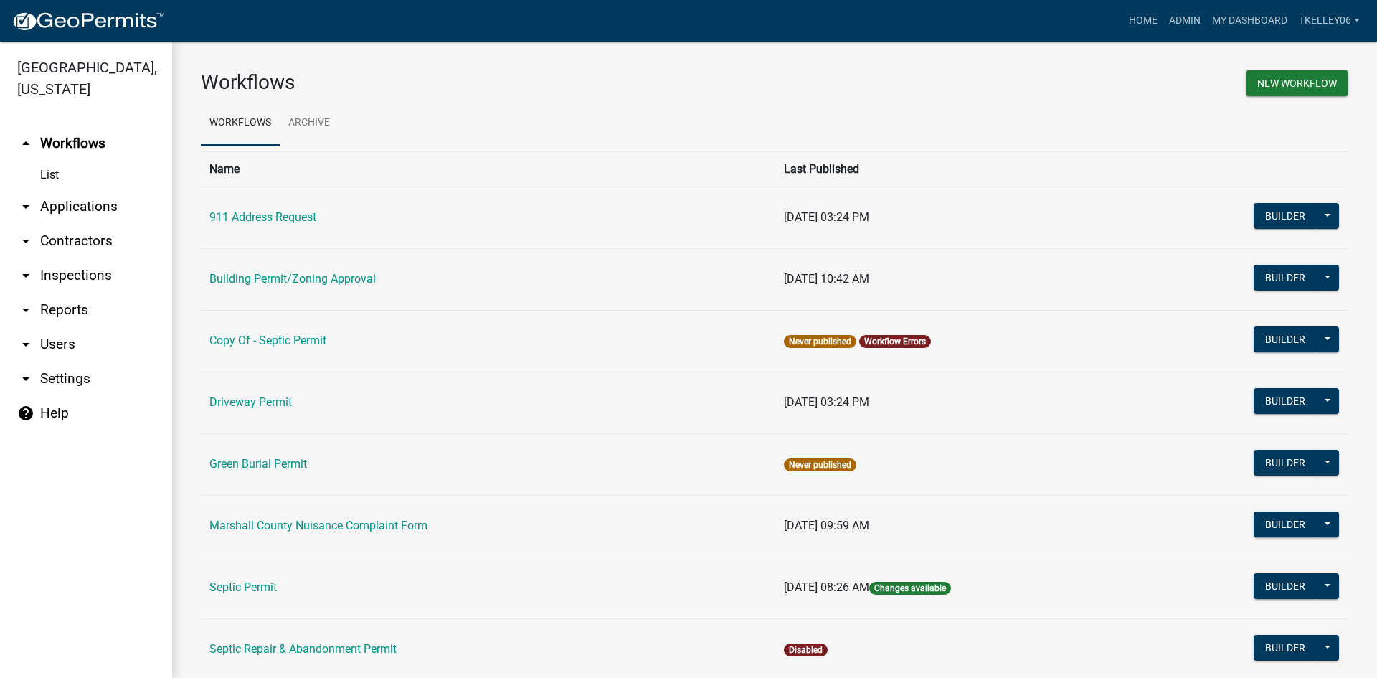
click at [74, 189] on link "arrow_drop_down Applications" at bounding box center [86, 206] width 172 height 34
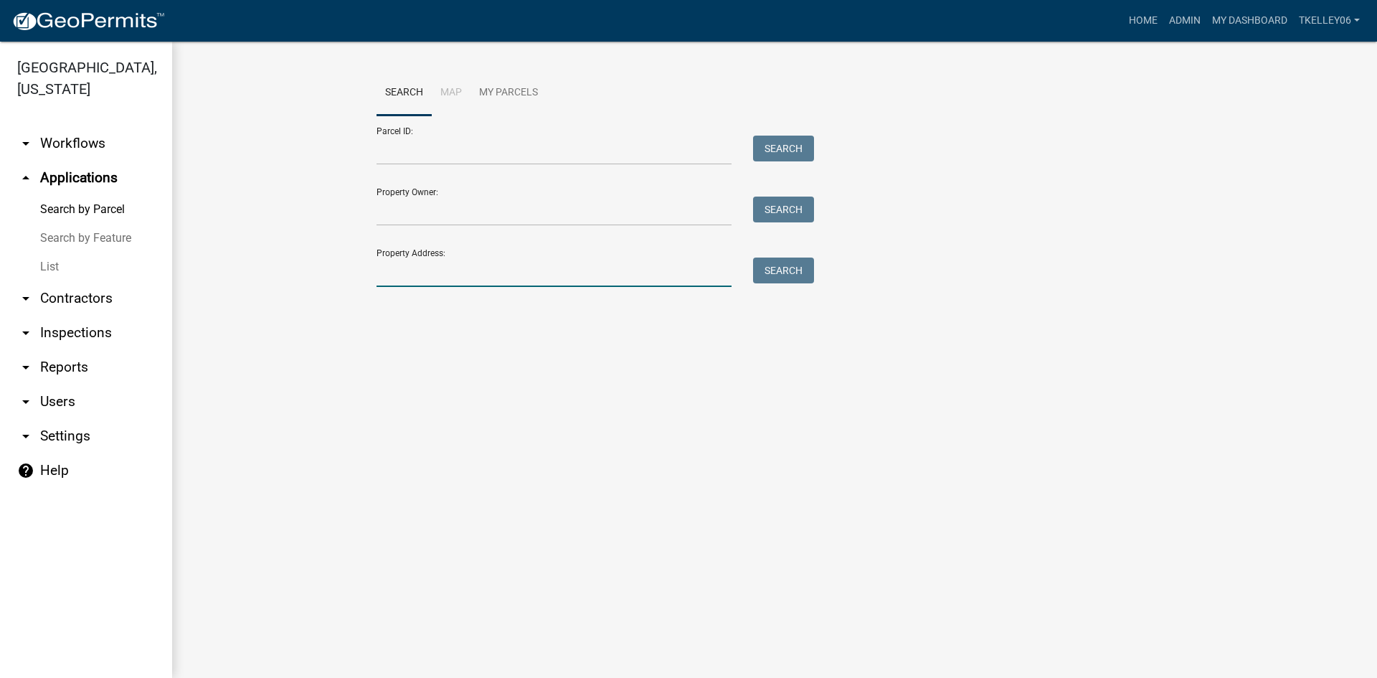
click at [418, 268] on input "Property Address:" at bounding box center [554, 272] width 355 height 29
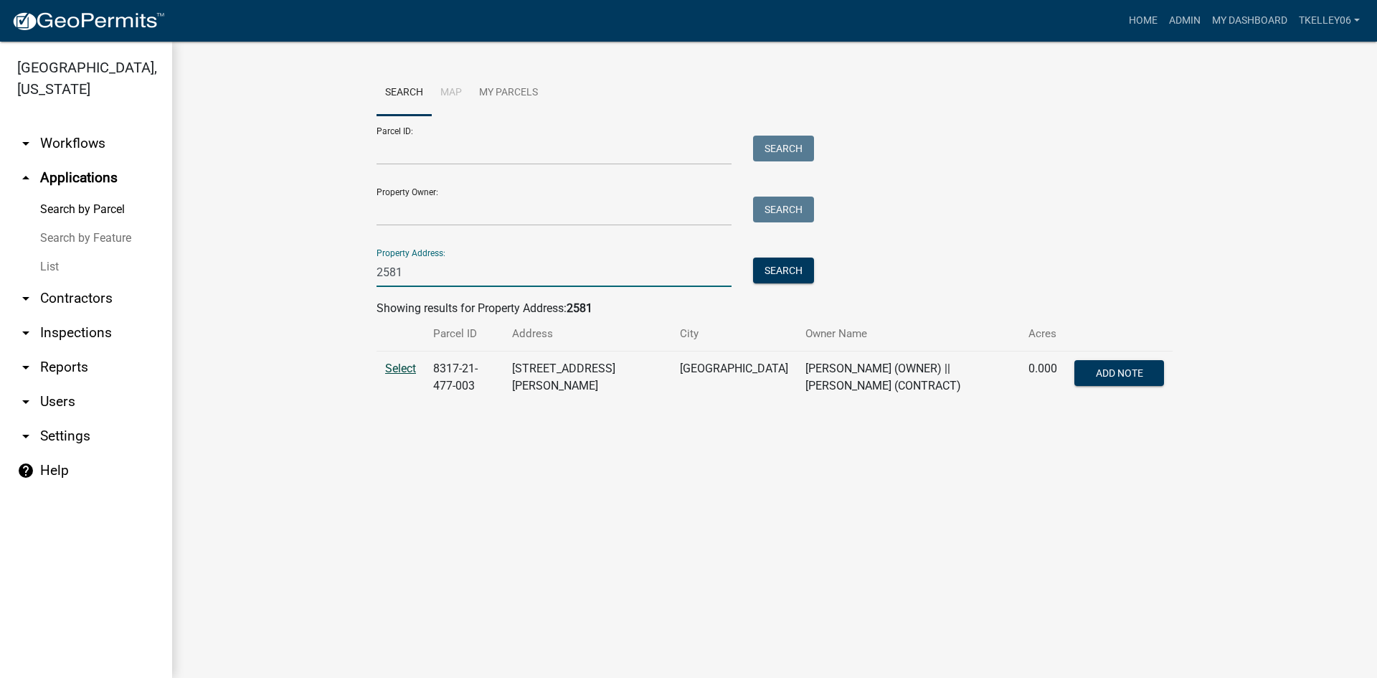
type input "2581"
click at [397, 366] on span "Select" at bounding box center [400, 369] width 31 height 14
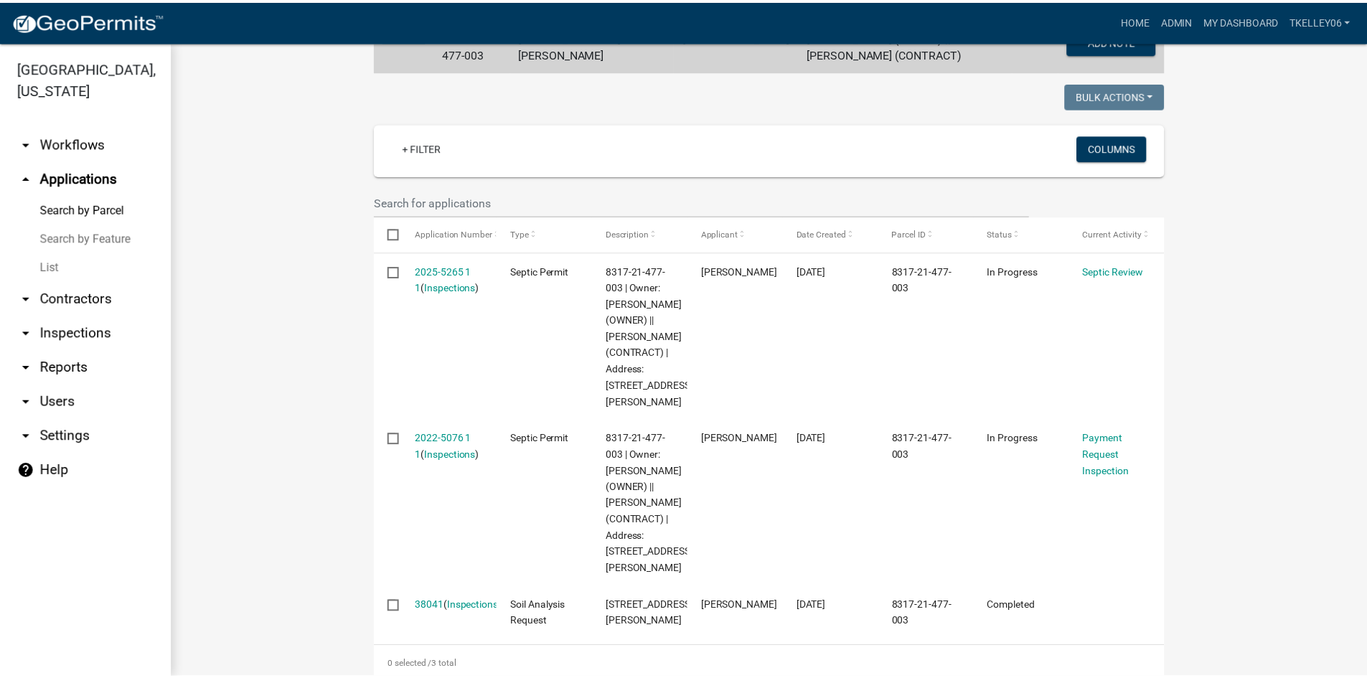
scroll to position [333, 0]
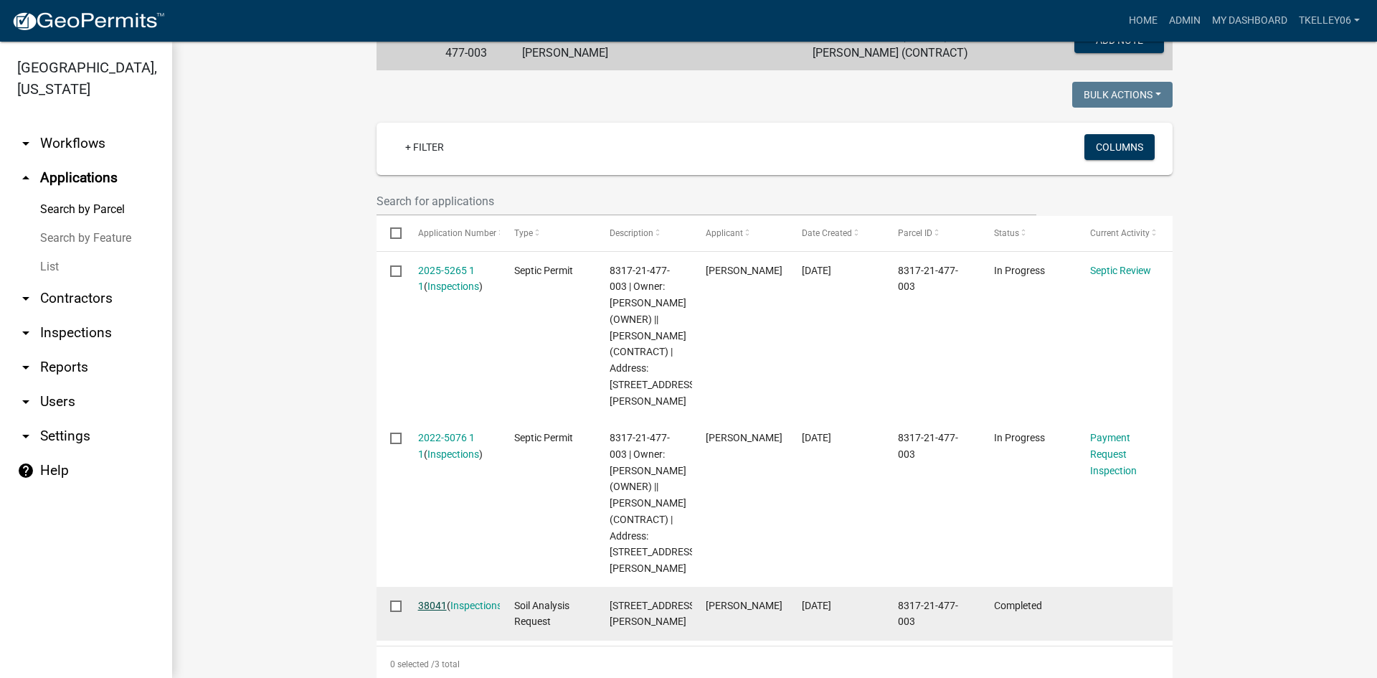
click at [422, 600] on link "38041" at bounding box center [432, 605] width 29 height 11
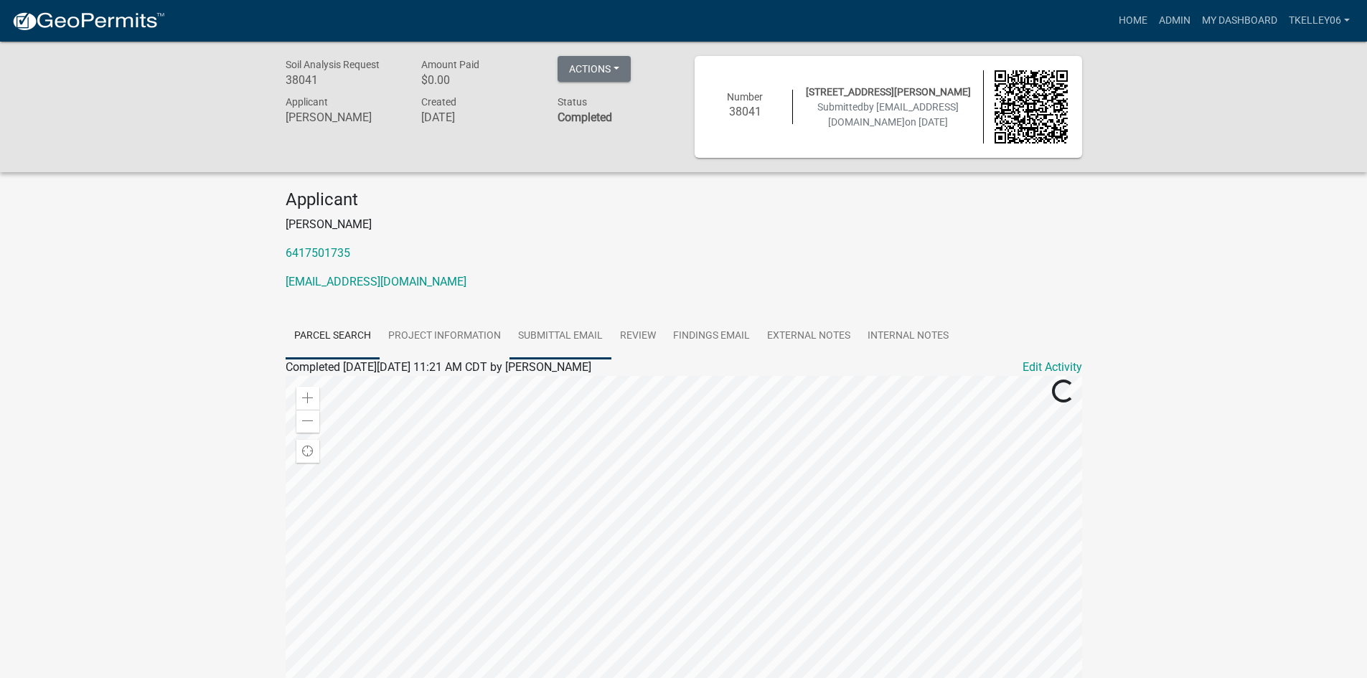
click at [568, 327] on link "Submittal Email" at bounding box center [560, 336] width 102 height 46
click at [715, 332] on link "Findings Email" at bounding box center [711, 336] width 94 height 46
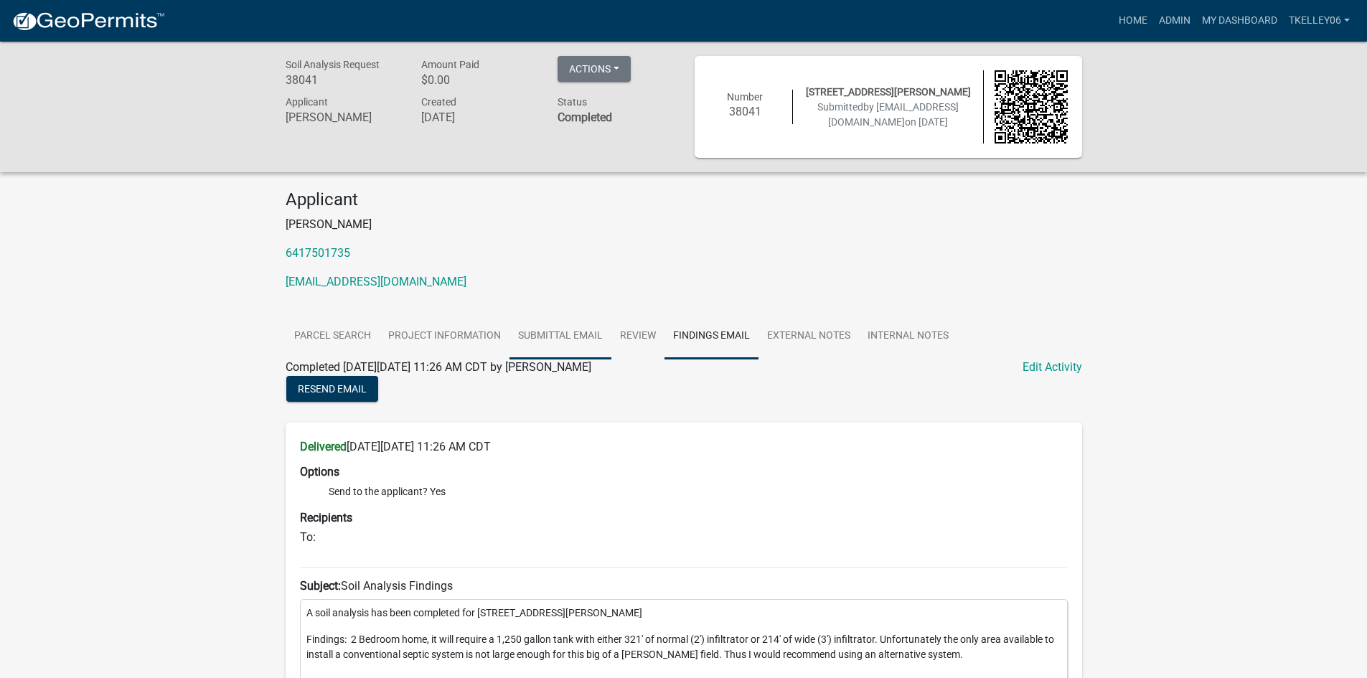
click at [593, 334] on link "Submittal Email" at bounding box center [560, 336] width 102 height 46
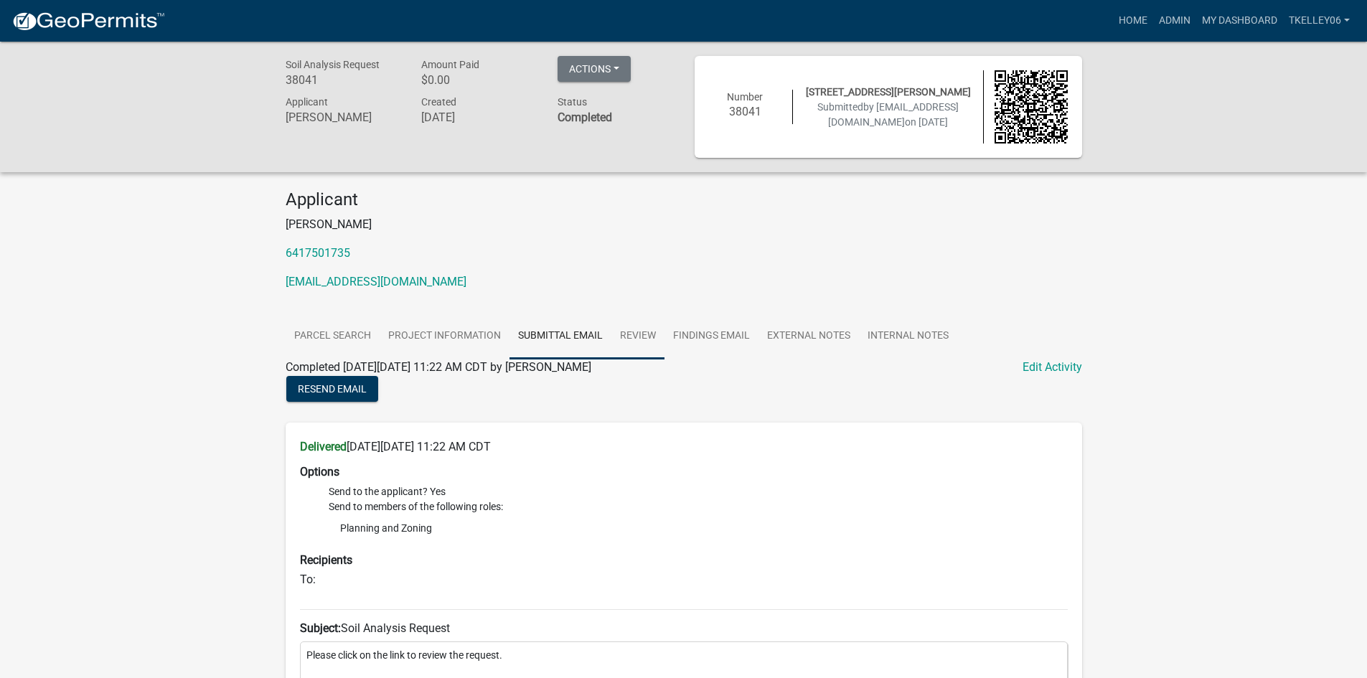
click at [639, 339] on link "Review" at bounding box center [637, 336] width 53 height 46
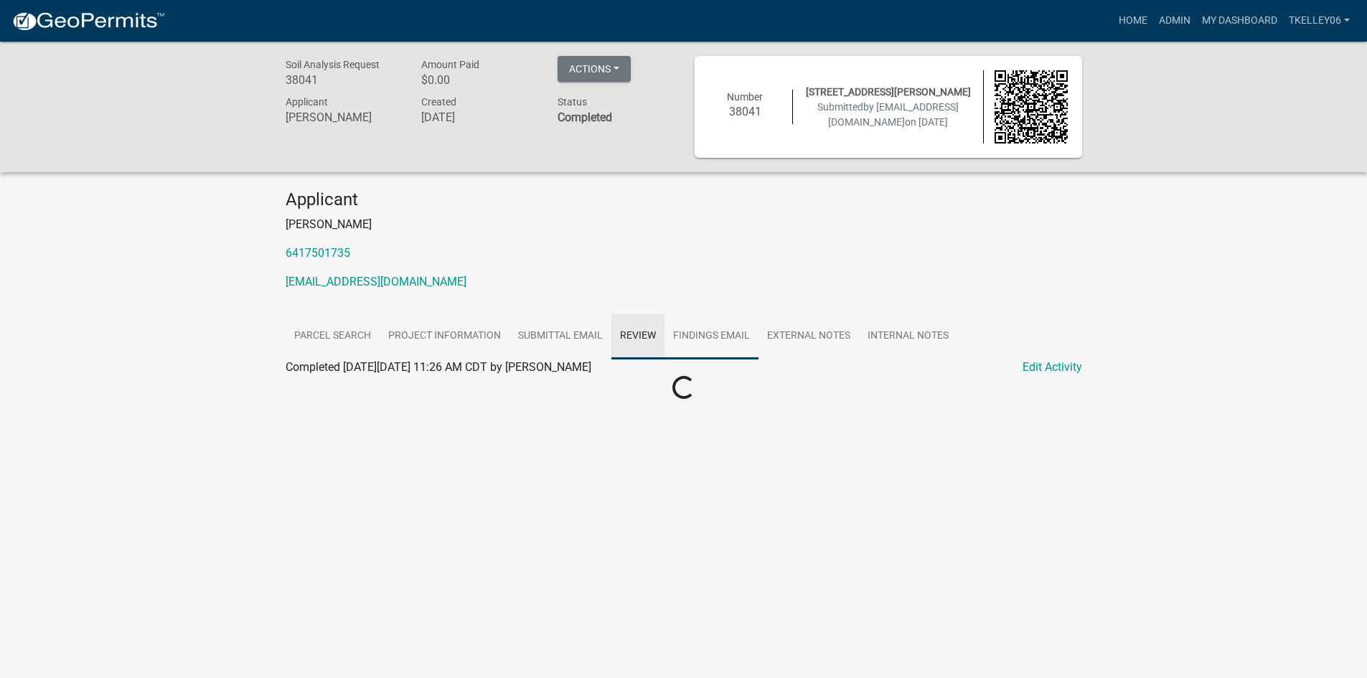
click at [713, 334] on link "Findings Email" at bounding box center [711, 336] width 94 height 46
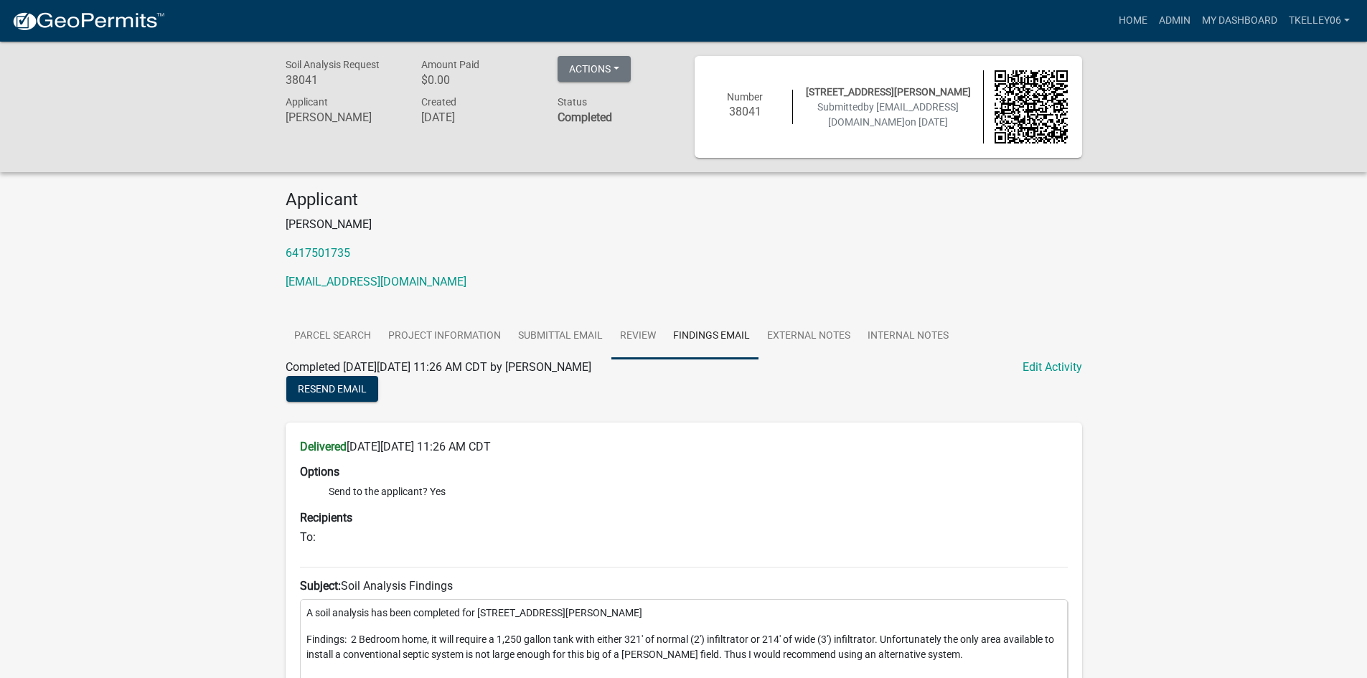
click at [619, 329] on link "Review" at bounding box center [637, 336] width 53 height 46
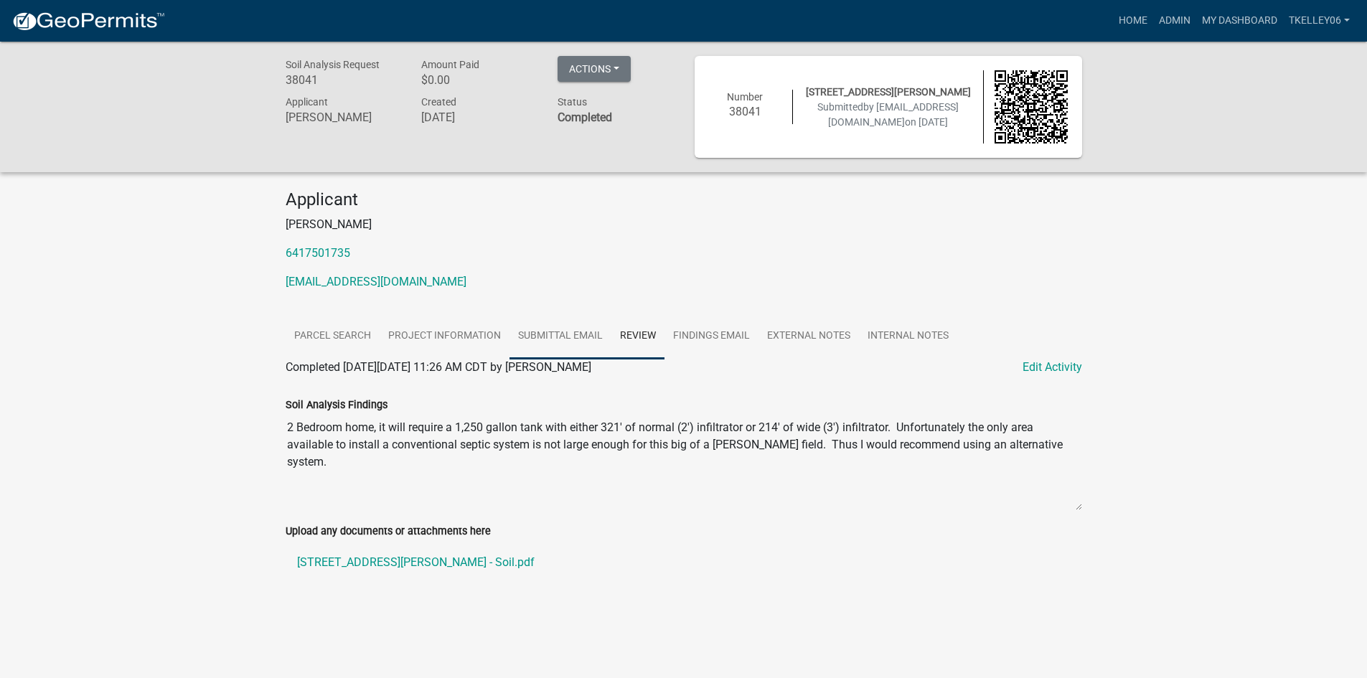
click at [565, 336] on link "Submittal Email" at bounding box center [560, 336] width 102 height 46
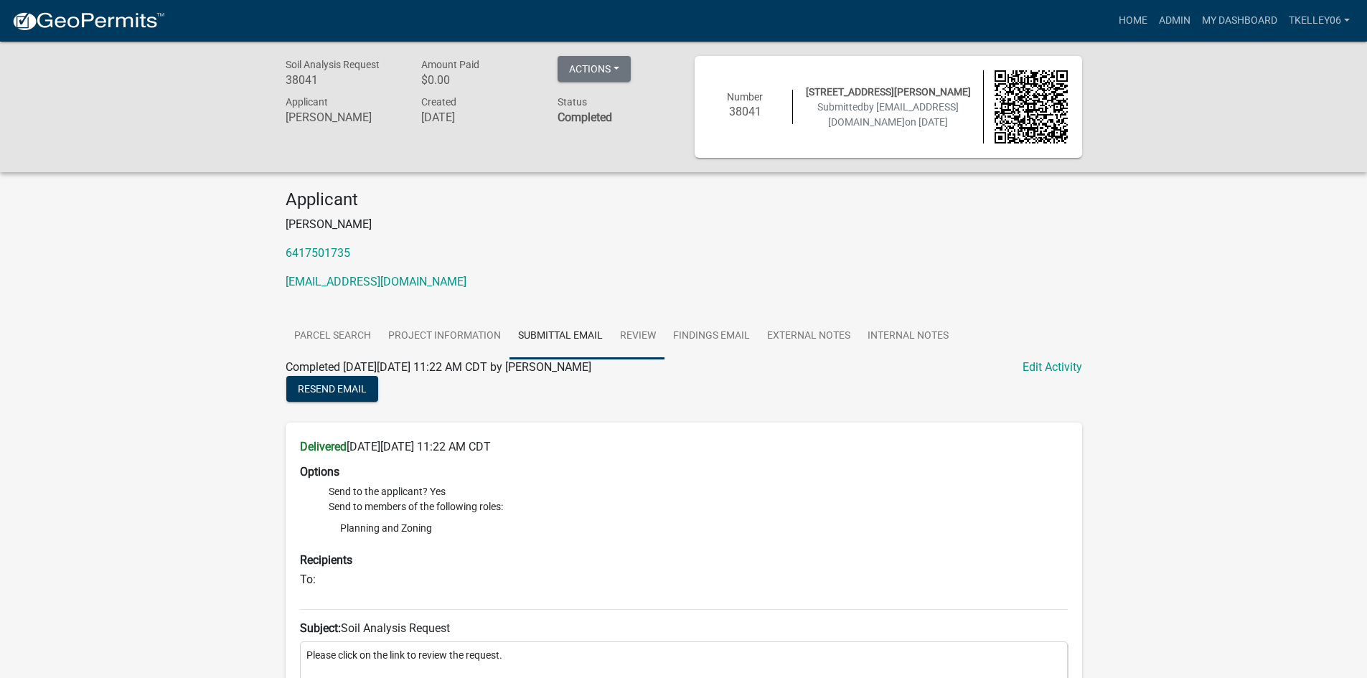
click at [658, 334] on link "Review" at bounding box center [637, 336] width 53 height 46
